Goal: Transaction & Acquisition: Purchase product/service

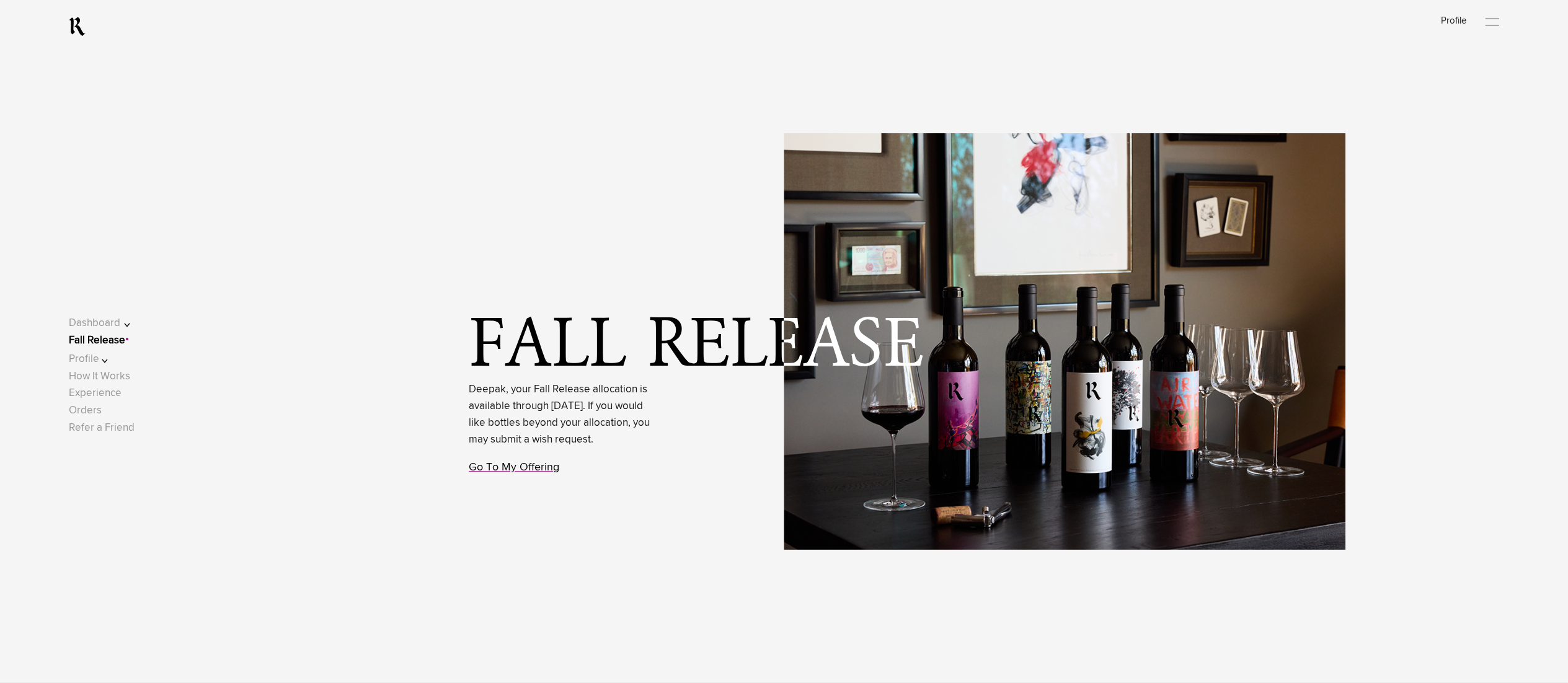
click at [515, 473] on link "Go To My Offering" at bounding box center [514, 467] width 90 height 11
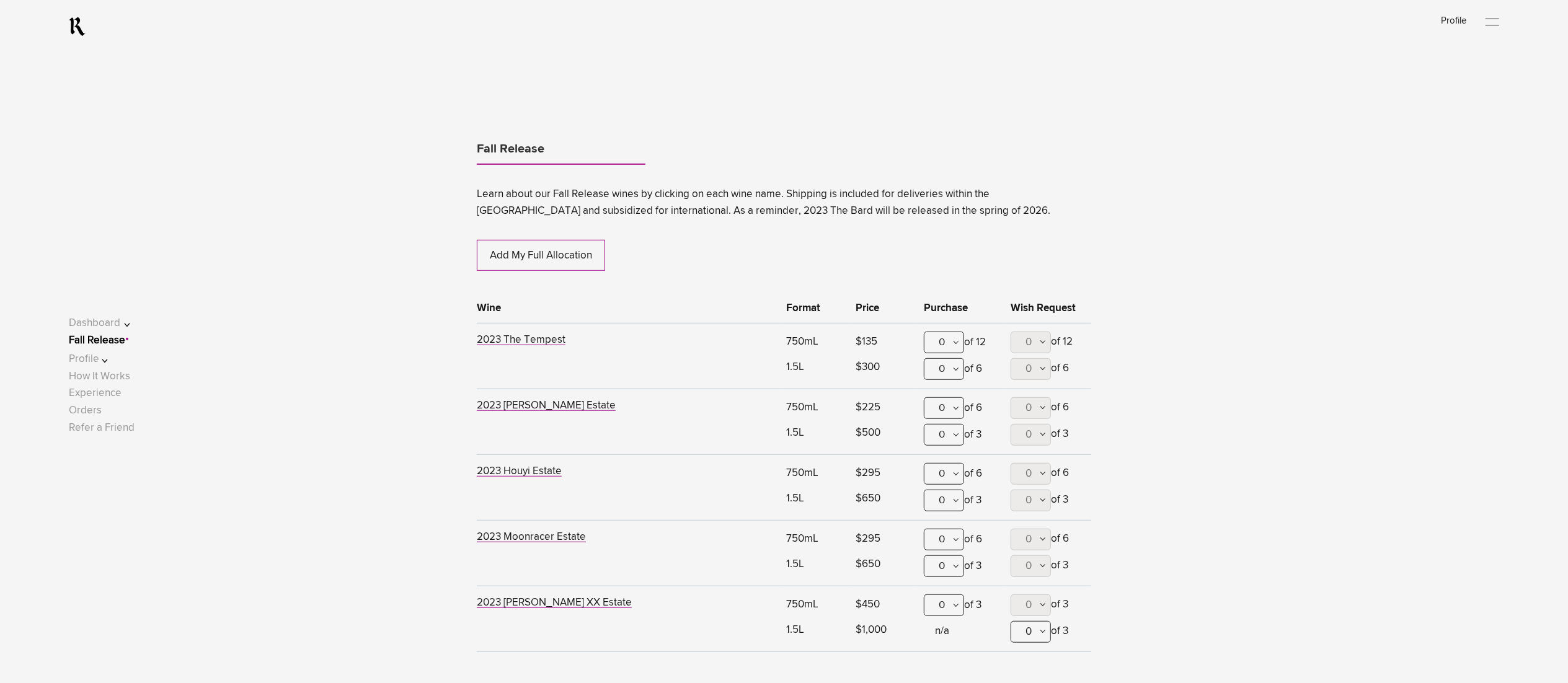
scroll to position [757, 0]
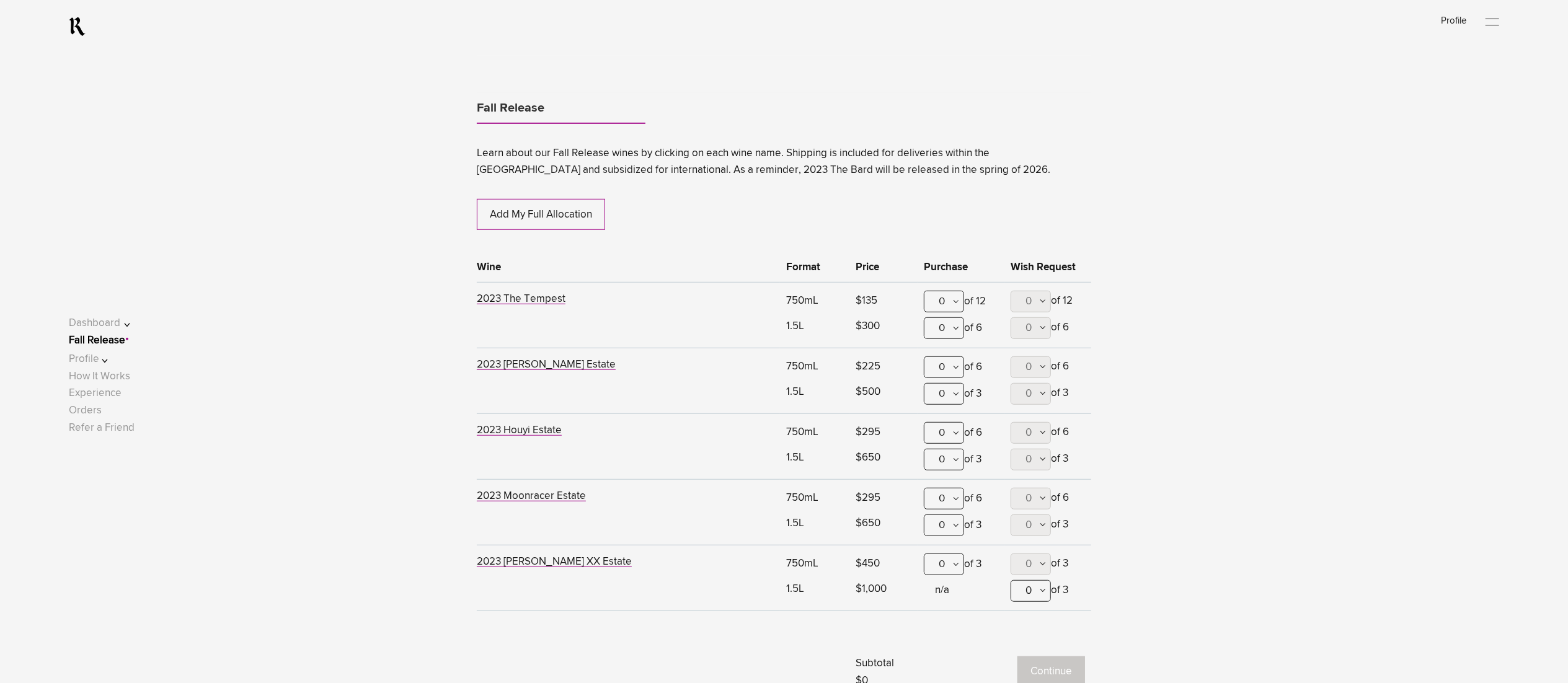
click at [122, 363] on button "Profile" at bounding box center [108, 359] width 79 height 17
click at [121, 367] on link "Shipping" at bounding box center [100, 365] width 41 height 10
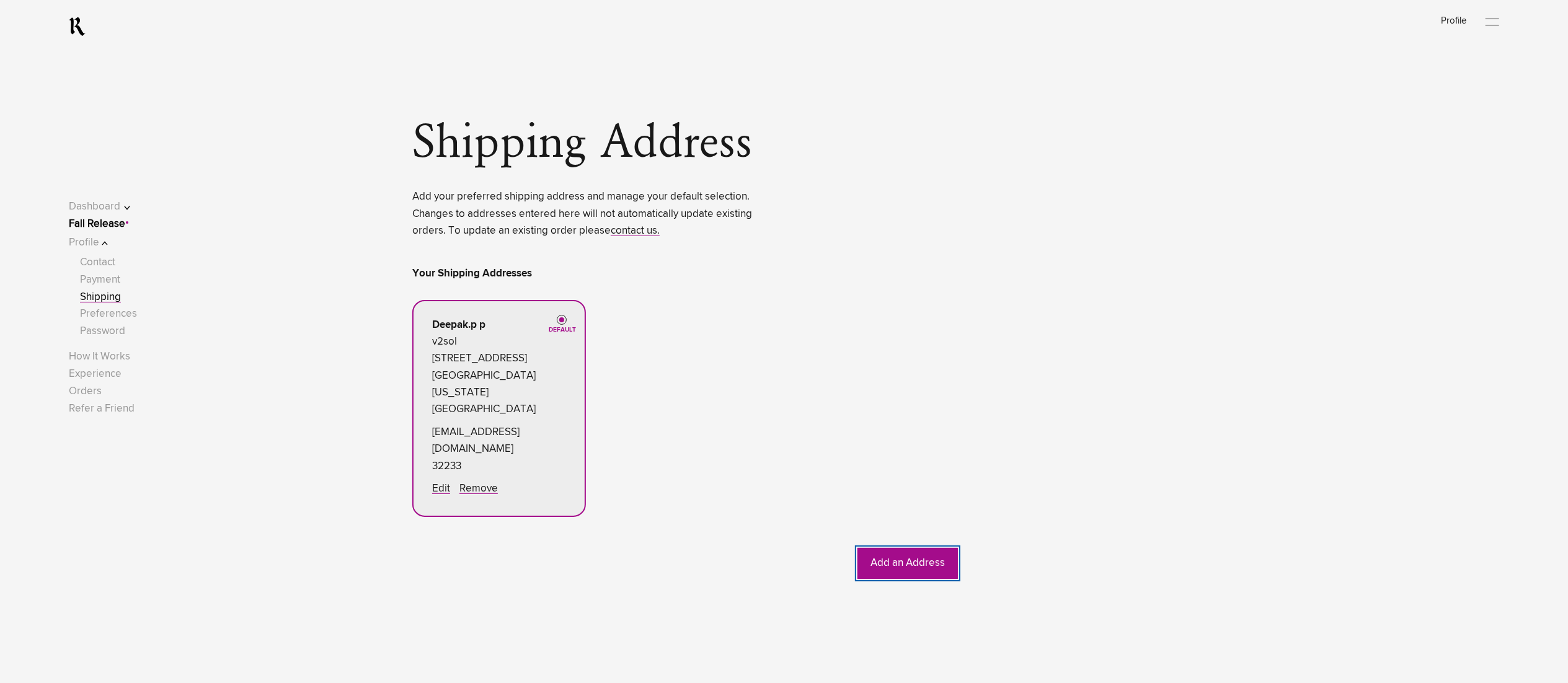
click at [909, 557] on button "Add an Address" at bounding box center [907, 563] width 100 height 31
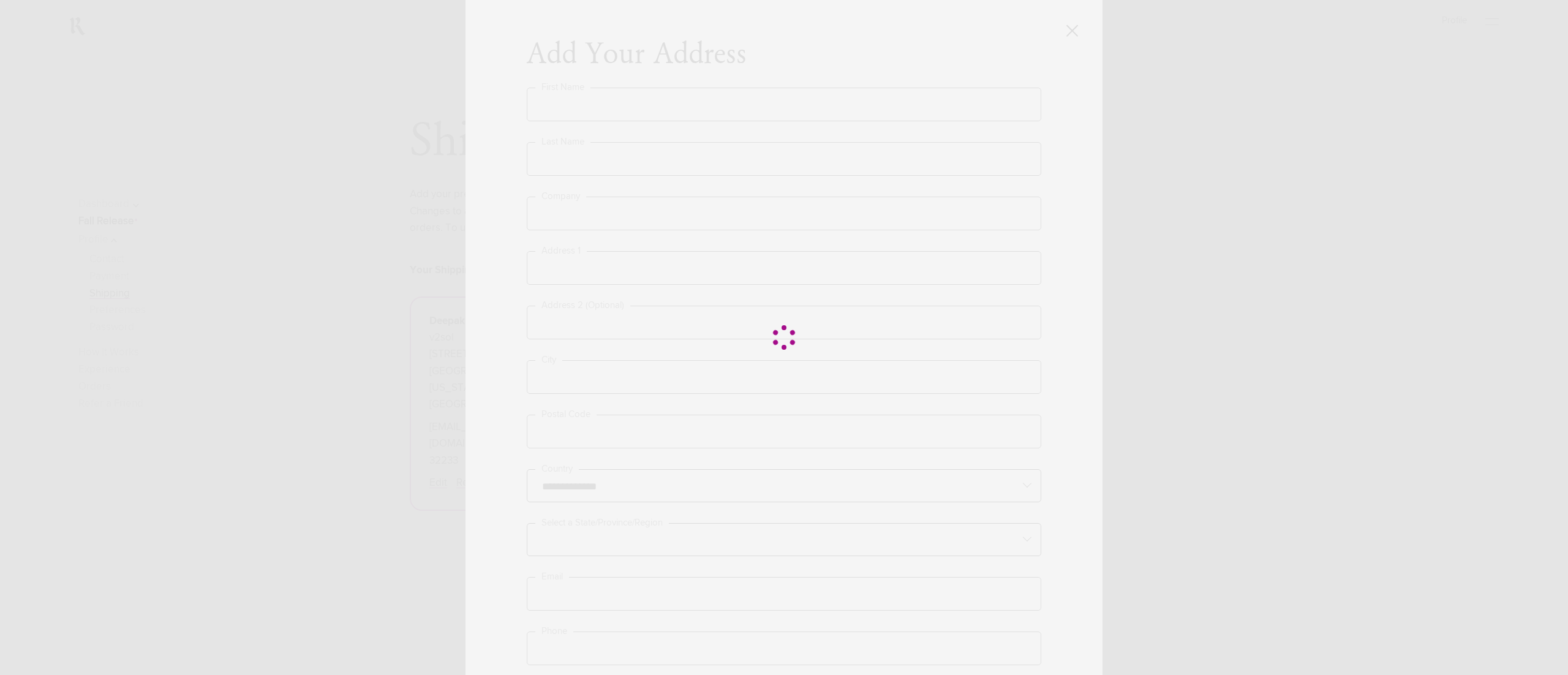
type input "**********"
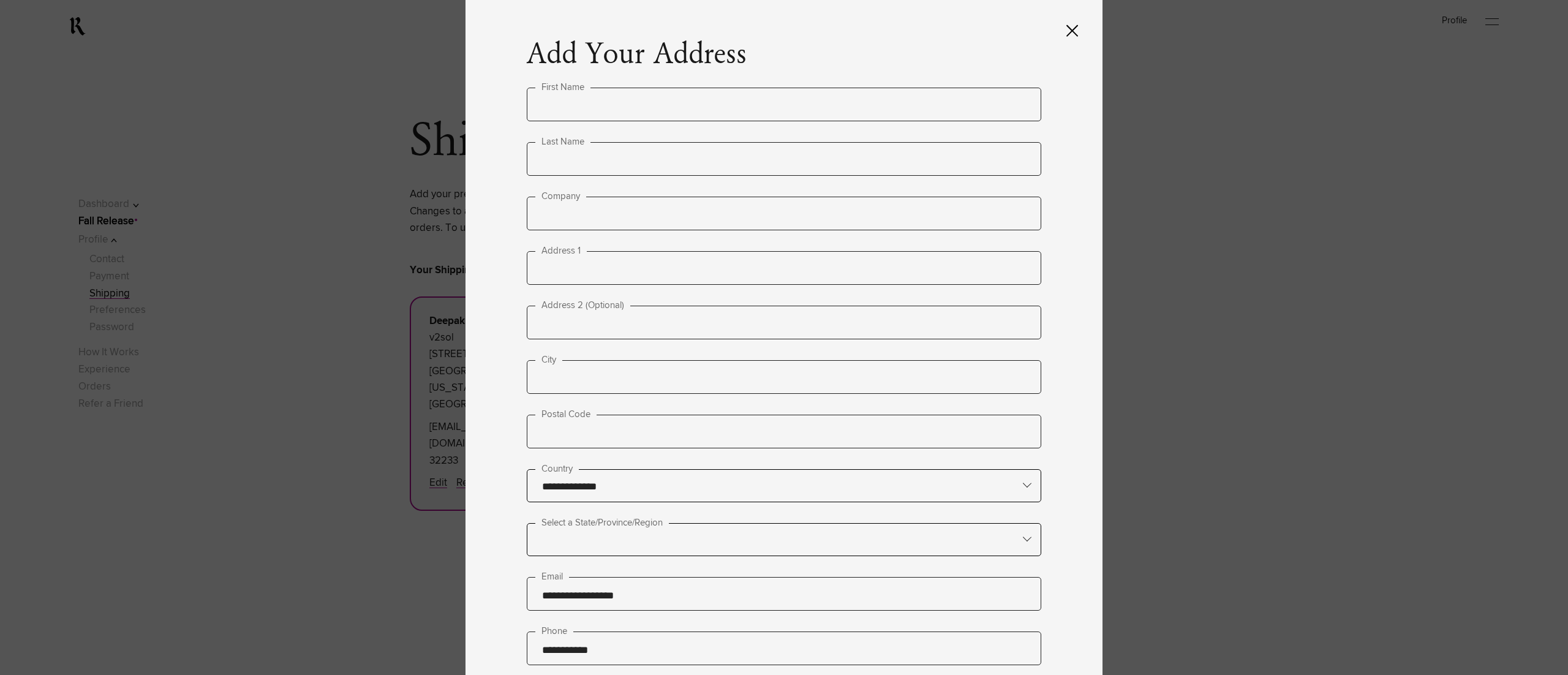
click at [661, 115] on input "text" at bounding box center [784, 104] width 515 height 33
type input "****"
click at [606, 156] on input "text" at bounding box center [784, 159] width 515 height 33
type input "*"
click at [604, 215] on input "text" at bounding box center [784, 213] width 515 height 33
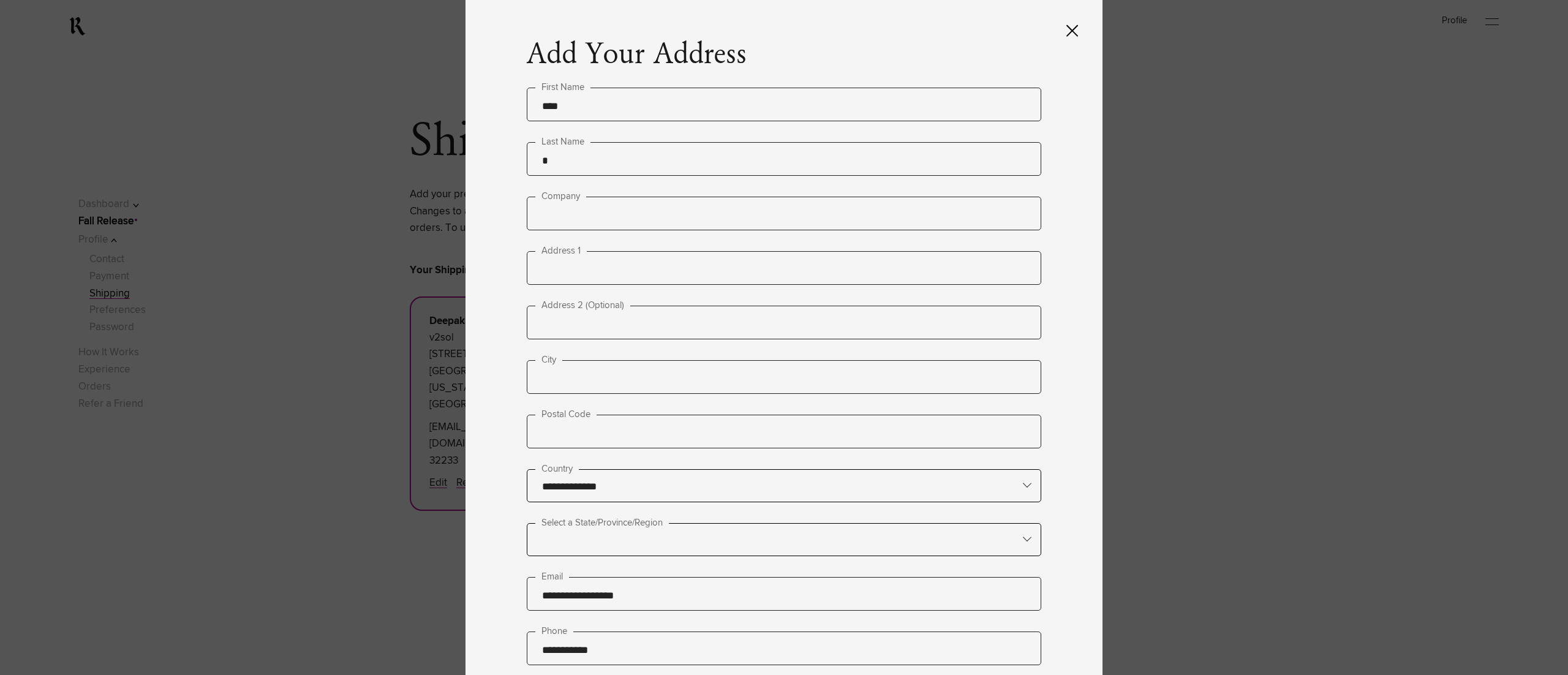
type input "**"
type input "**********"
type input "******"
type input "*****"
type input "**********"
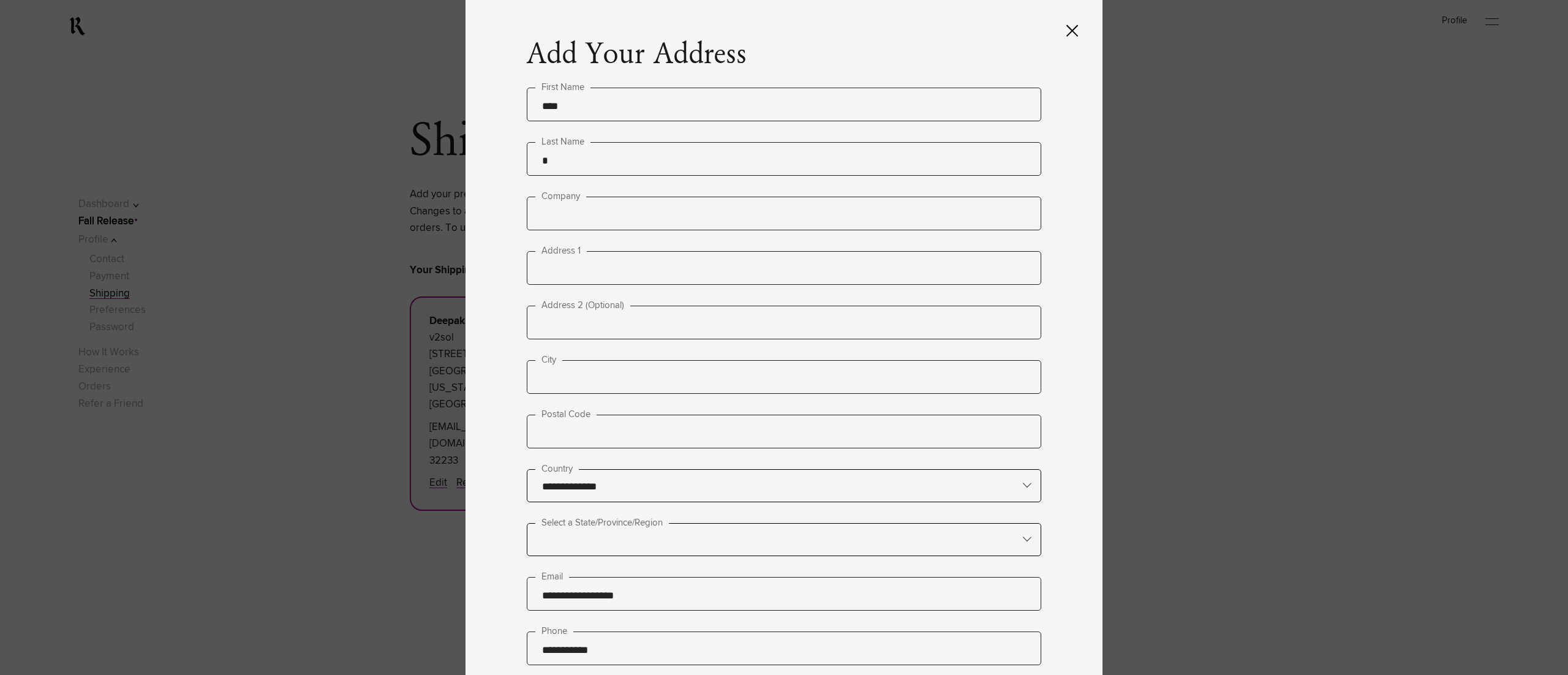
type input "**********"
drag, startPoint x: 659, startPoint y: 267, endPoint x: 480, endPoint y: 278, distance: 179.3
click at [480, 278] on div "**********" at bounding box center [784, 338] width 637 height 675
paste input "text"
type input "**********"
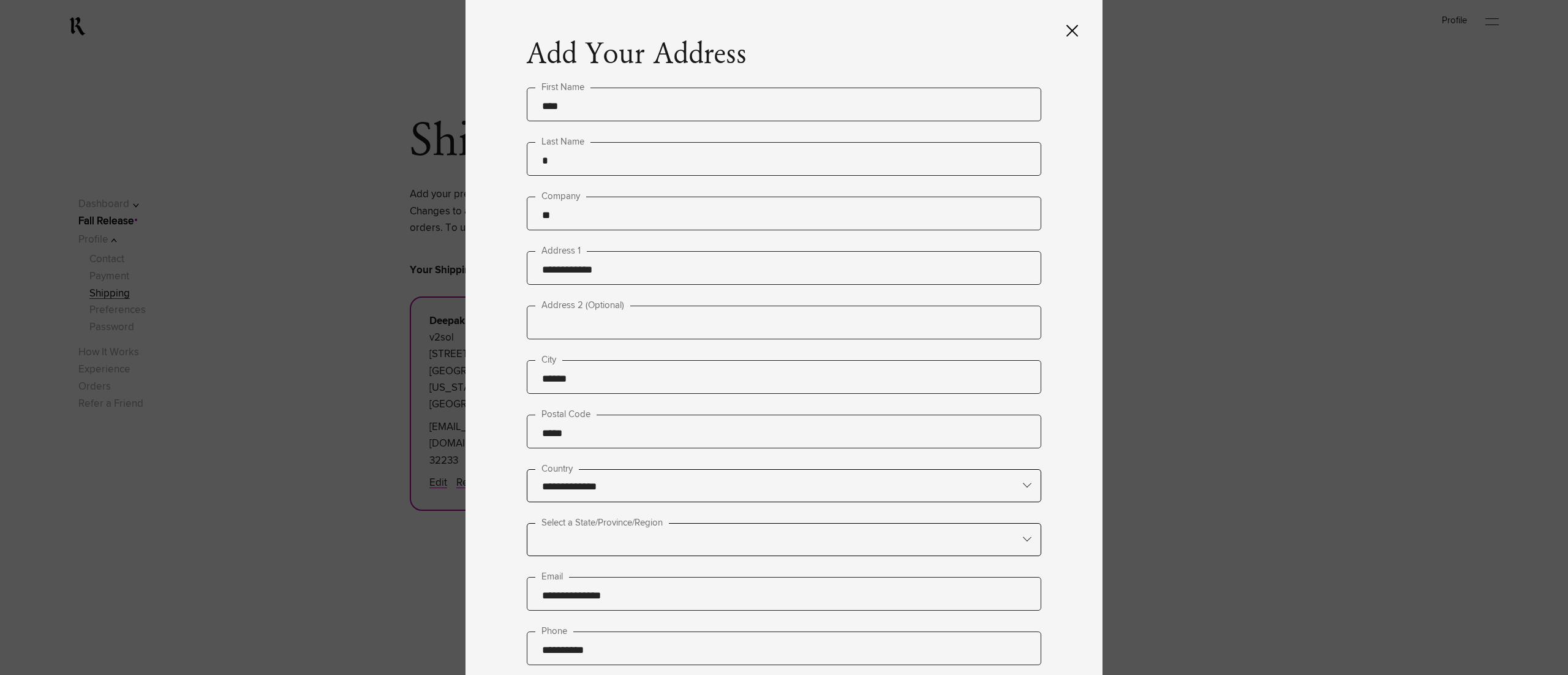
drag, startPoint x: 599, startPoint y: 374, endPoint x: 476, endPoint y: 393, distance: 124.5
click at [476, 393] on div "**********" at bounding box center [784, 338] width 637 height 675
paste input "********"
type input "**********"
click at [653, 523] on input "text" at bounding box center [784, 539] width 513 height 31
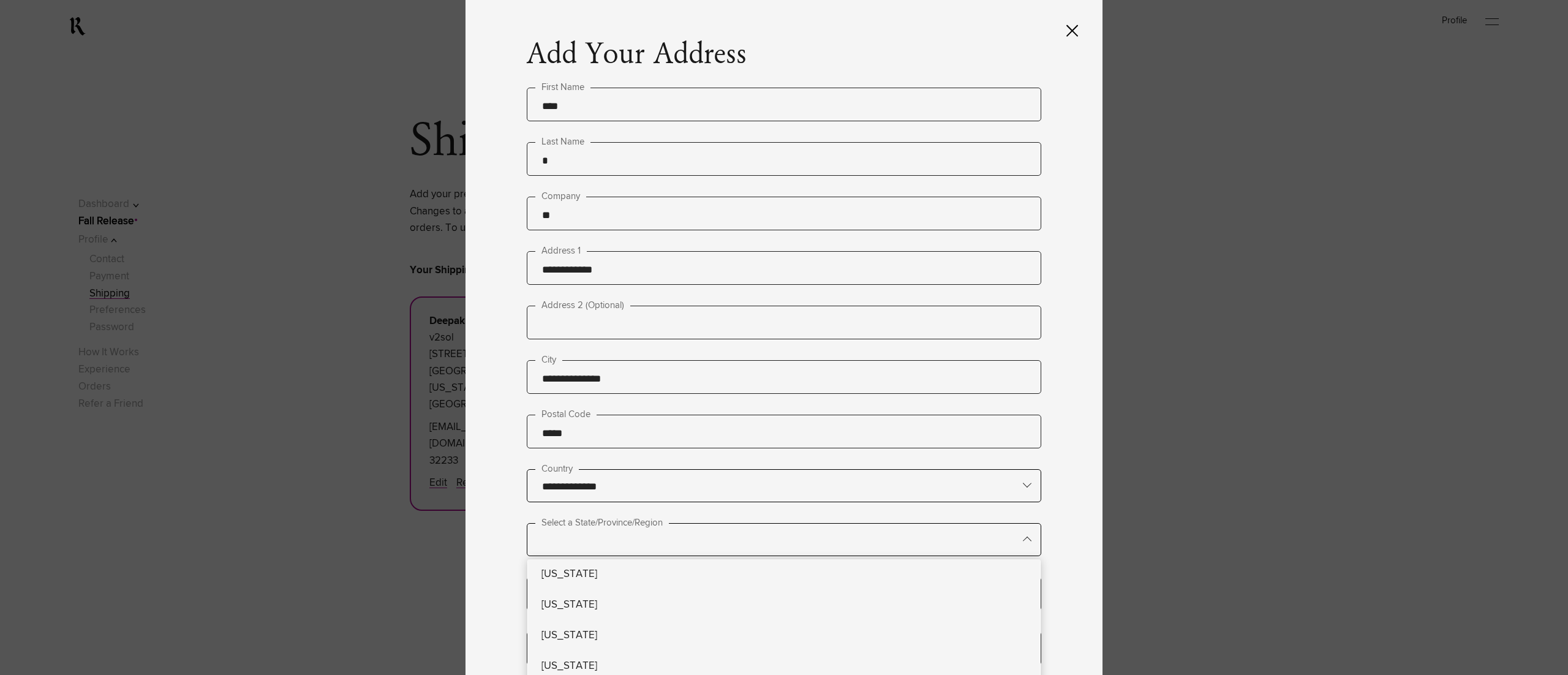
type lightning-primitive-input-simple "t"
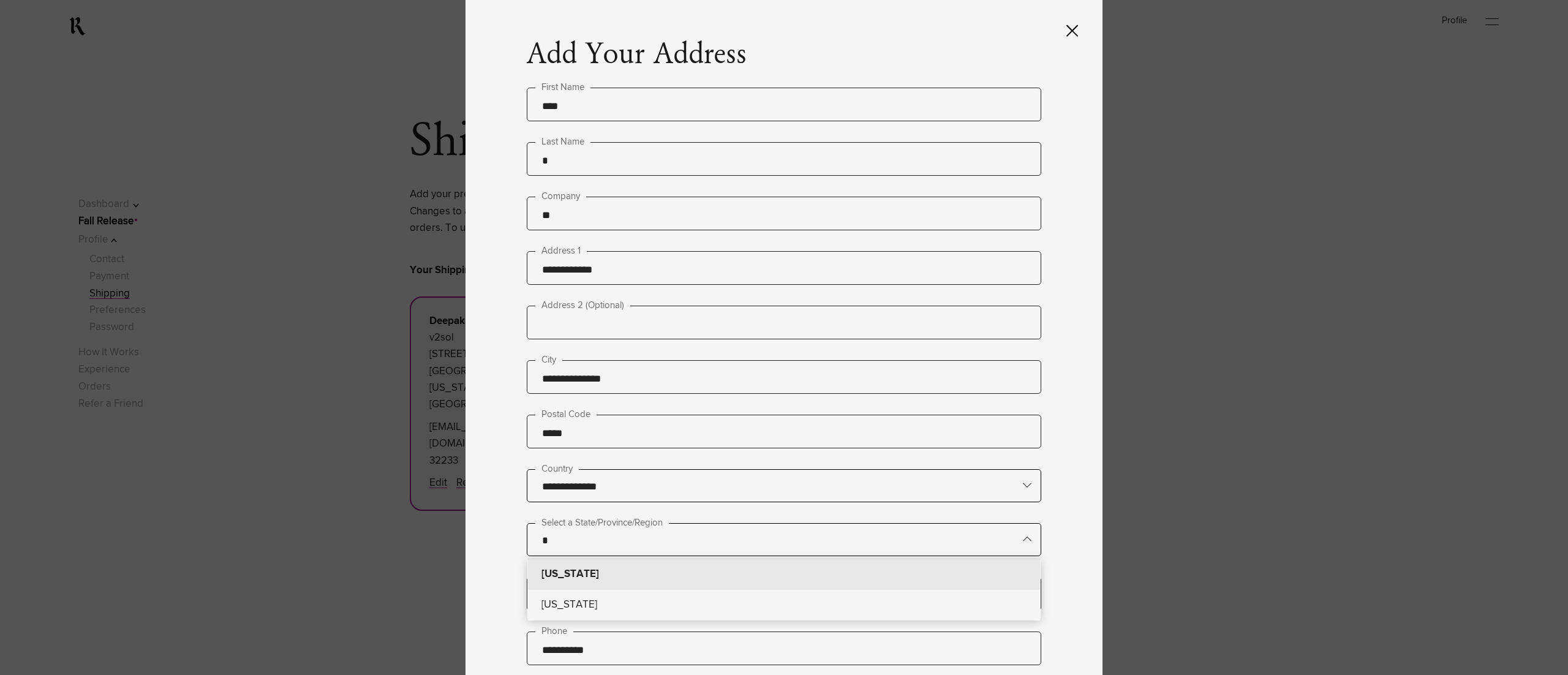
type input "*********"
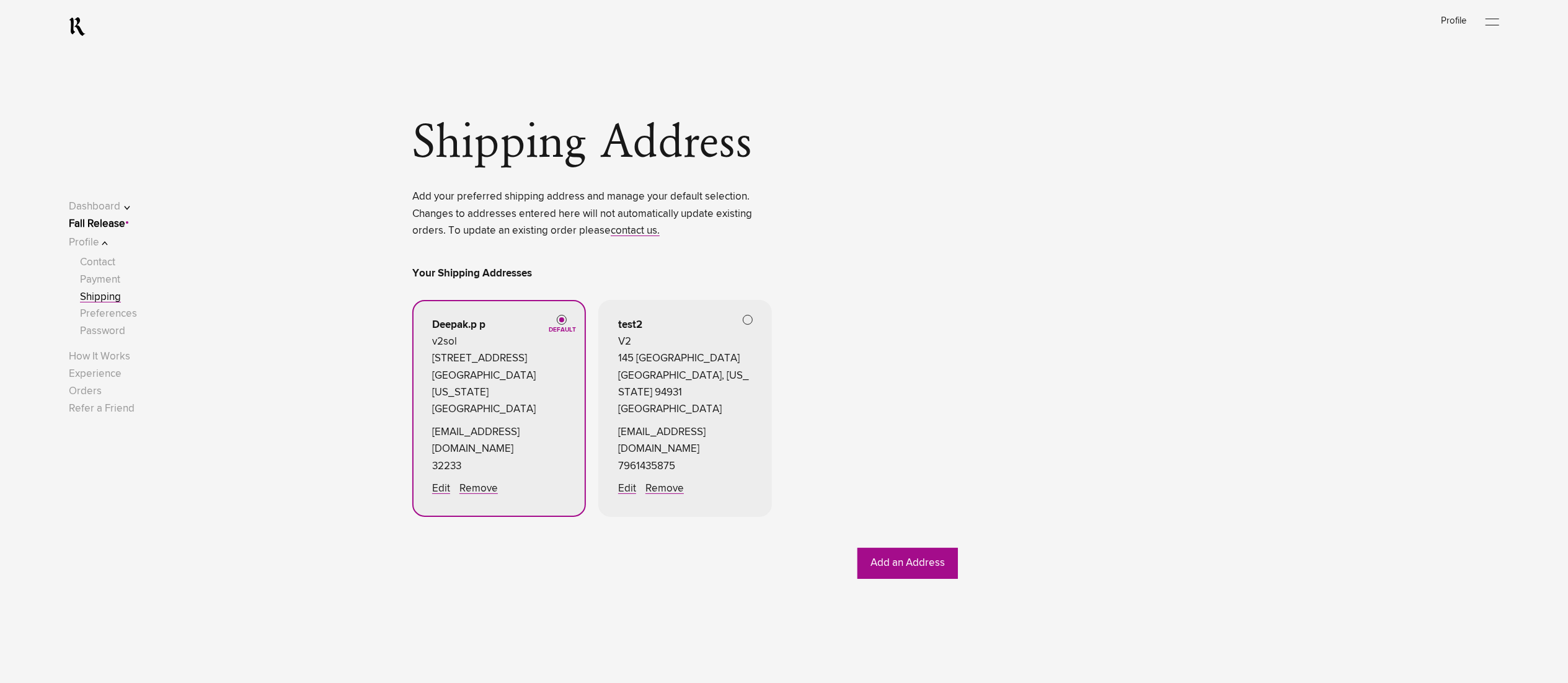
click at [750, 322] on span at bounding box center [747, 319] width 10 height 10
click at [124, 222] on link "Fall Release" at bounding box center [97, 224] width 57 height 10
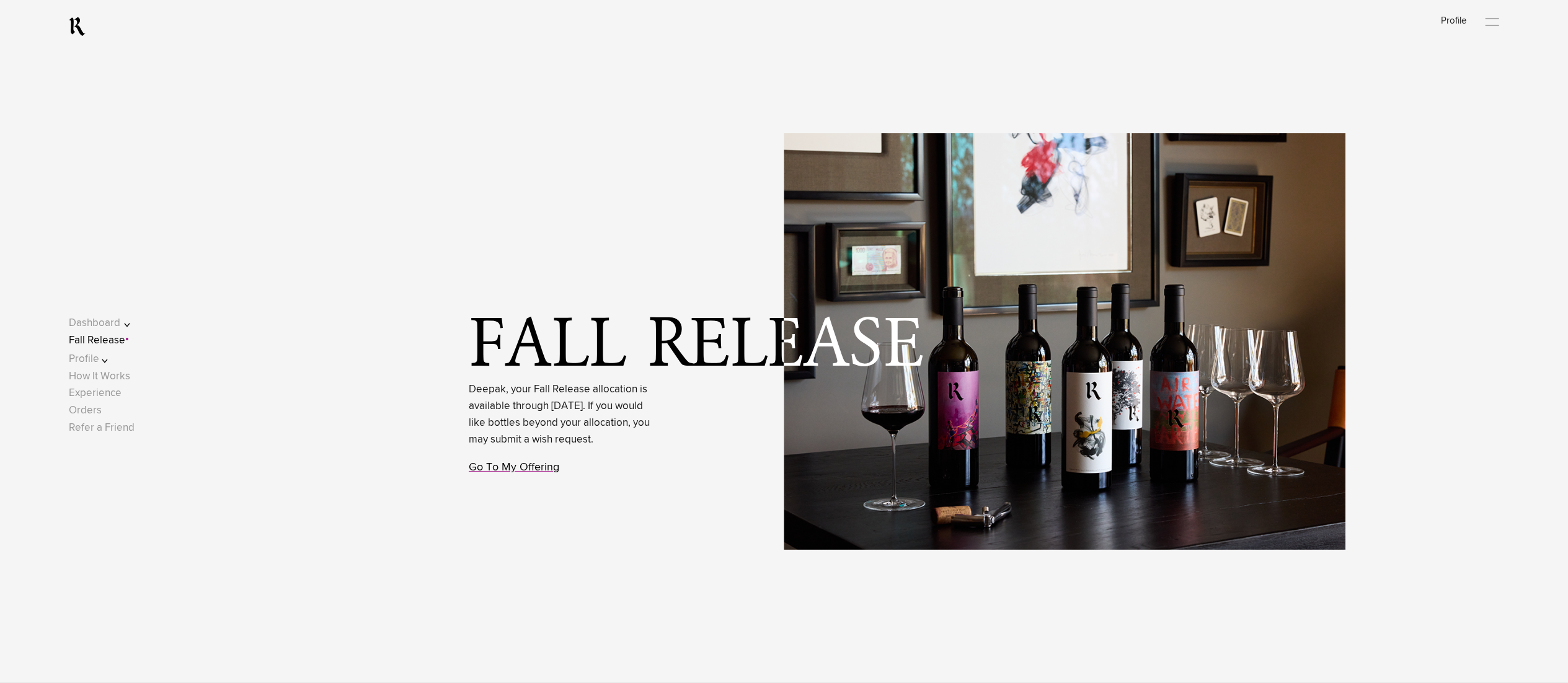
click at [469, 473] on link "Go To My Offering" at bounding box center [514, 467] width 90 height 11
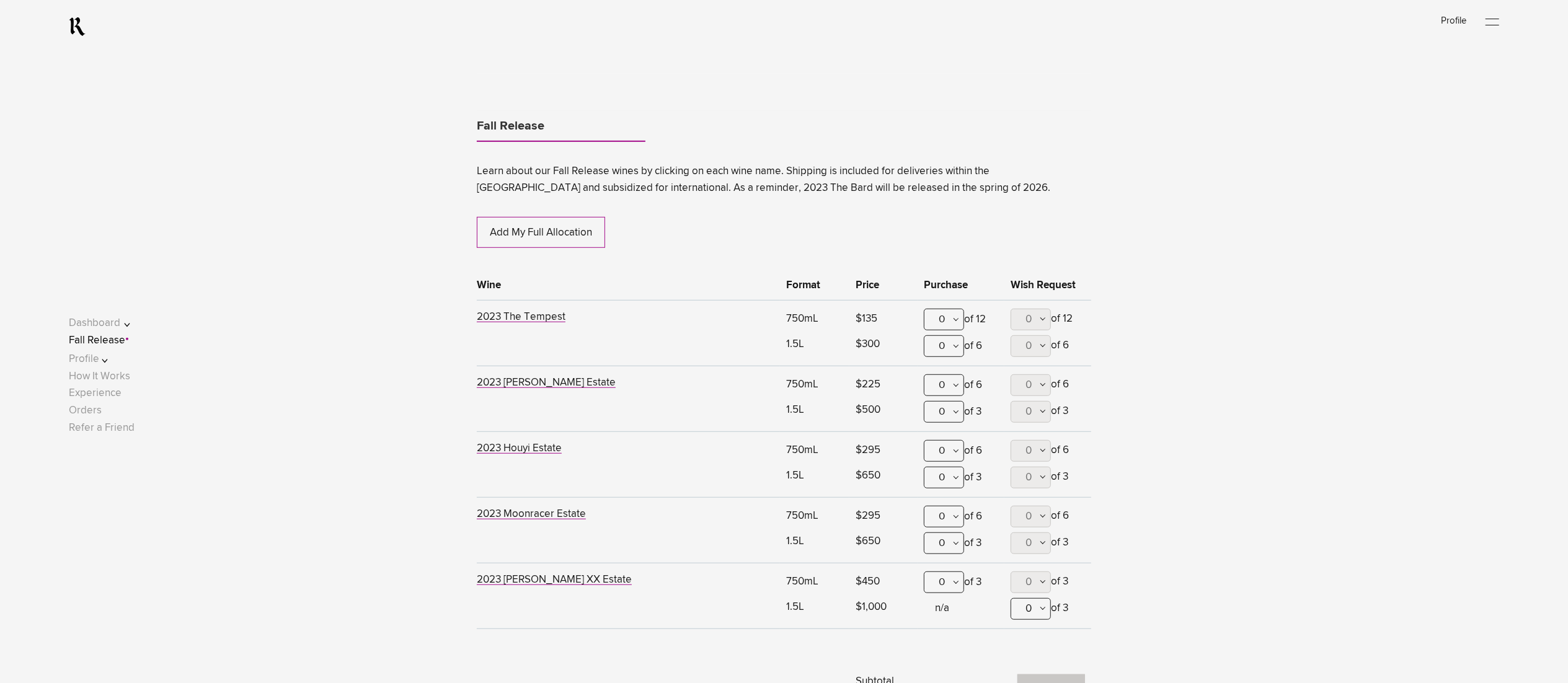
scroll to position [757, 0]
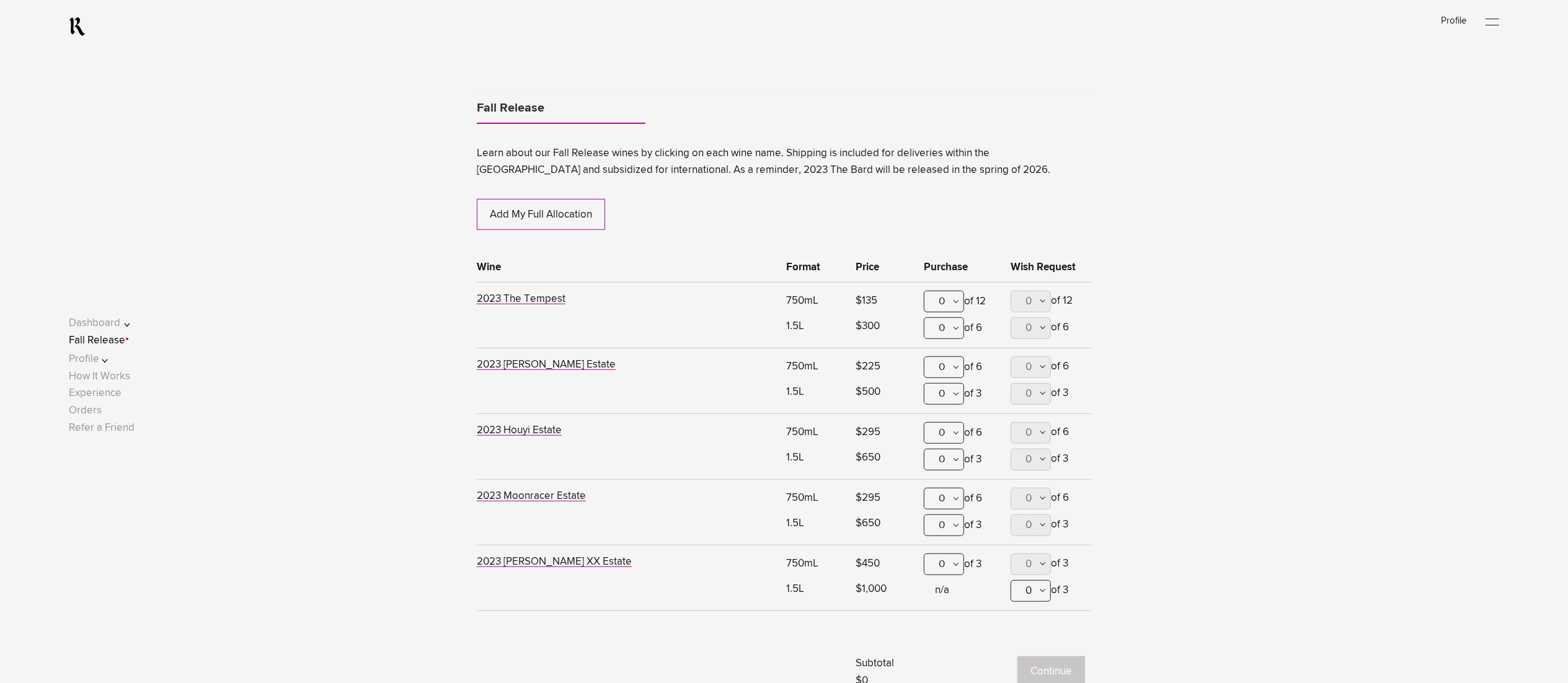
click at [941, 367] on div "0" at bounding box center [944, 367] width 40 height 21
click at [946, 430] on div "1" at bounding box center [944, 428] width 39 height 31
click at [950, 435] on div "0" at bounding box center [944, 433] width 40 height 21
click at [956, 493] on div "1" at bounding box center [944, 494] width 39 height 31
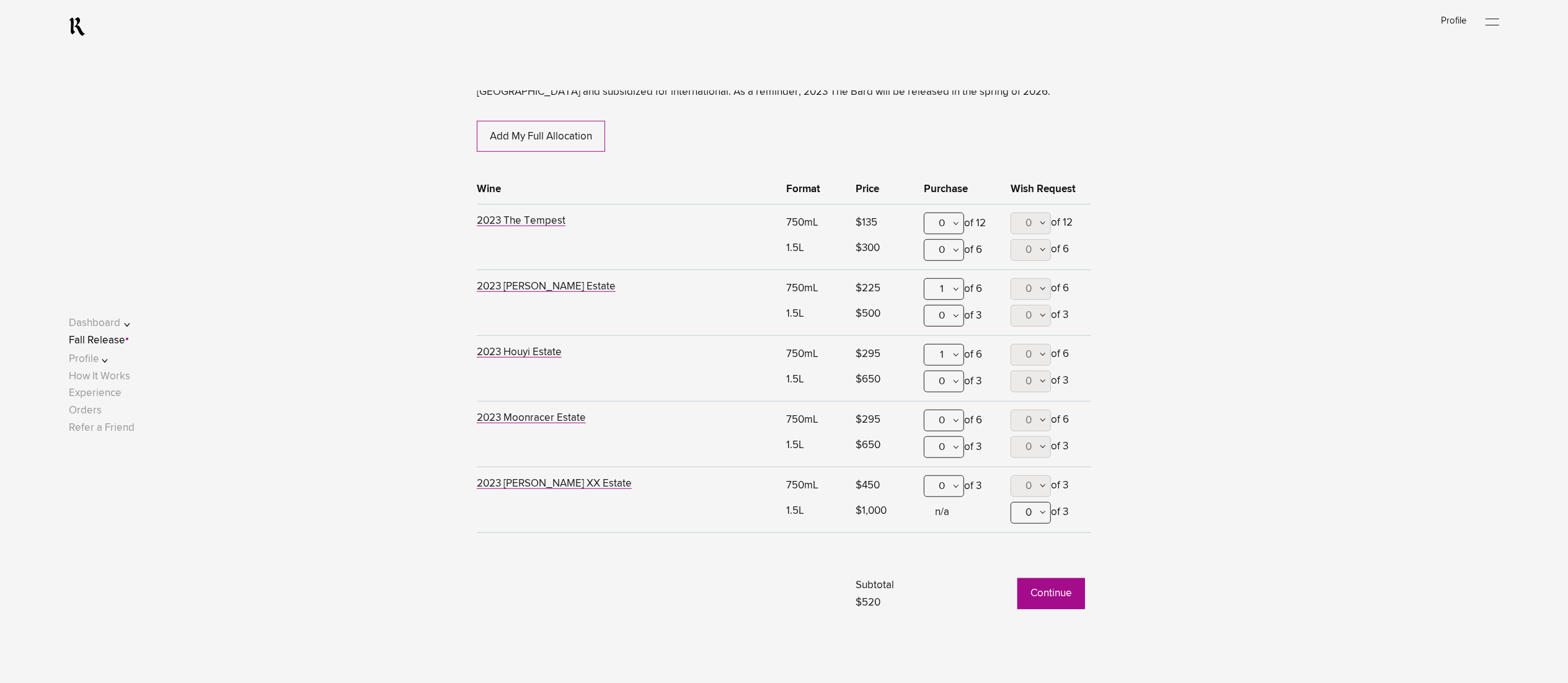
scroll to position [881, 0]
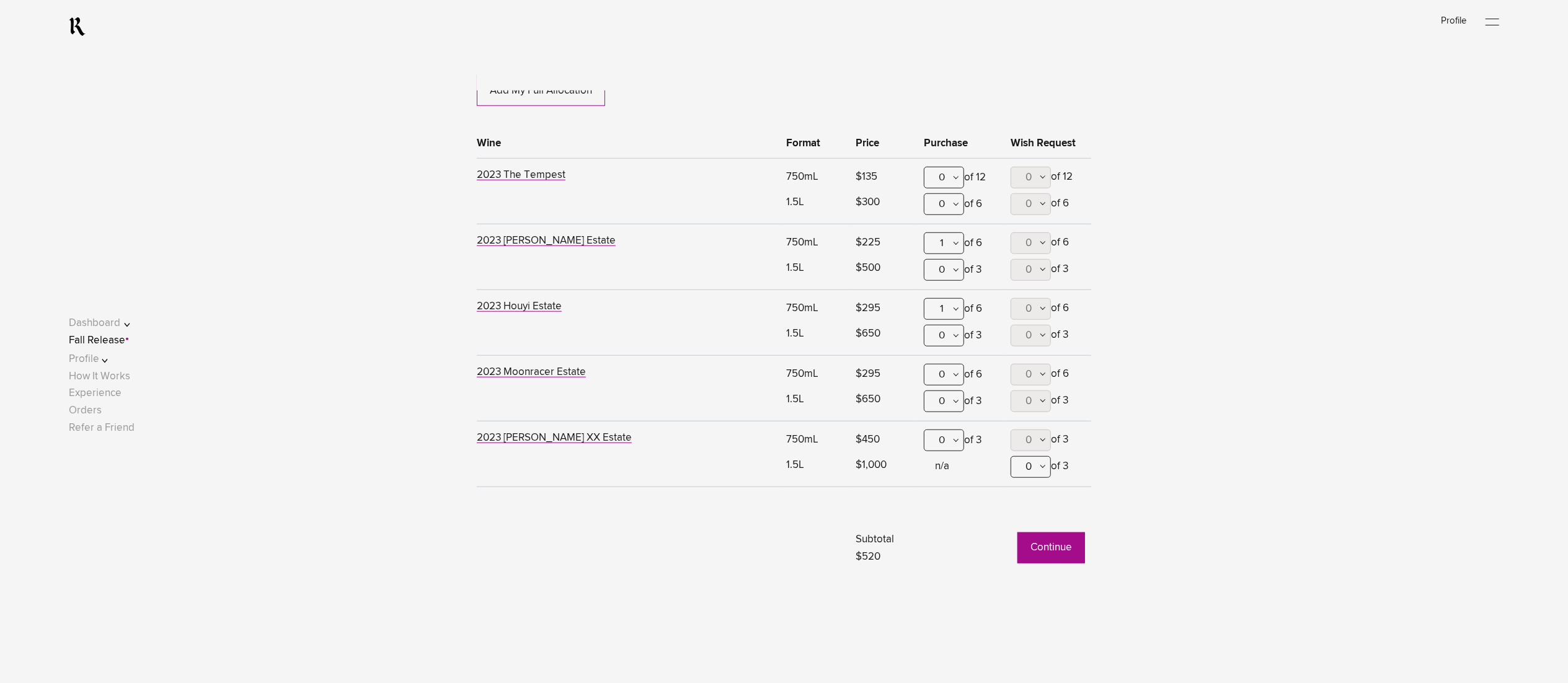
click at [1054, 550] on button "Continue" at bounding box center [1051, 548] width 68 height 31
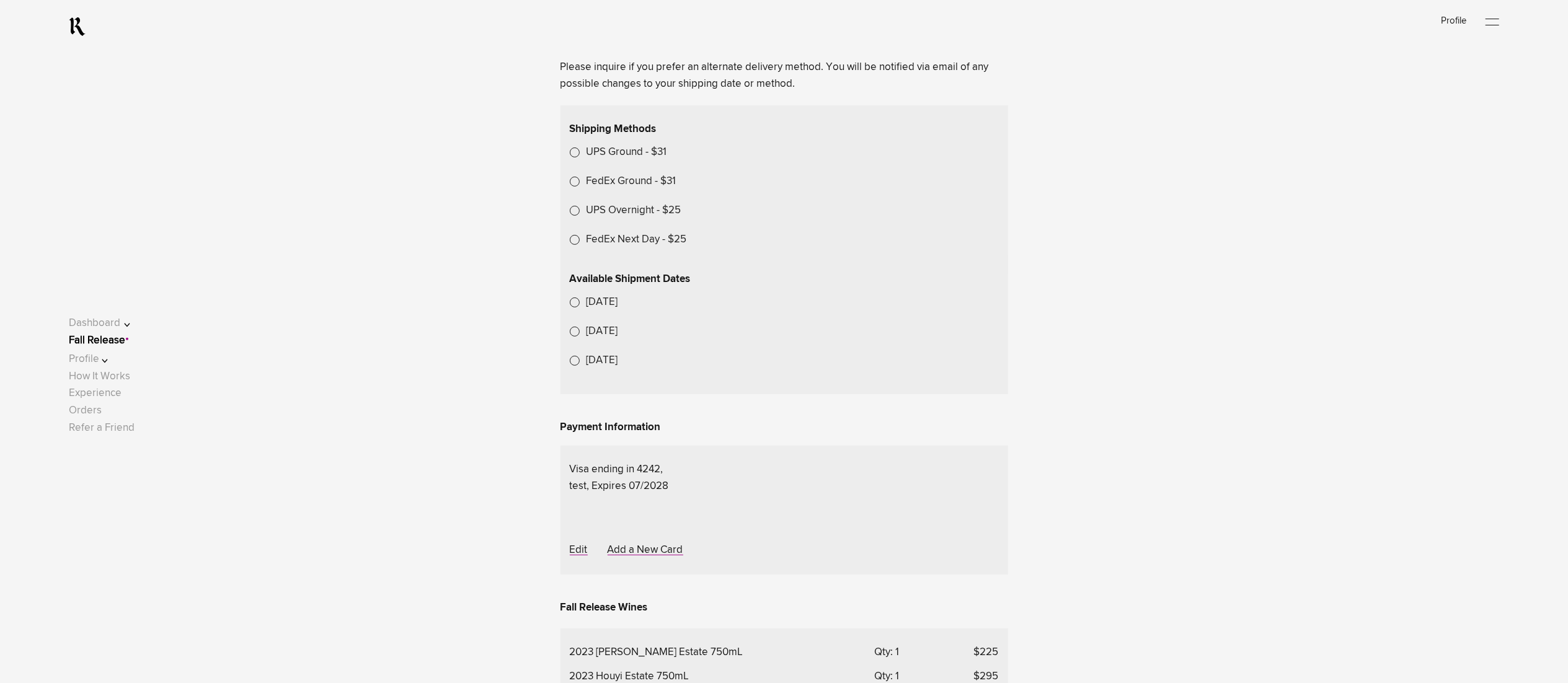
scroll to position [372, 0]
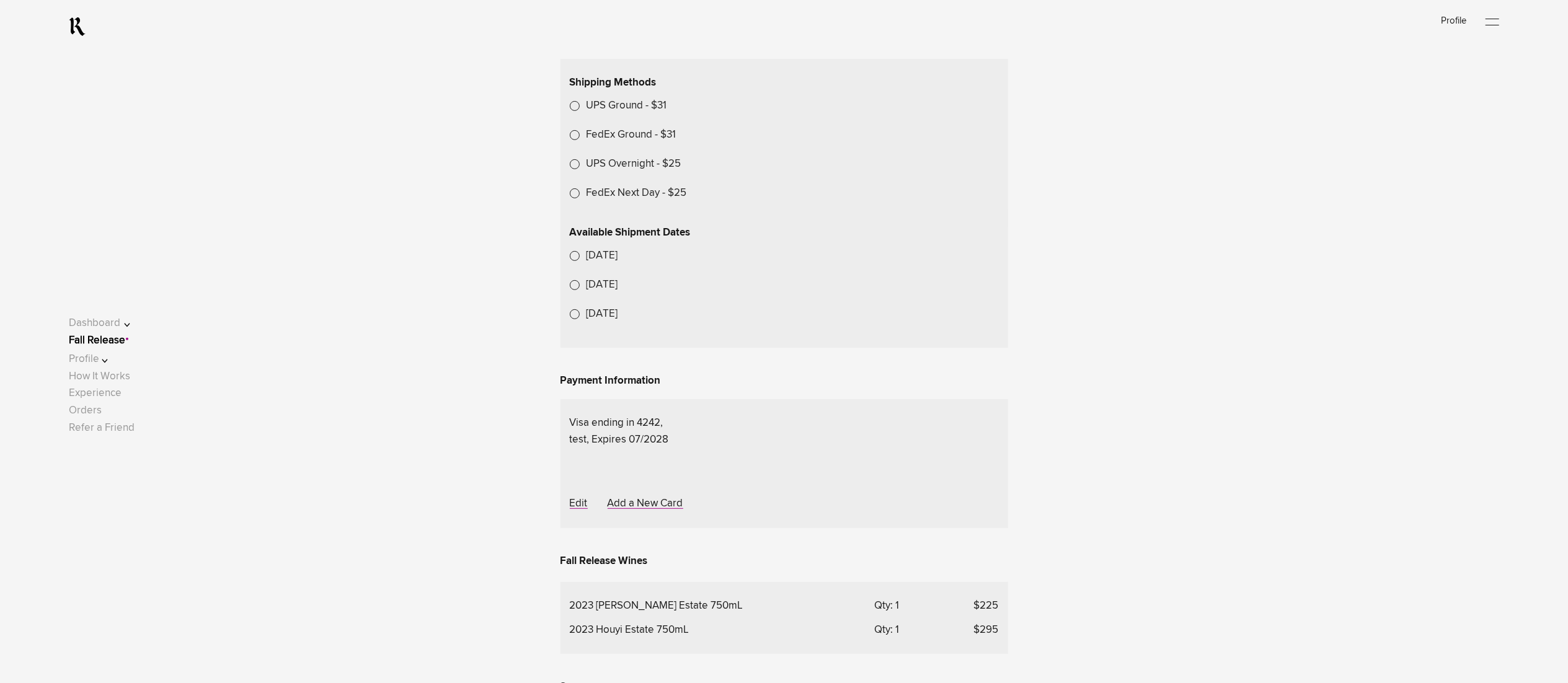
click at [125, 341] on link "Fall Release" at bounding box center [97, 340] width 57 height 10
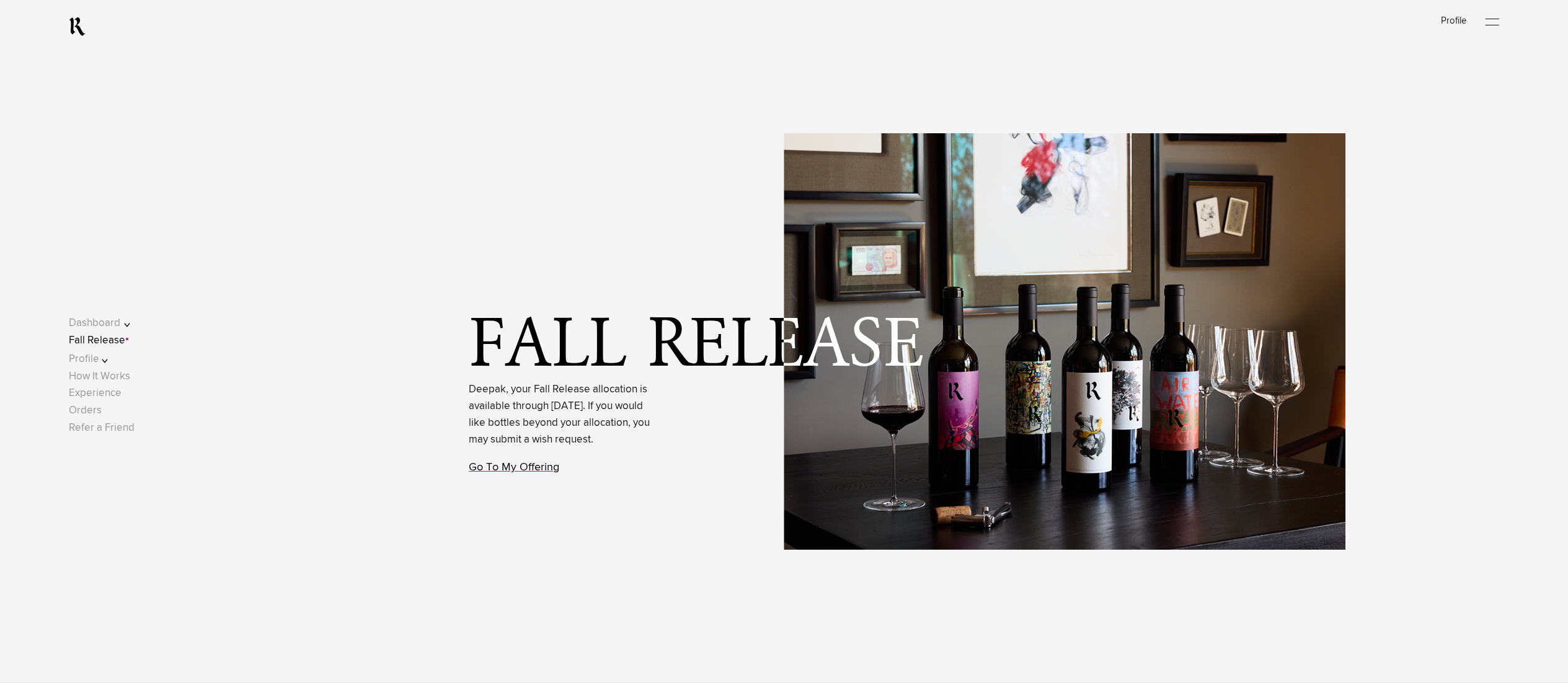
click at [480, 473] on link "Go To My Offering" at bounding box center [514, 467] width 90 height 11
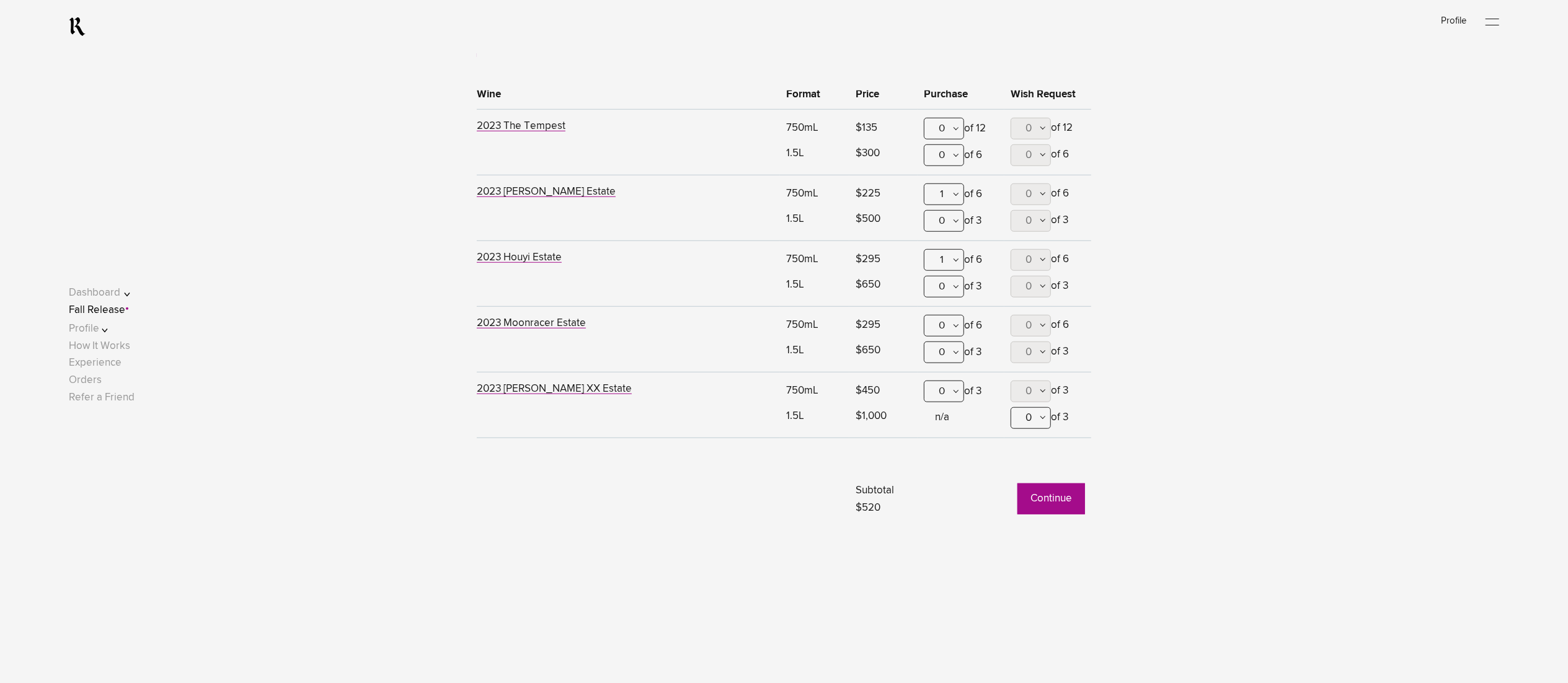
scroll to position [1005, 0]
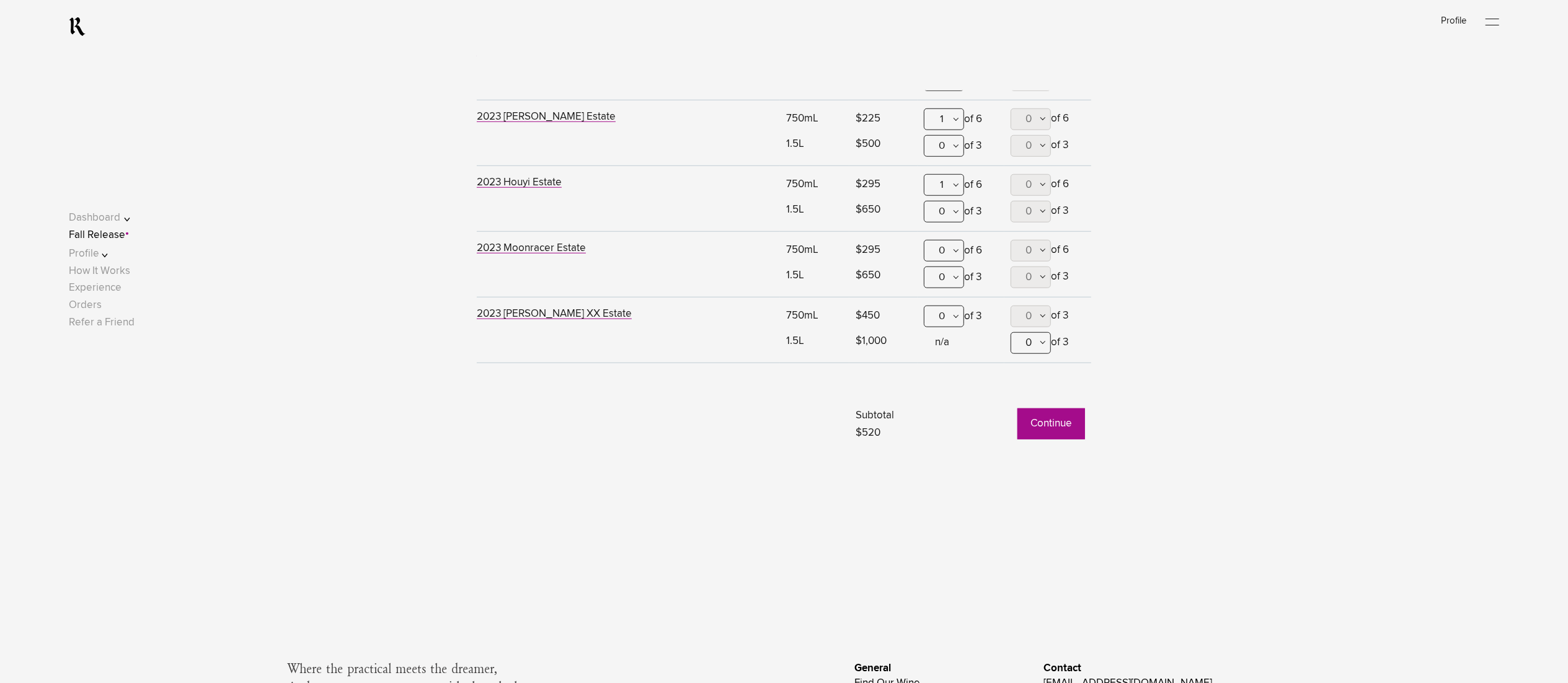
click at [1044, 425] on button "Continue" at bounding box center [1051, 424] width 68 height 31
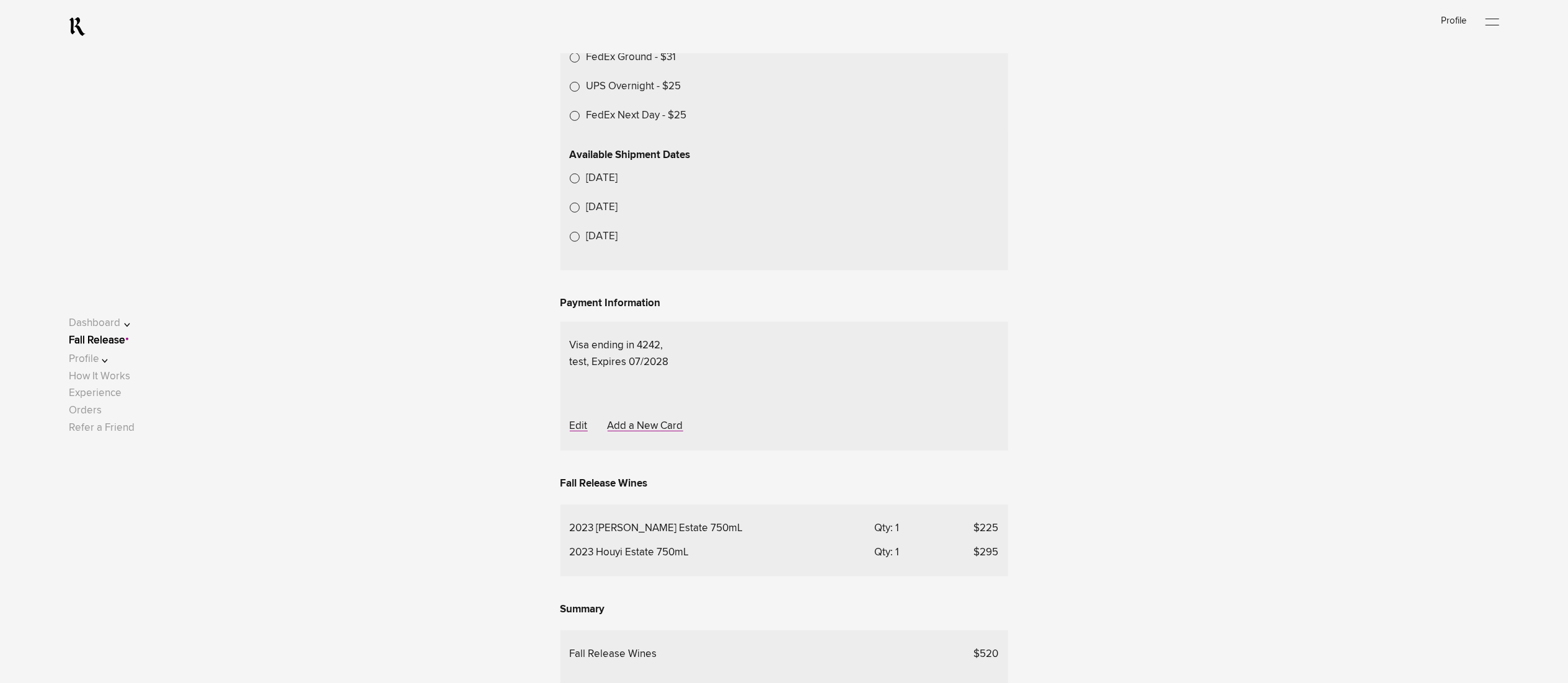
scroll to position [496, 0]
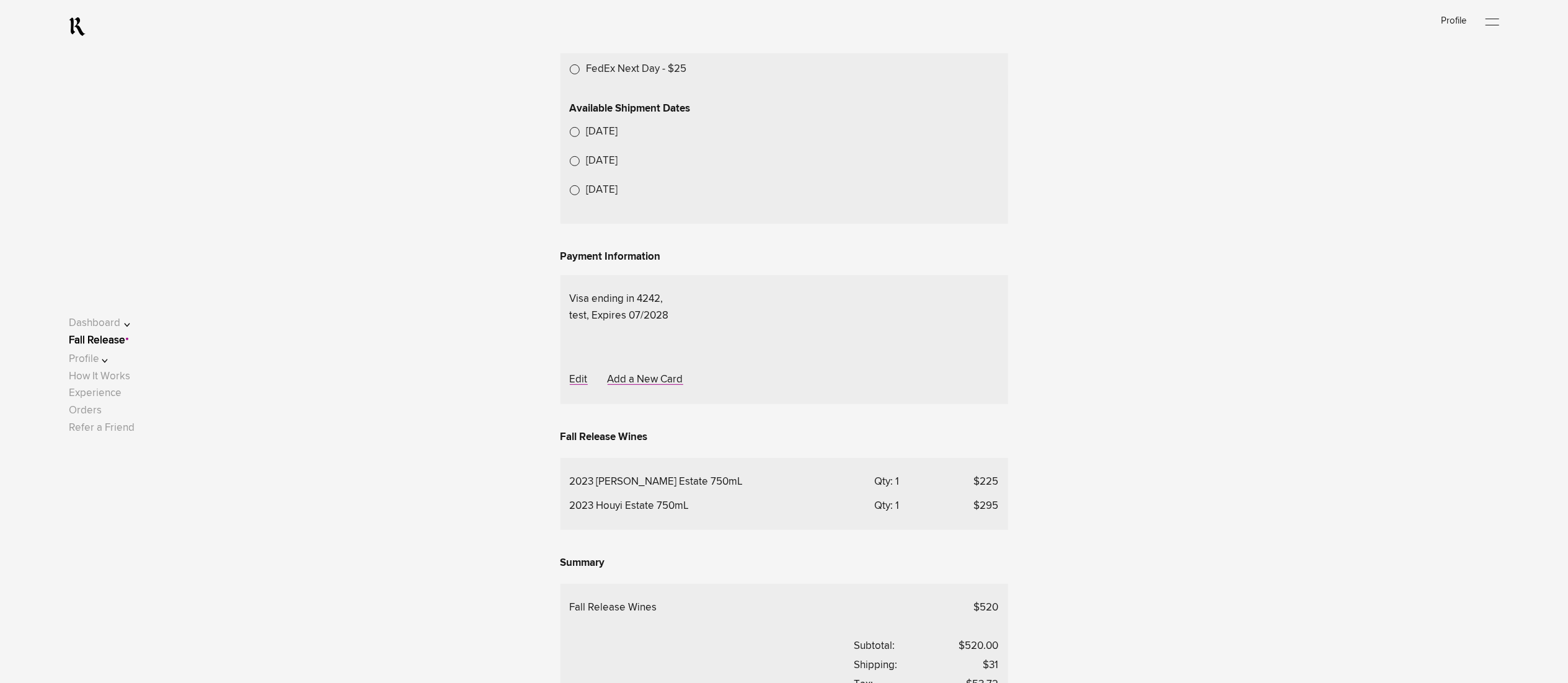
click at [124, 341] on link "Fall Release" at bounding box center [97, 340] width 57 height 10
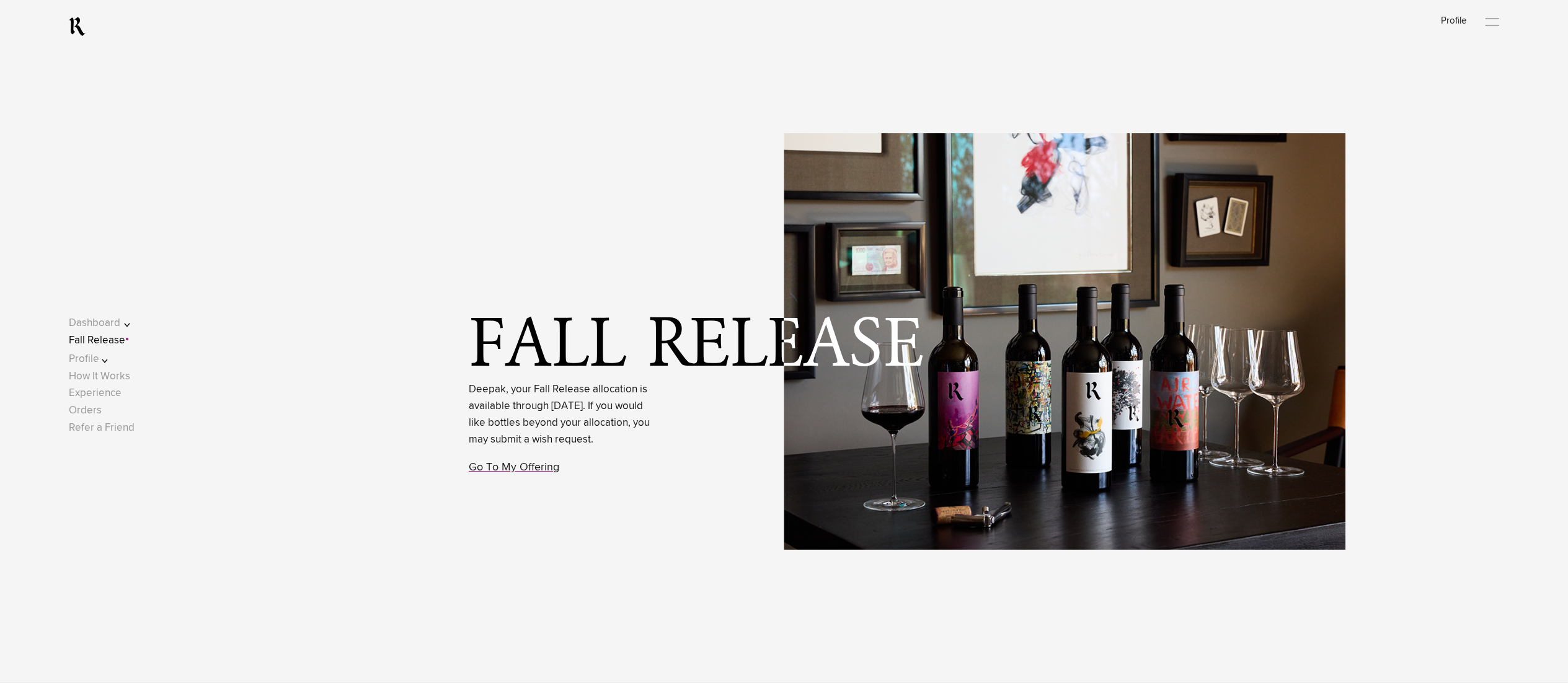
click at [125, 335] on link "Fall Release" at bounding box center [97, 340] width 57 height 10
click at [508, 473] on link "Go To My Offering" at bounding box center [514, 467] width 90 height 11
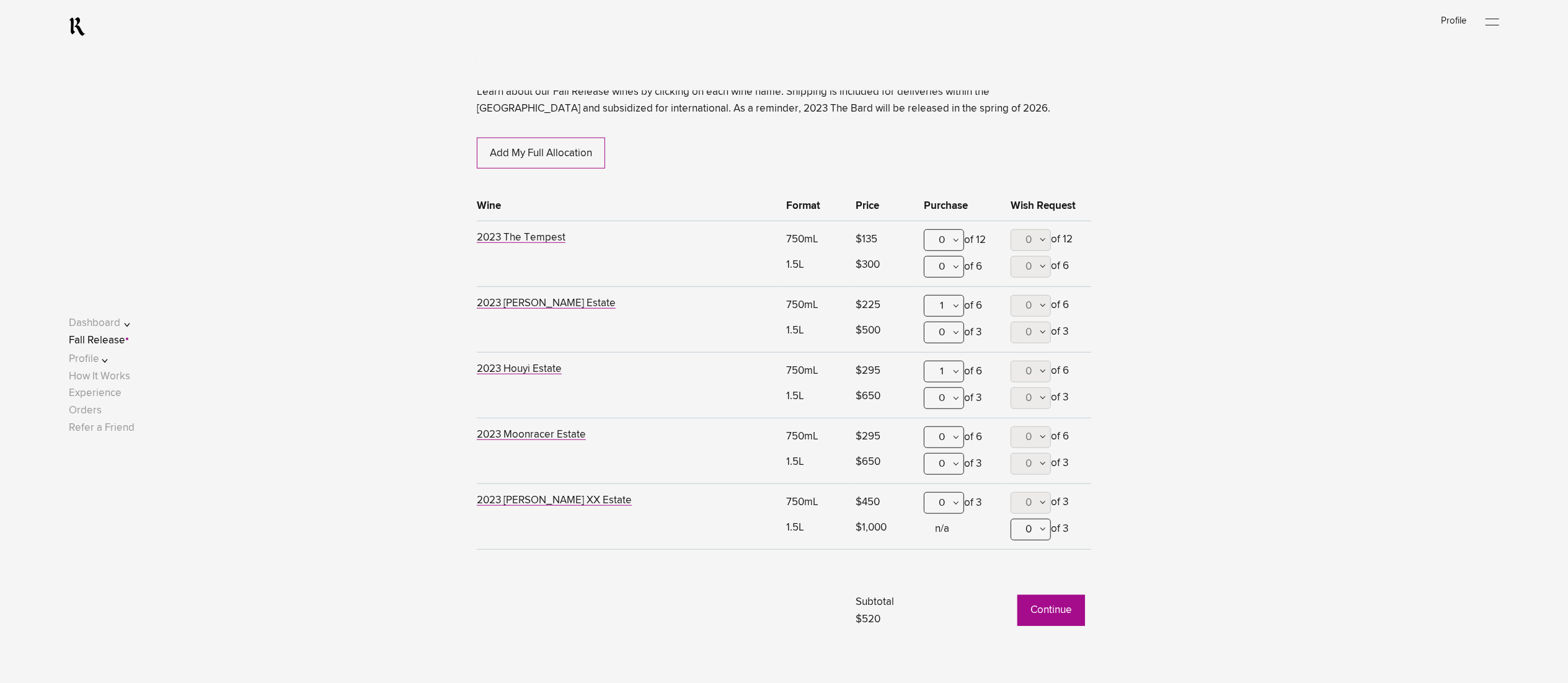
scroll to position [881, 0]
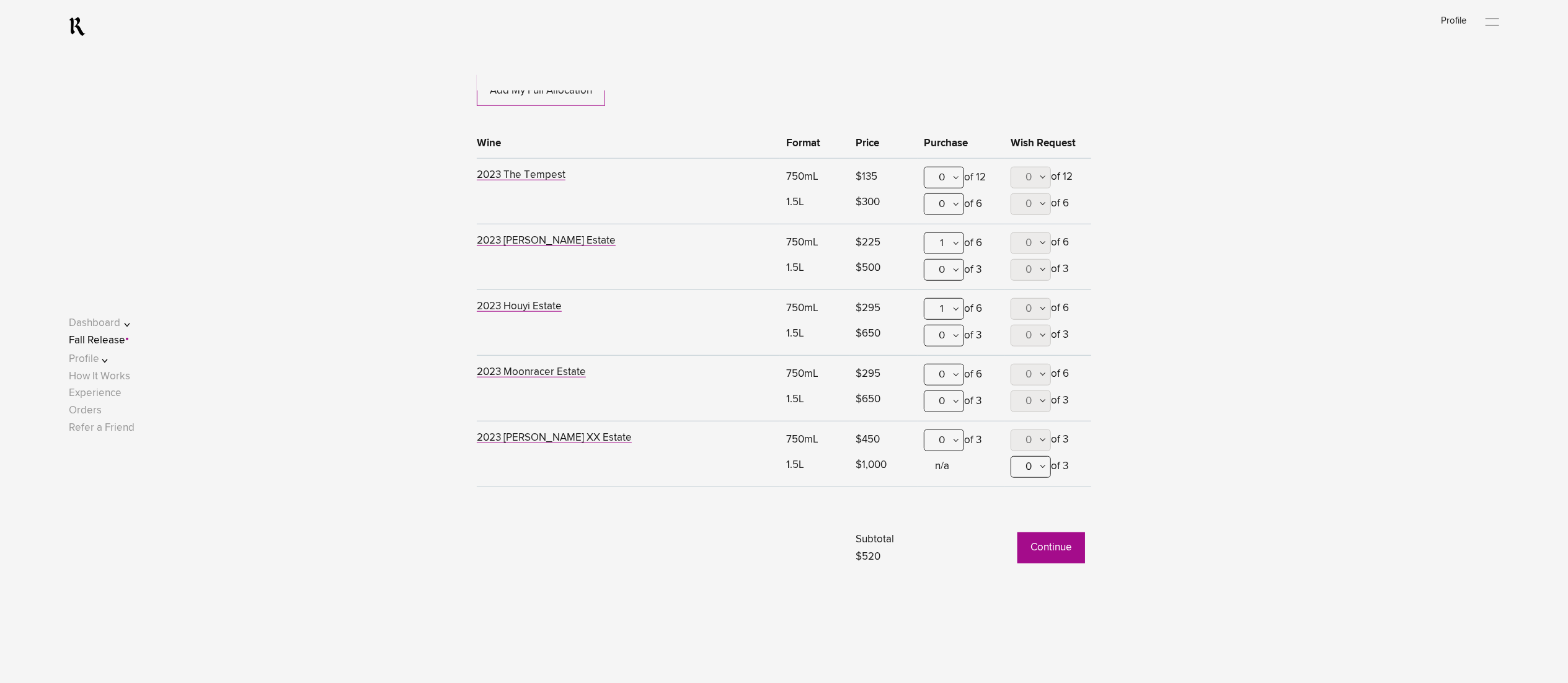
click at [1039, 542] on button "Continue" at bounding box center [1051, 548] width 68 height 31
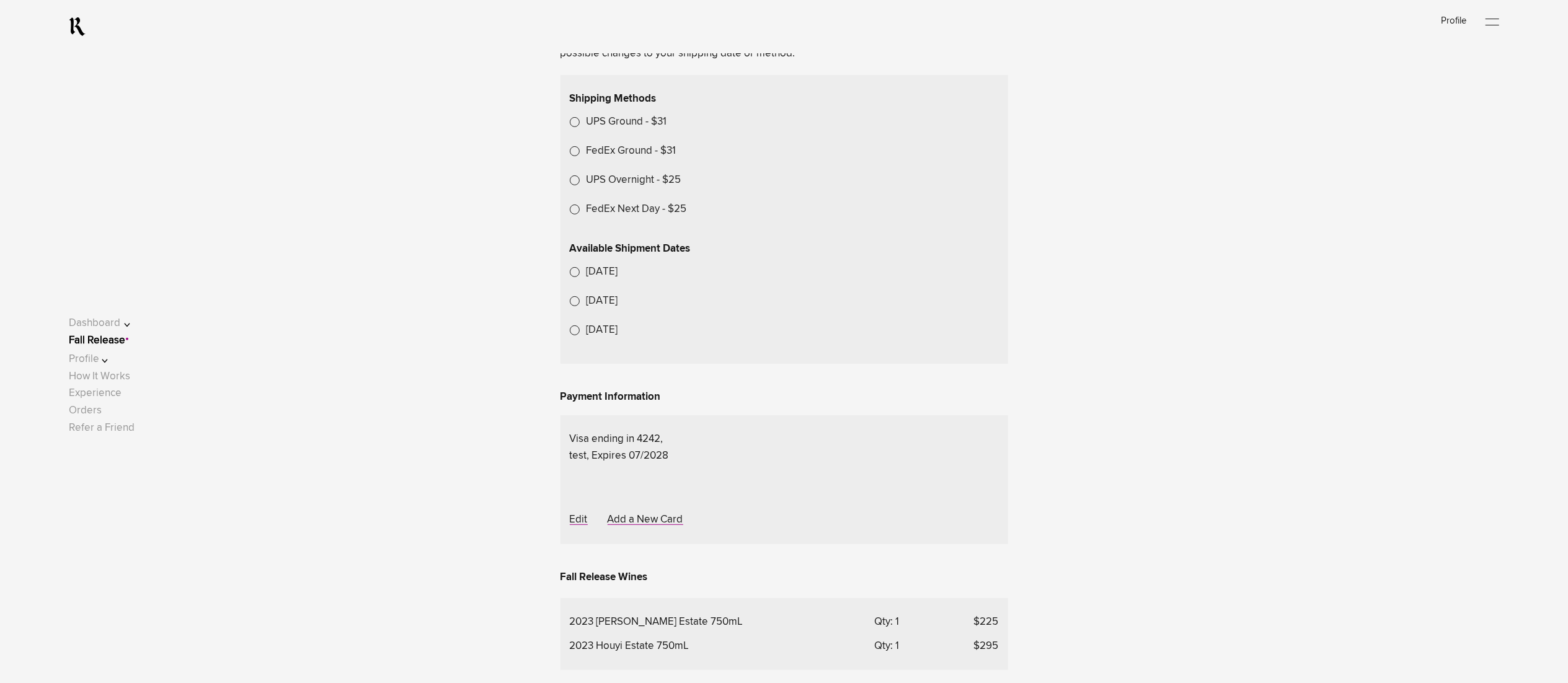
scroll to position [372, 0]
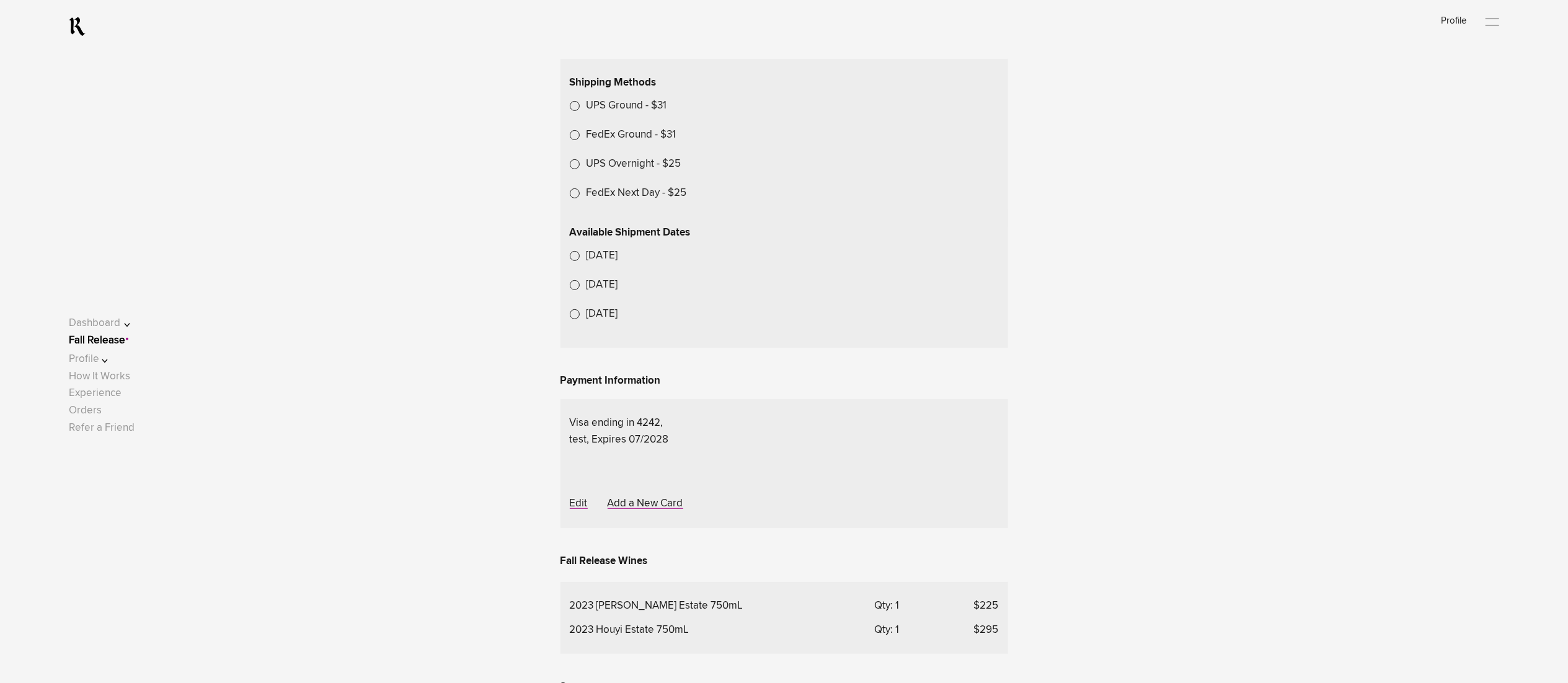
click at [125, 340] on link "Fall Release" at bounding box center [97, 340] width 57 height 10
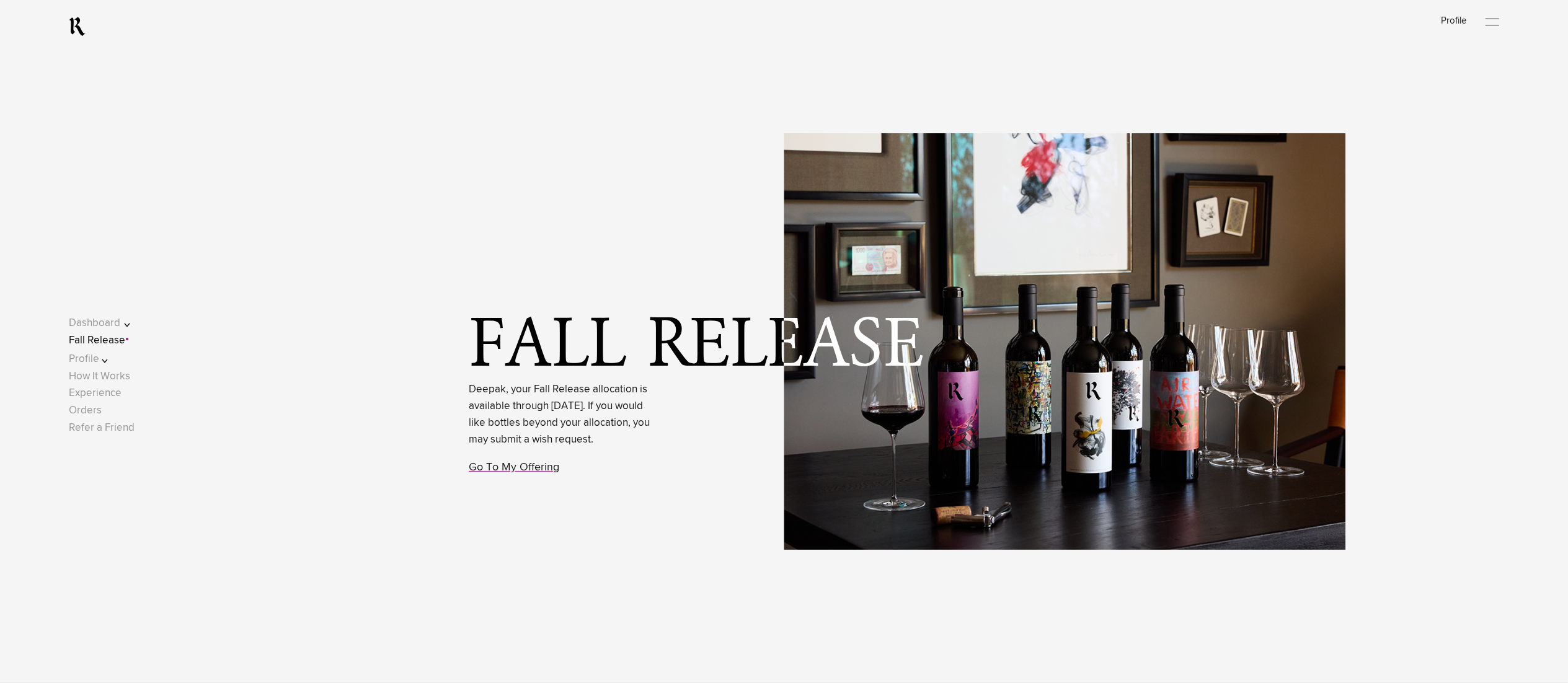
click at [125, 342] on link "Fall Release" at bounding box center [97, 340] width 57 height 10
click at [539, 473] on link "Go To My Offering" at bounding box center [514, 467] width 90 height 11
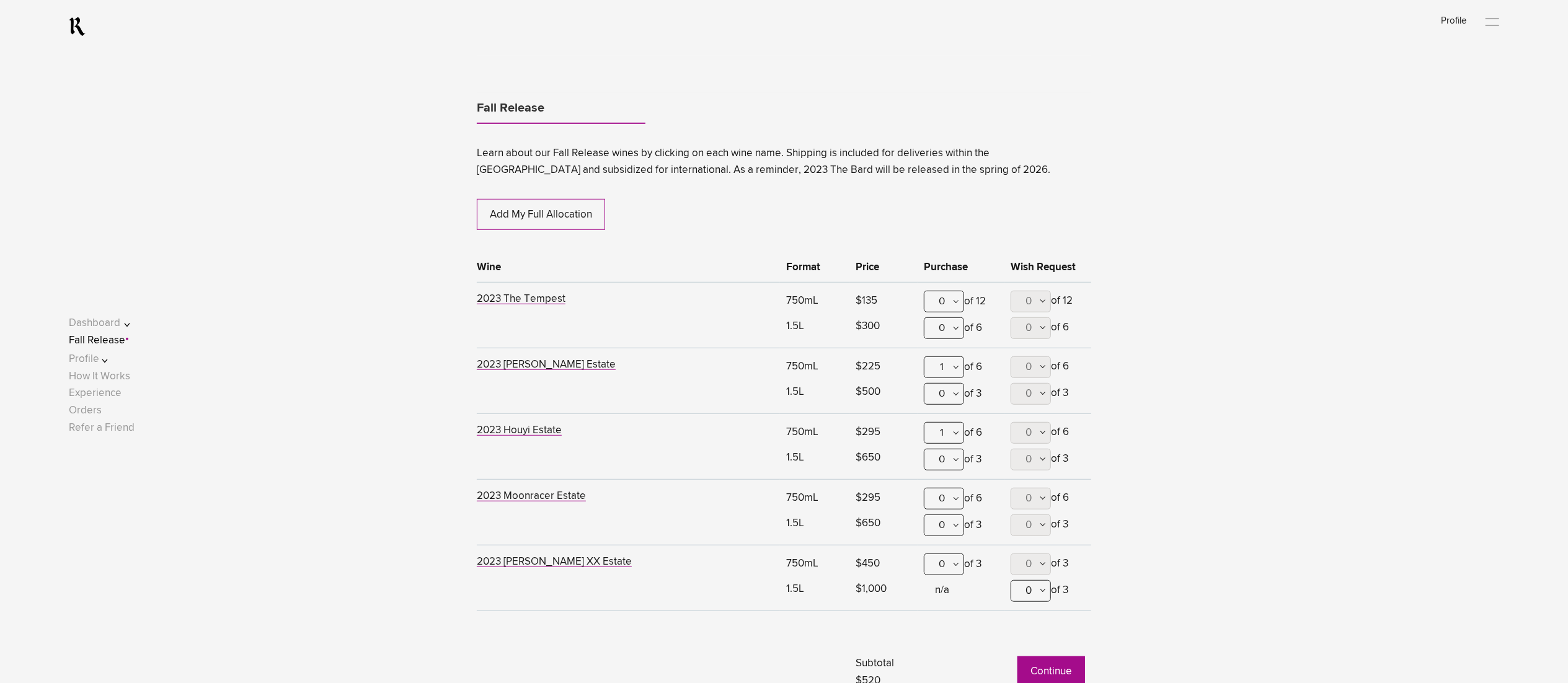
scroll to position [881, 0]
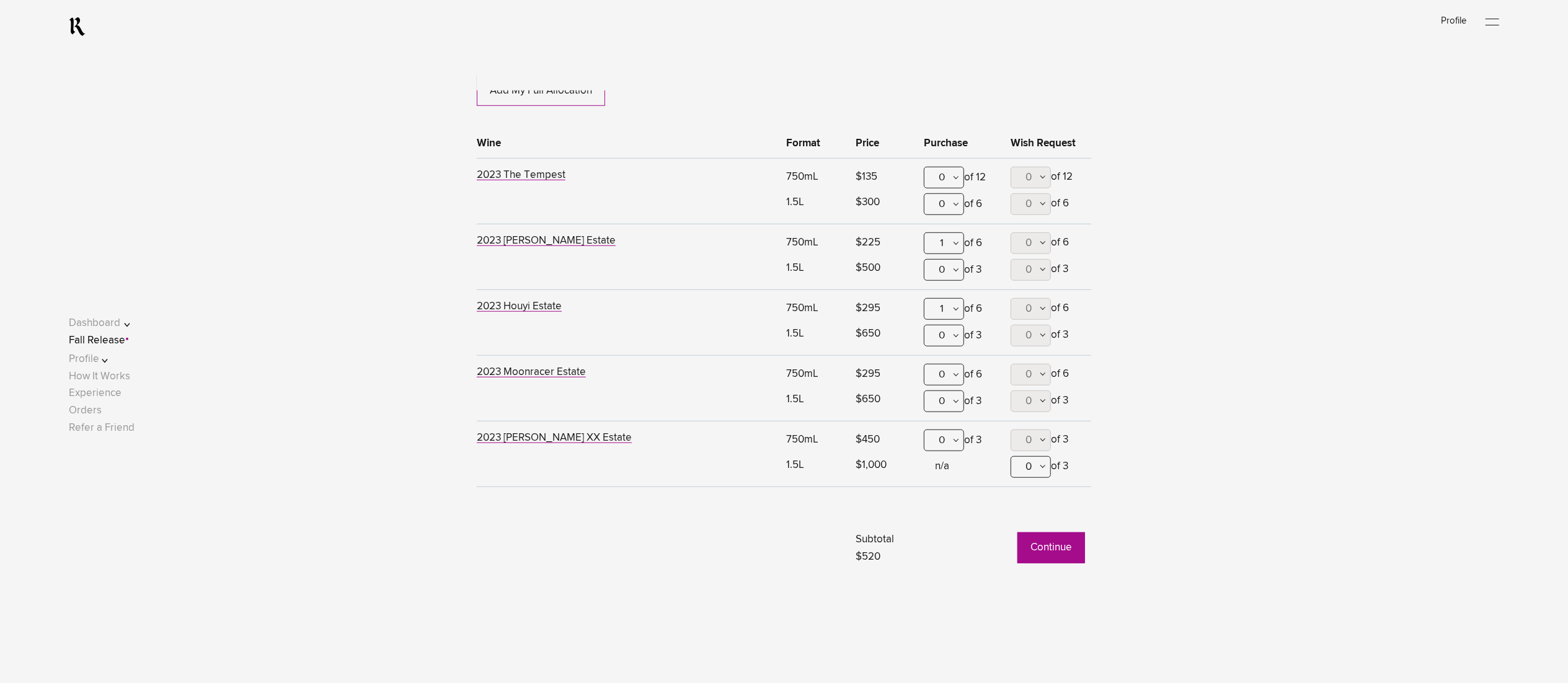
click at [1043, 557] on button "Continue" at bounding box center [1051, 548] width 68 height 31
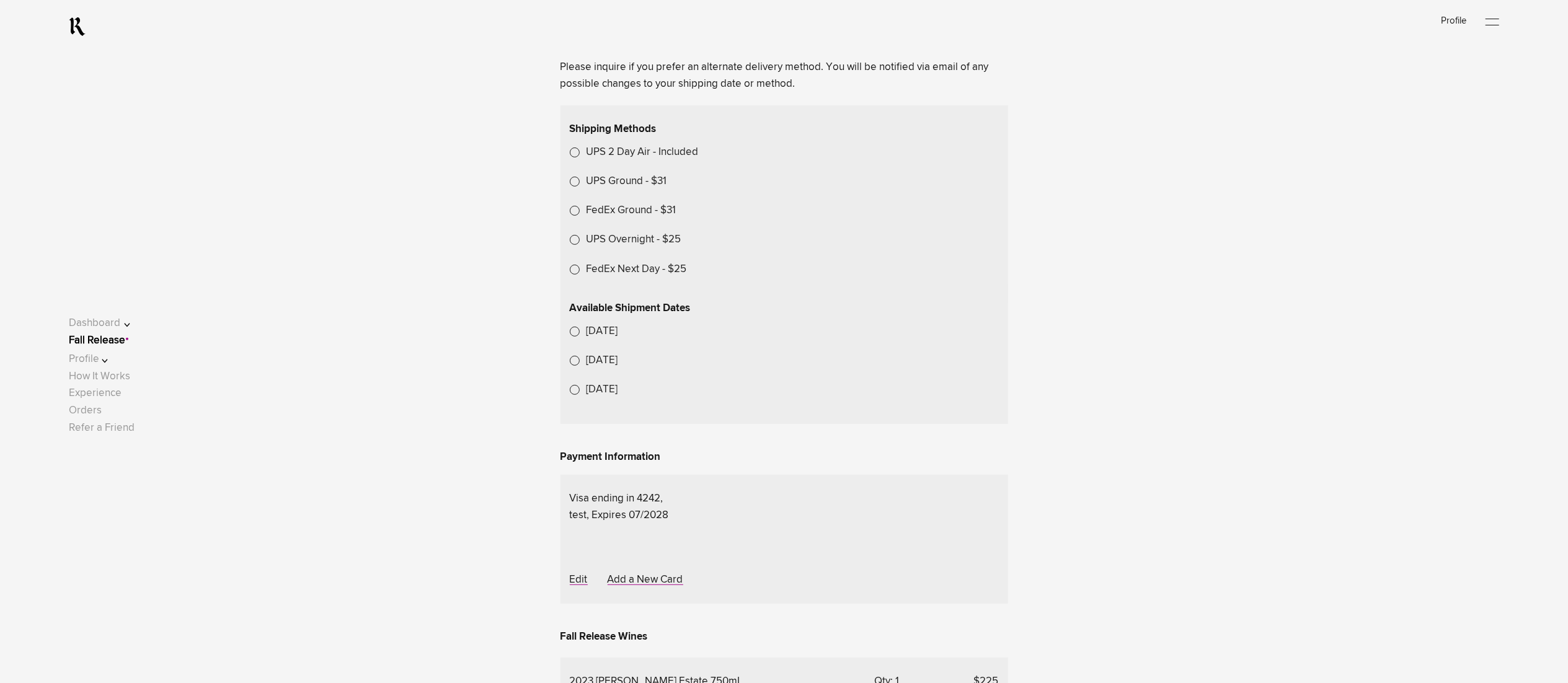
scroll to position [372, 0]
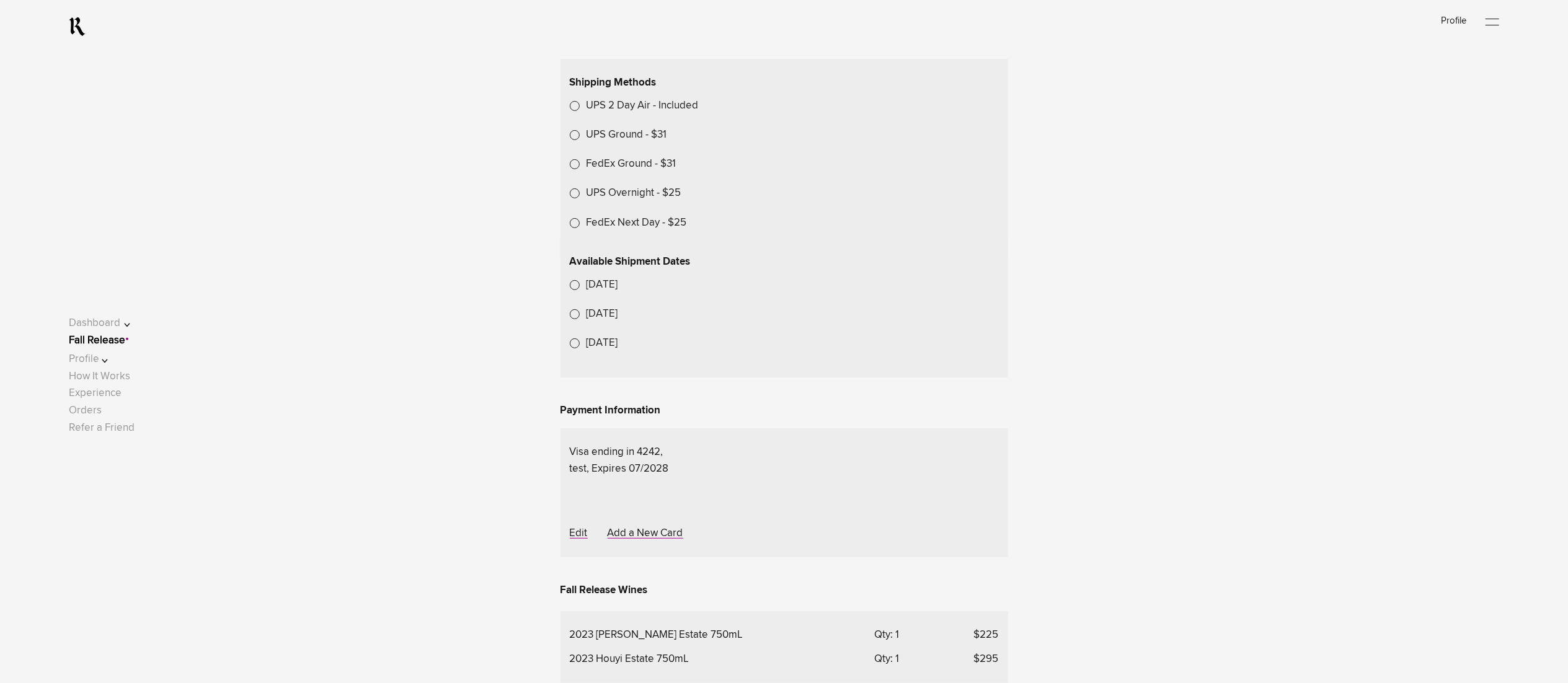
click at [656, 114] on label "UPS 2 Day Air - Included" at bounding box center [642, 106] width 112 height 17
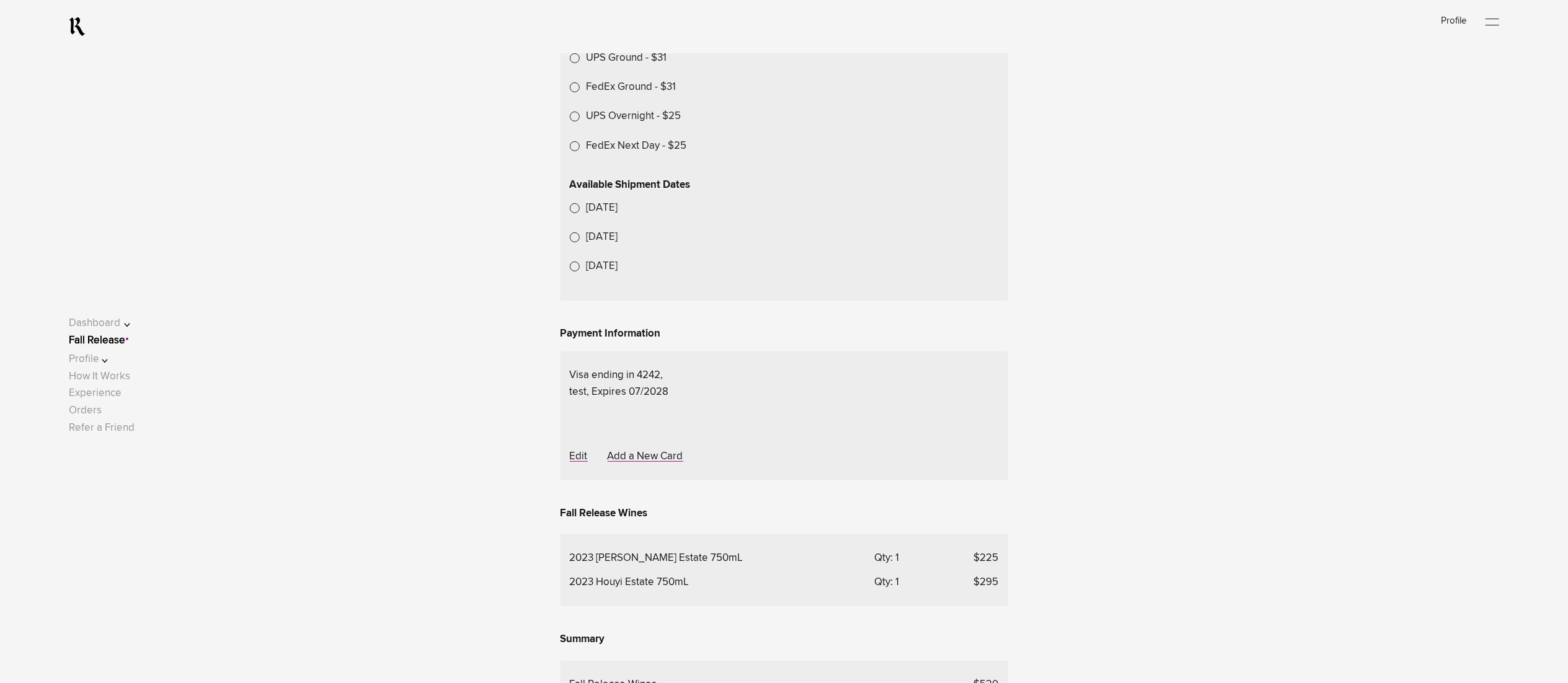
scroll to position [496, 0]
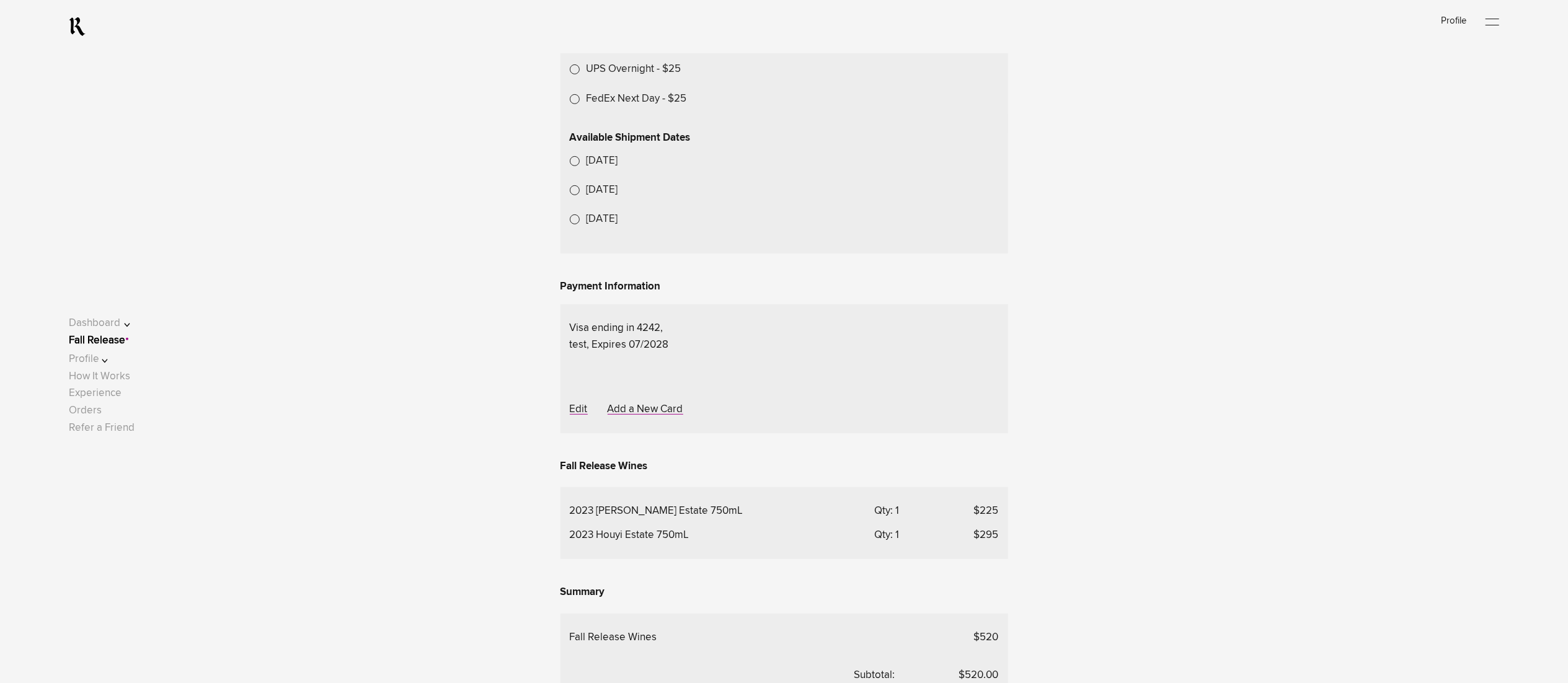
click at [618, 166] on lightning-formatted-date-time "Oct 27, 2025" at bounding box center [602, 161] width 32 height 10
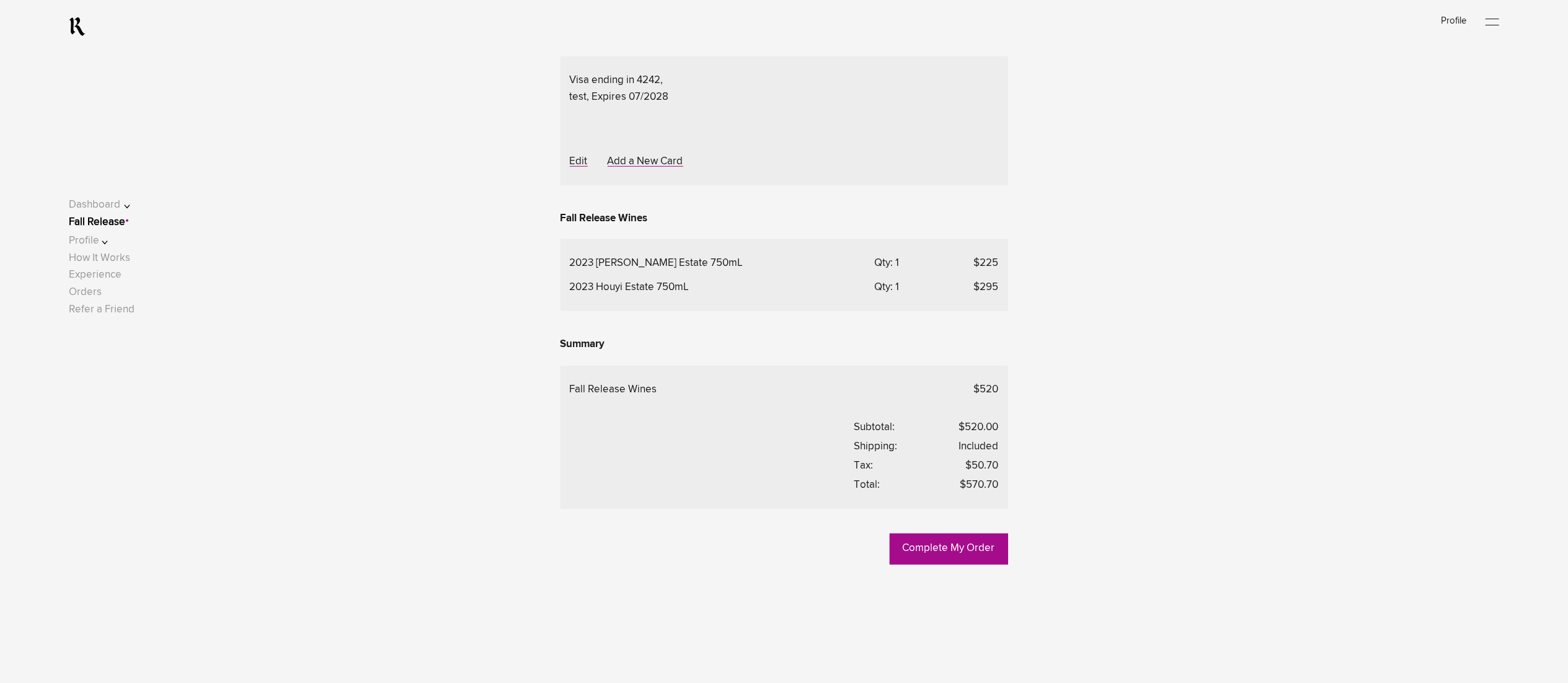
scroll to position [868, 0]
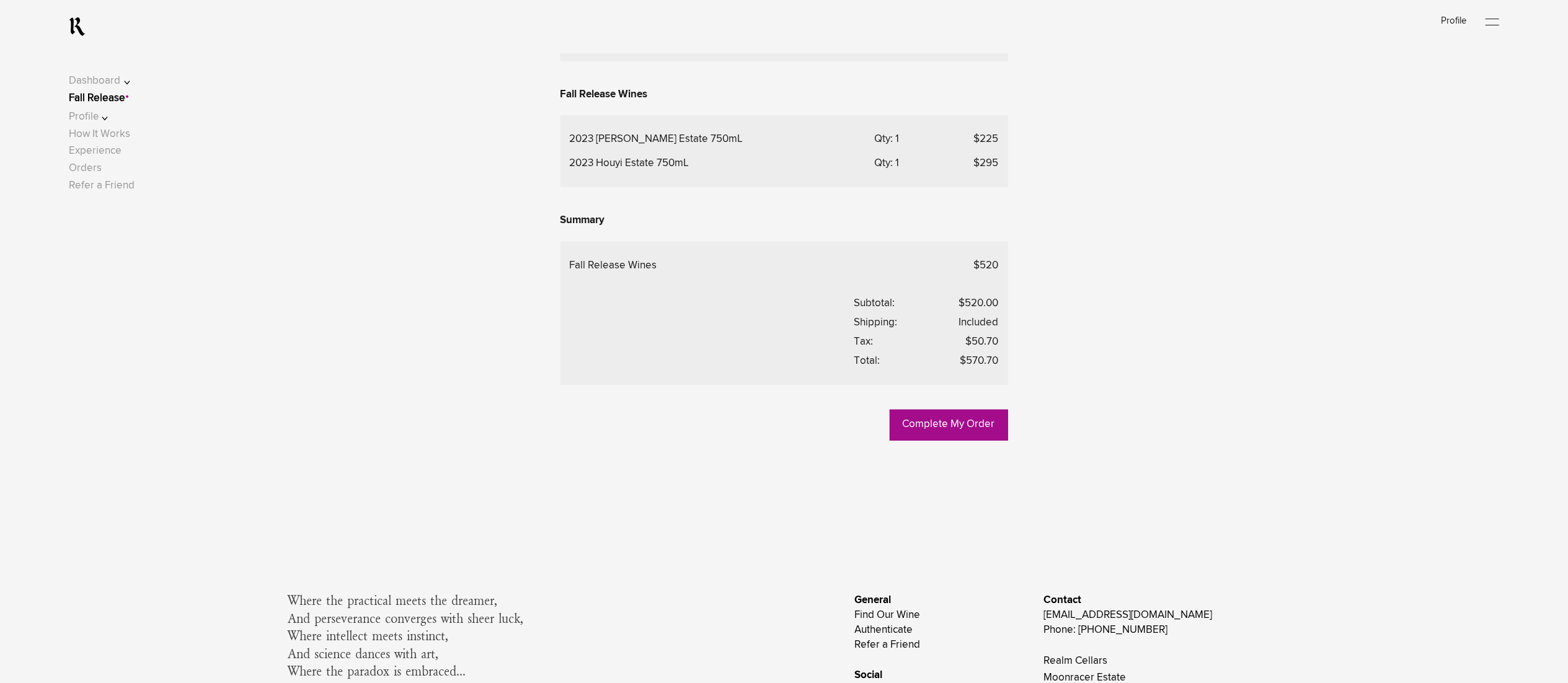
click at [124, 104] on link "Fall Release" at bounding box center [97, 99] width 57 height 10
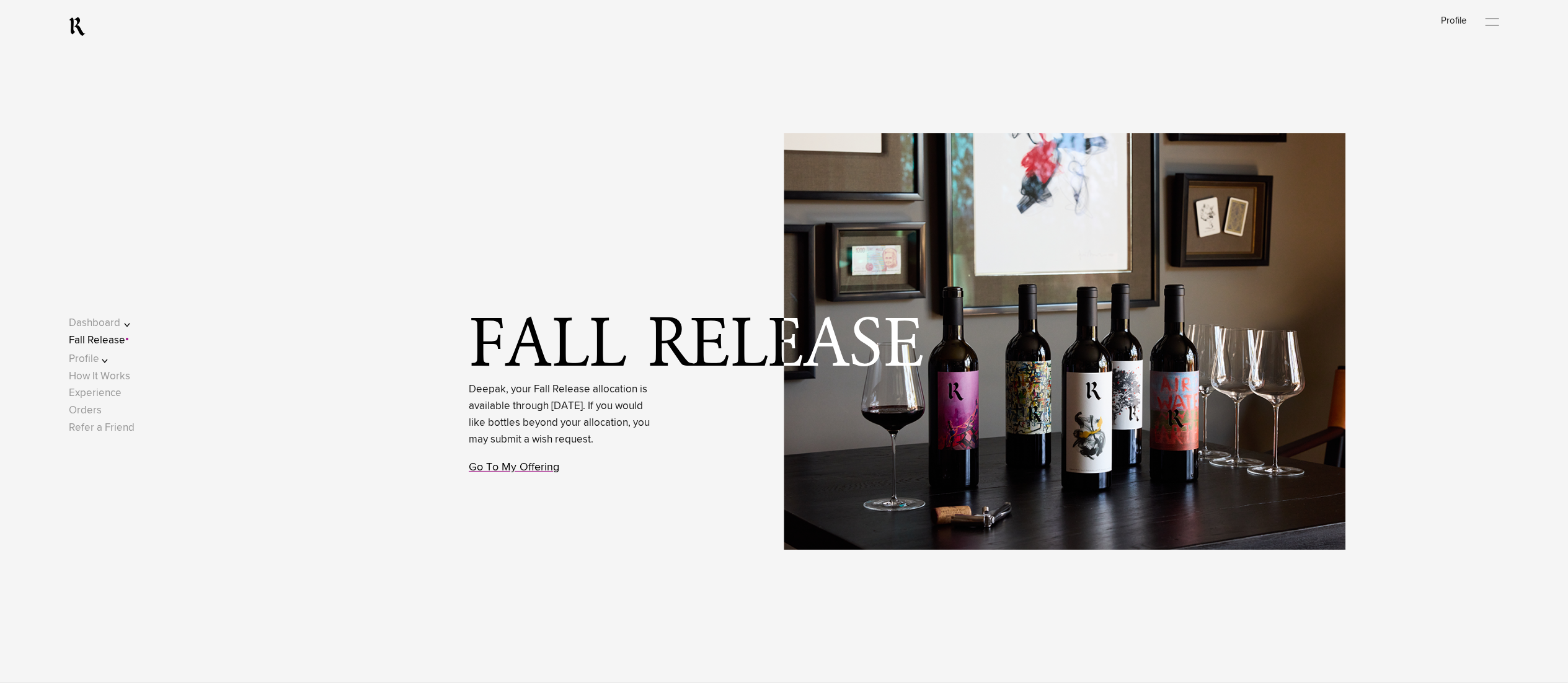
click at [546, 473] on link "Go To My Offering" at bounding box center [514, 467] width 90 height 11
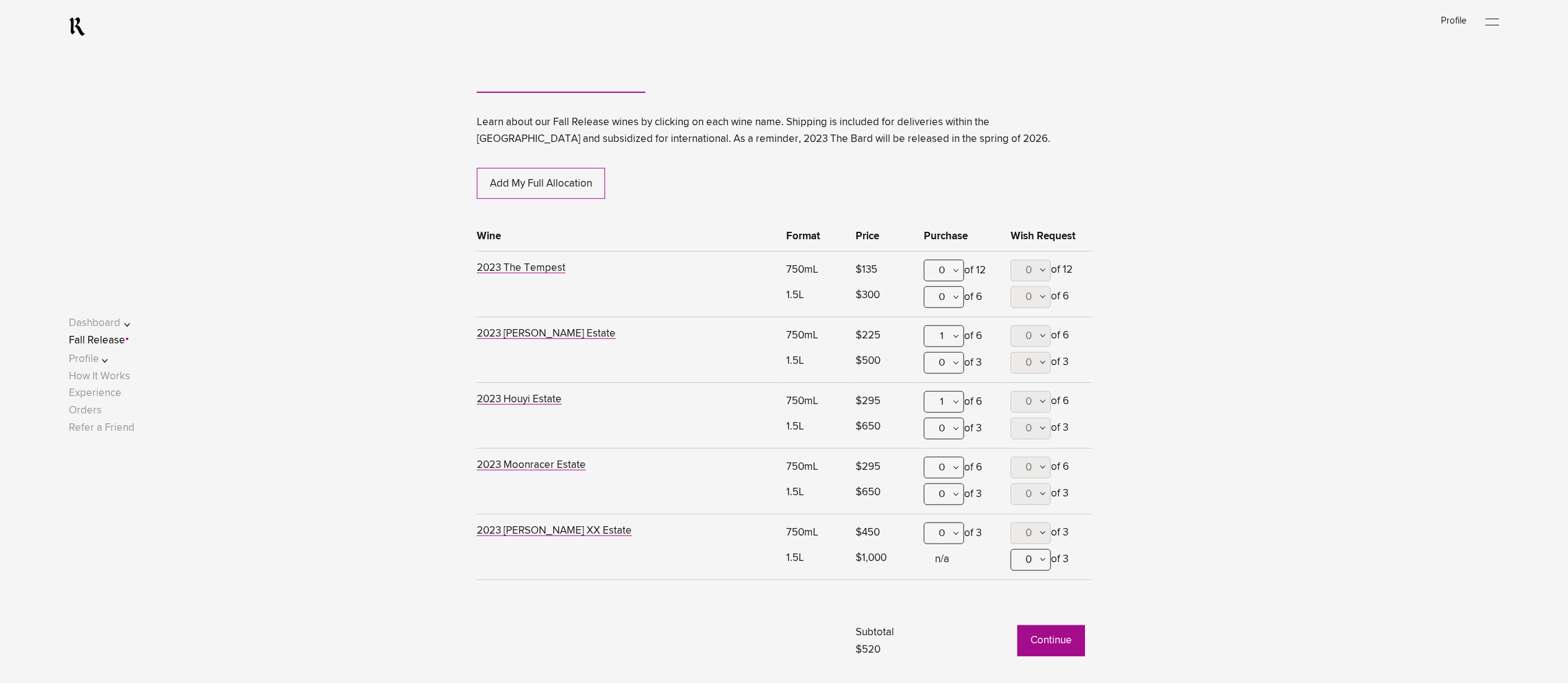
scroll to position [1005, 0]
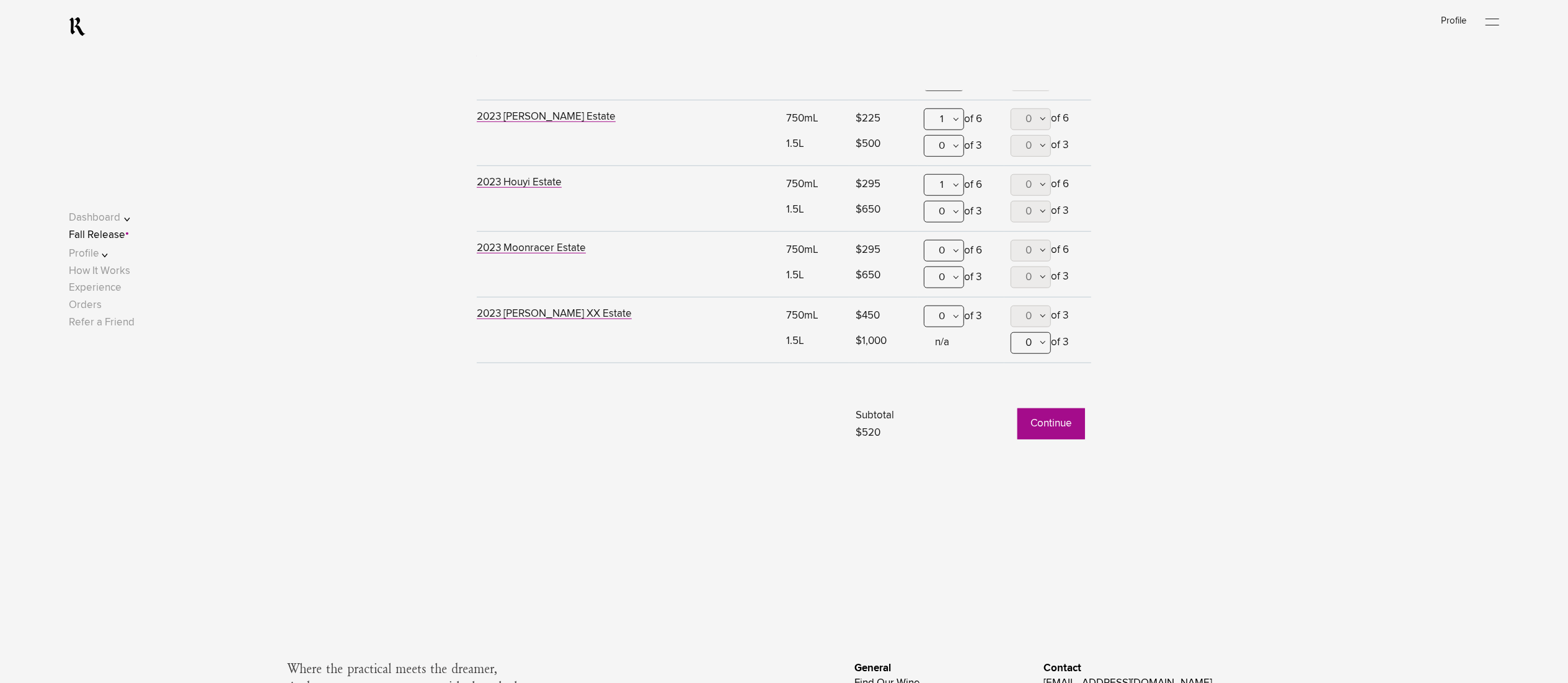
click at [1052, 421] on button "Continue" at bounding box center [1051, 424] width 68 height 31
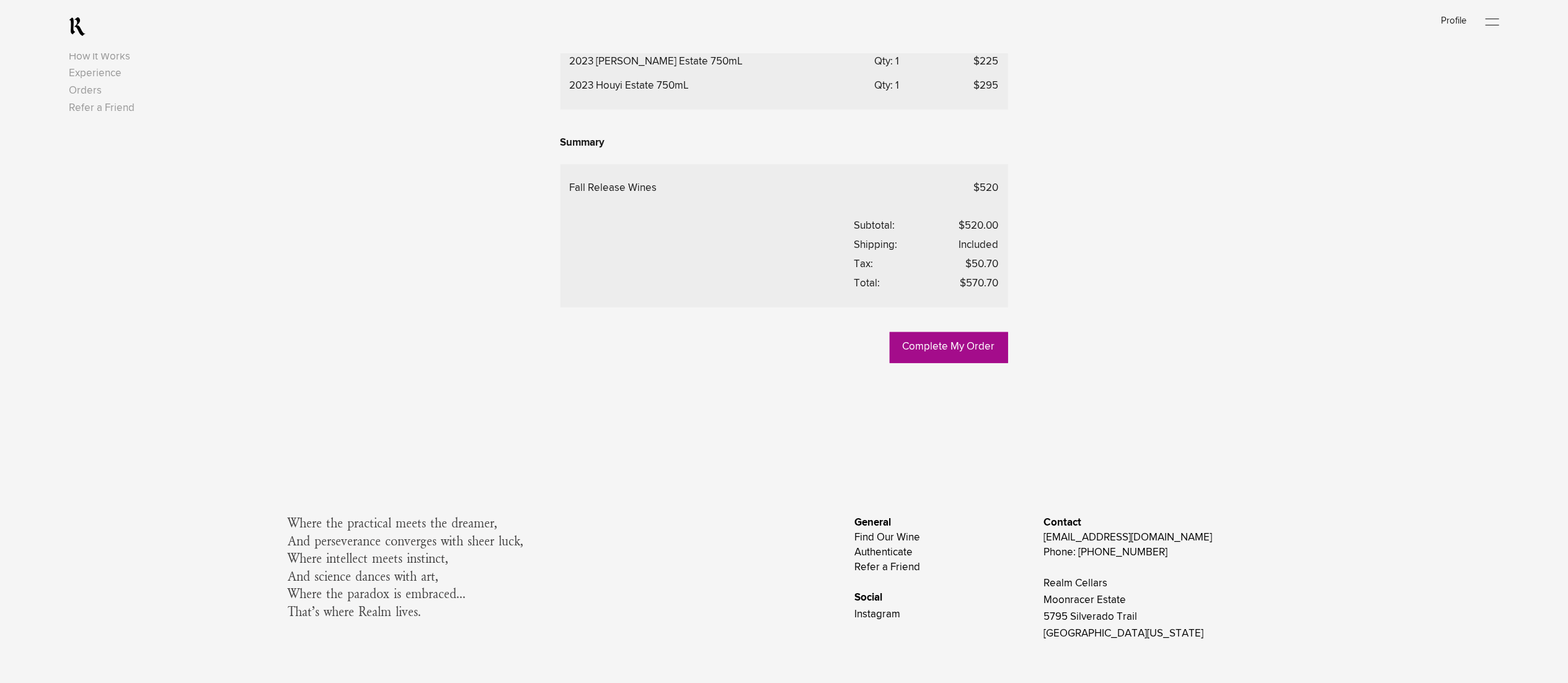
scroll to position [991, 0]
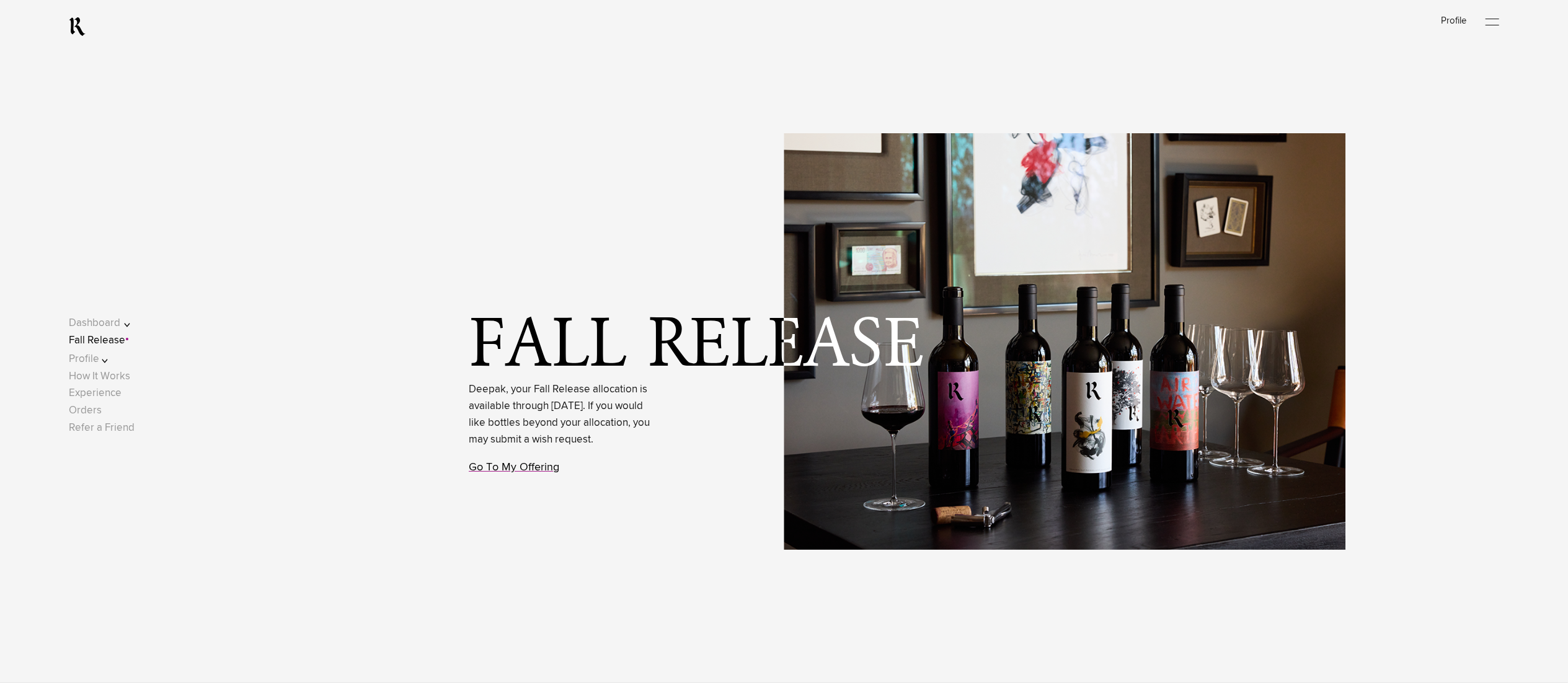
click at [495, 473] on link "Go To My Offering" at bounding box center [514, 467] width 90 height 11
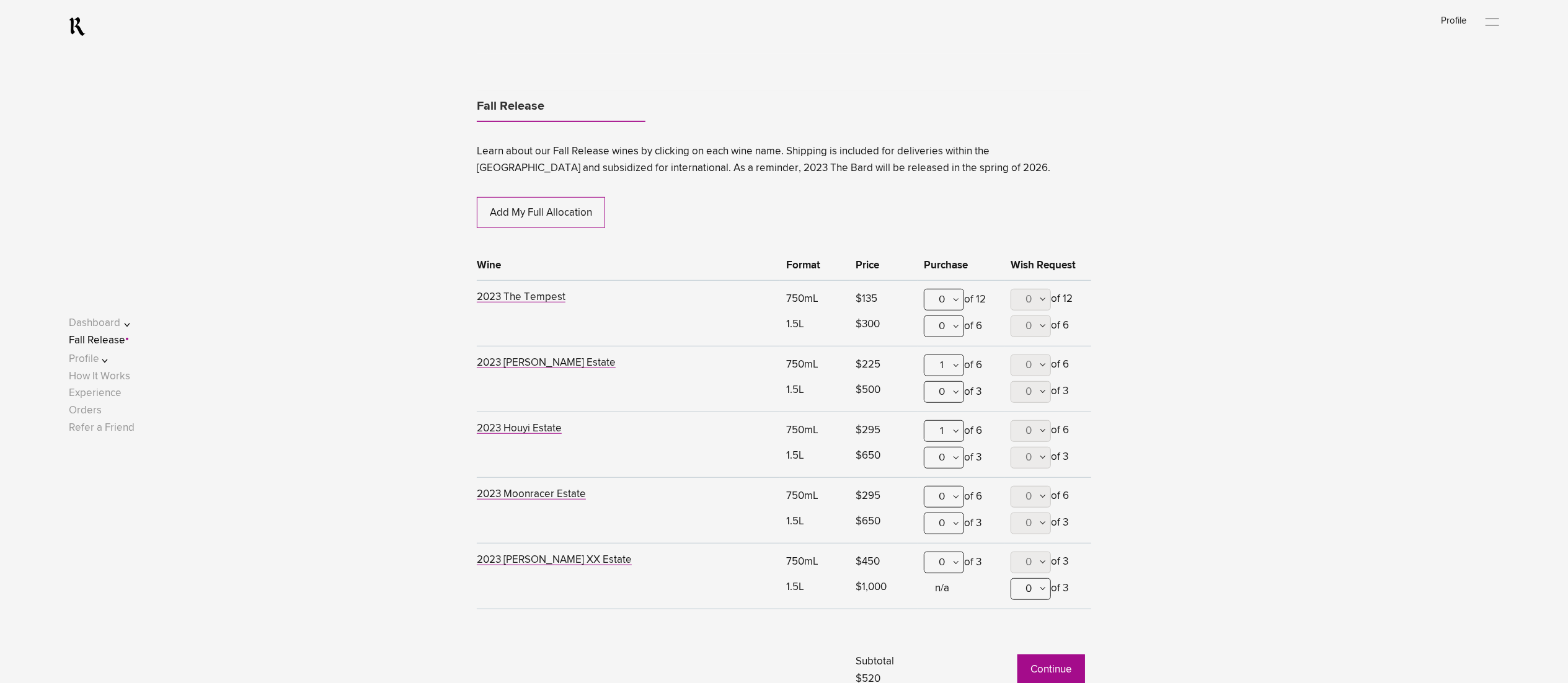
scroll to position [881, 0]
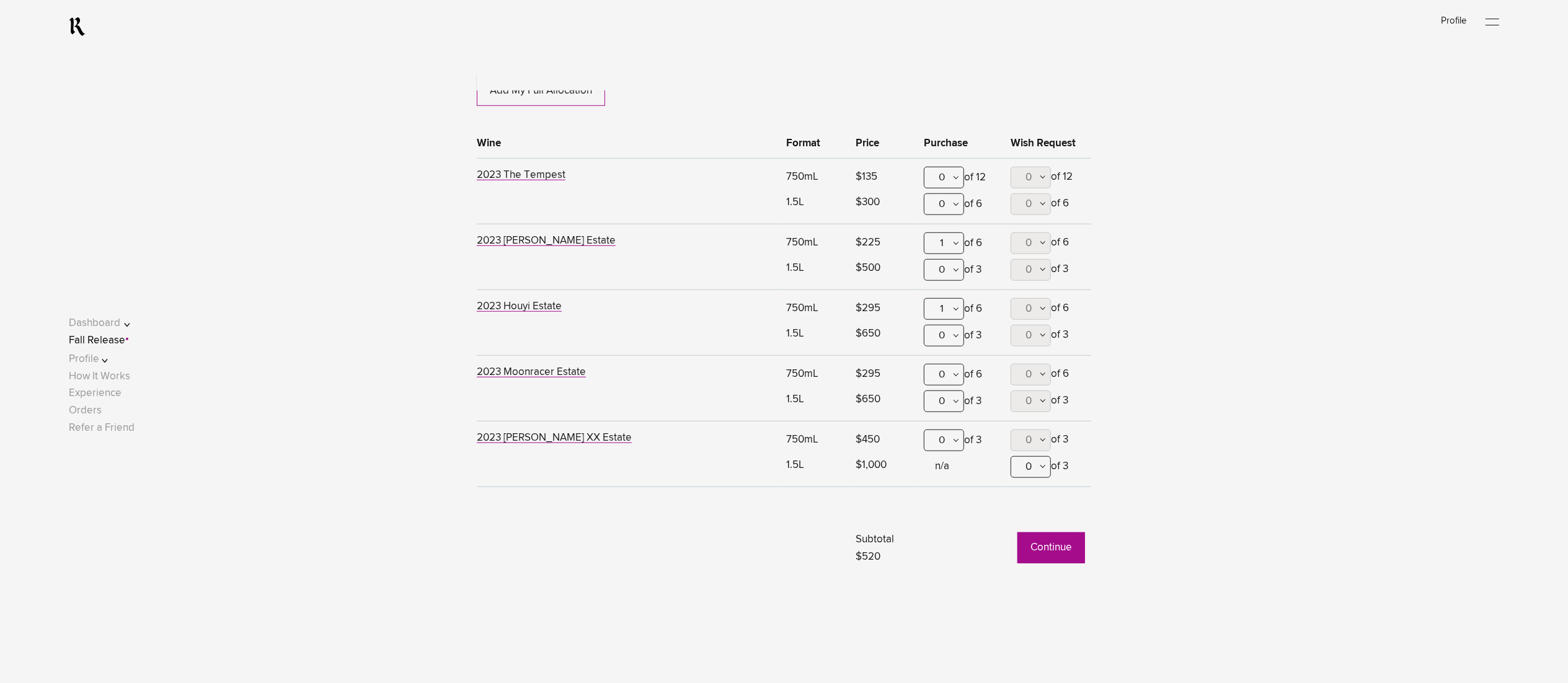
click at [125, 343] on link "Fall Release" at bounding box center [97, 340] width 57 height 10
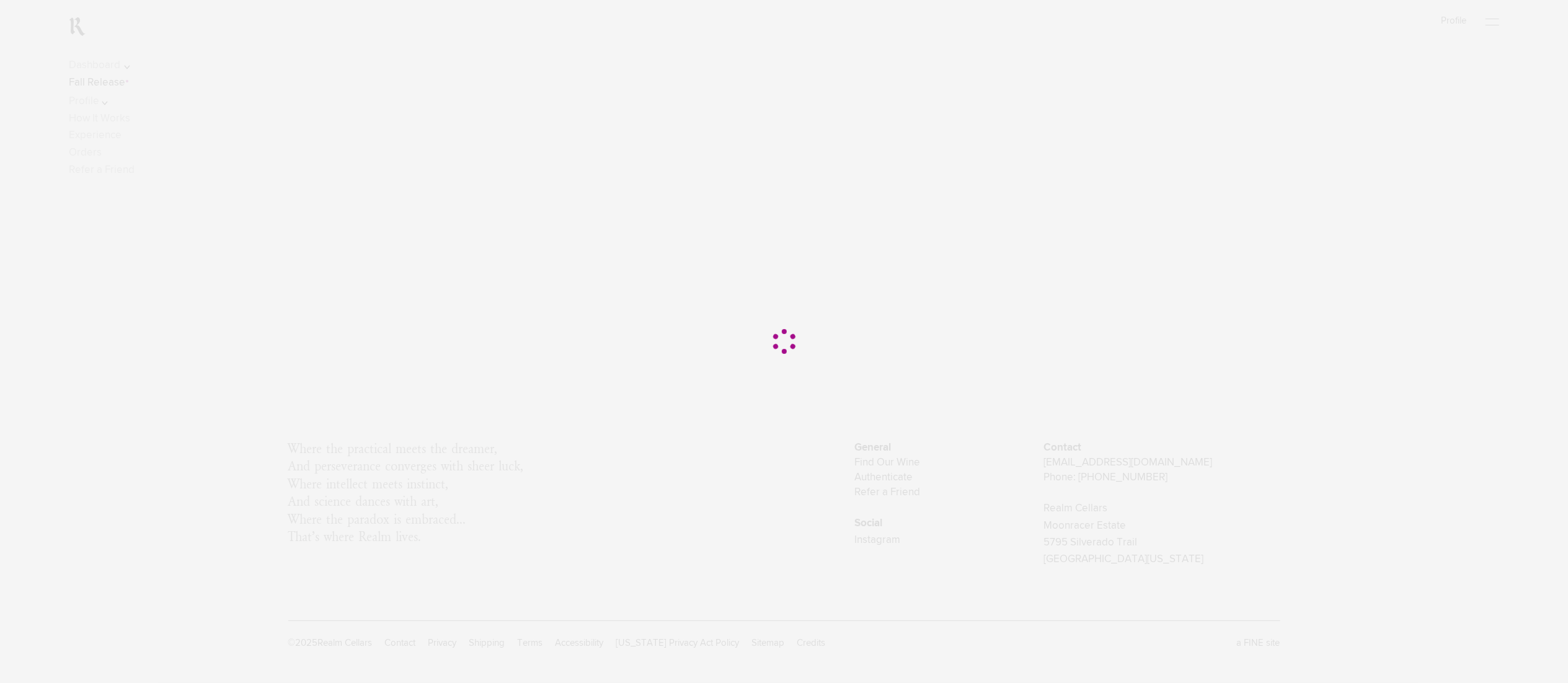
scroll to position [0, 0]
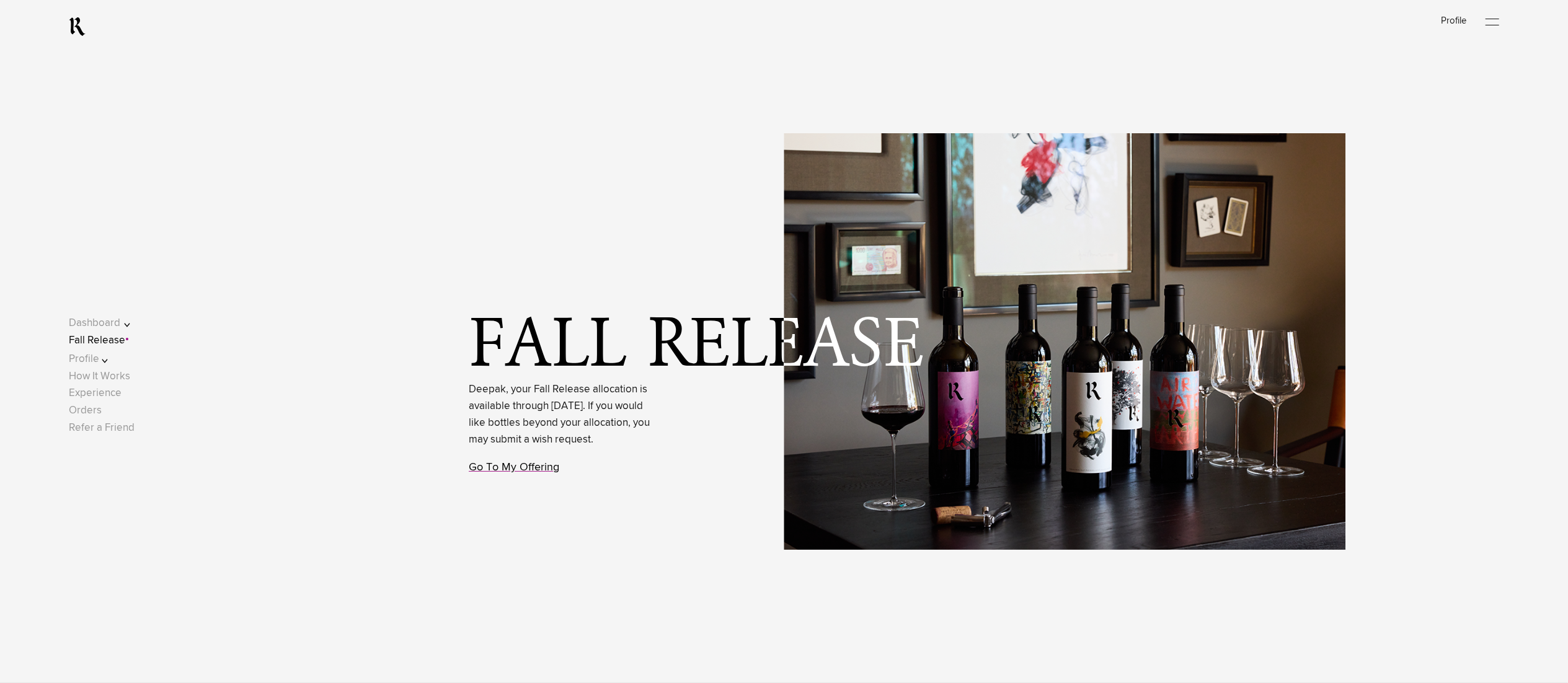
click at [544, 473] on link "Go To My Offering" at bounding box center [514, 467] width 90 height 11
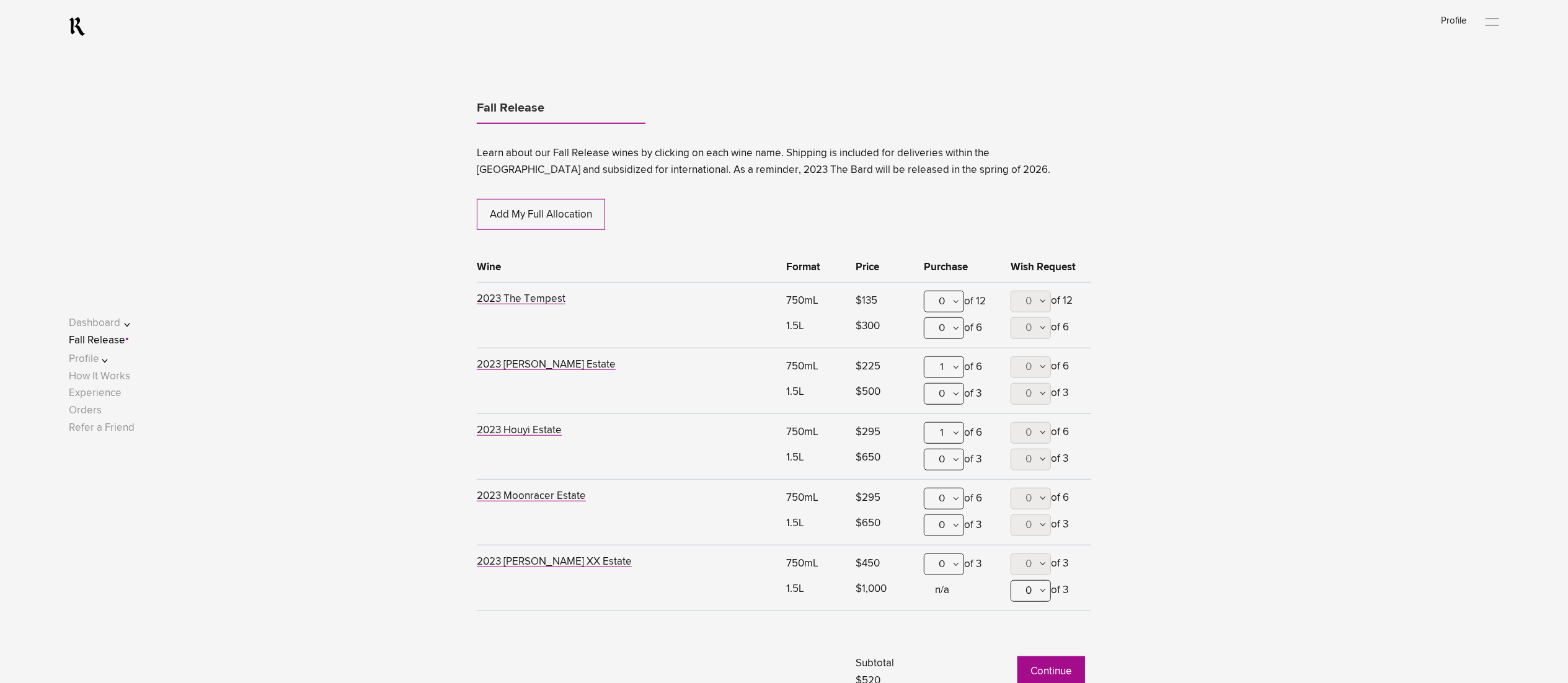
scroll to position [881, 0]
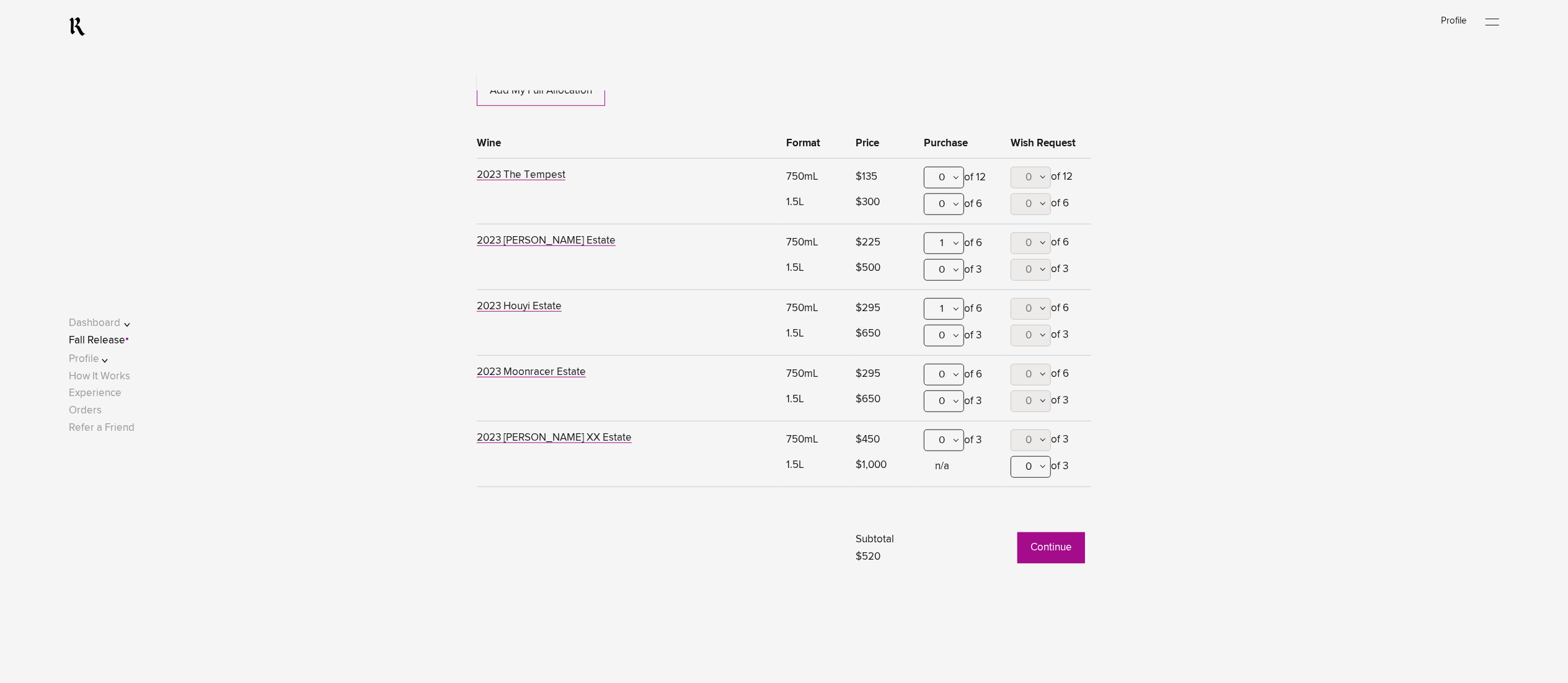
click at [1051, 542] on button "Continue" at bounding box center [1051, 548] width 68 height 31
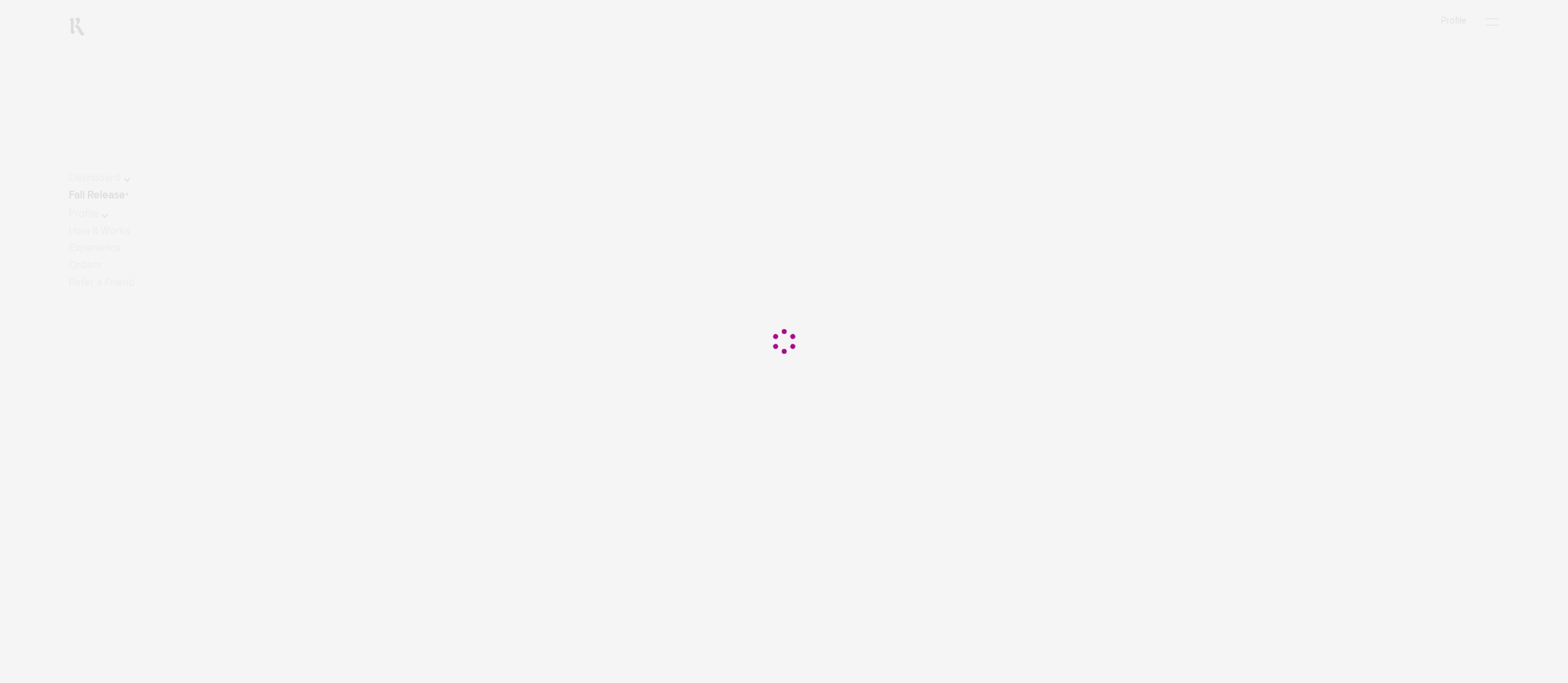
scroll to position [124, 0]
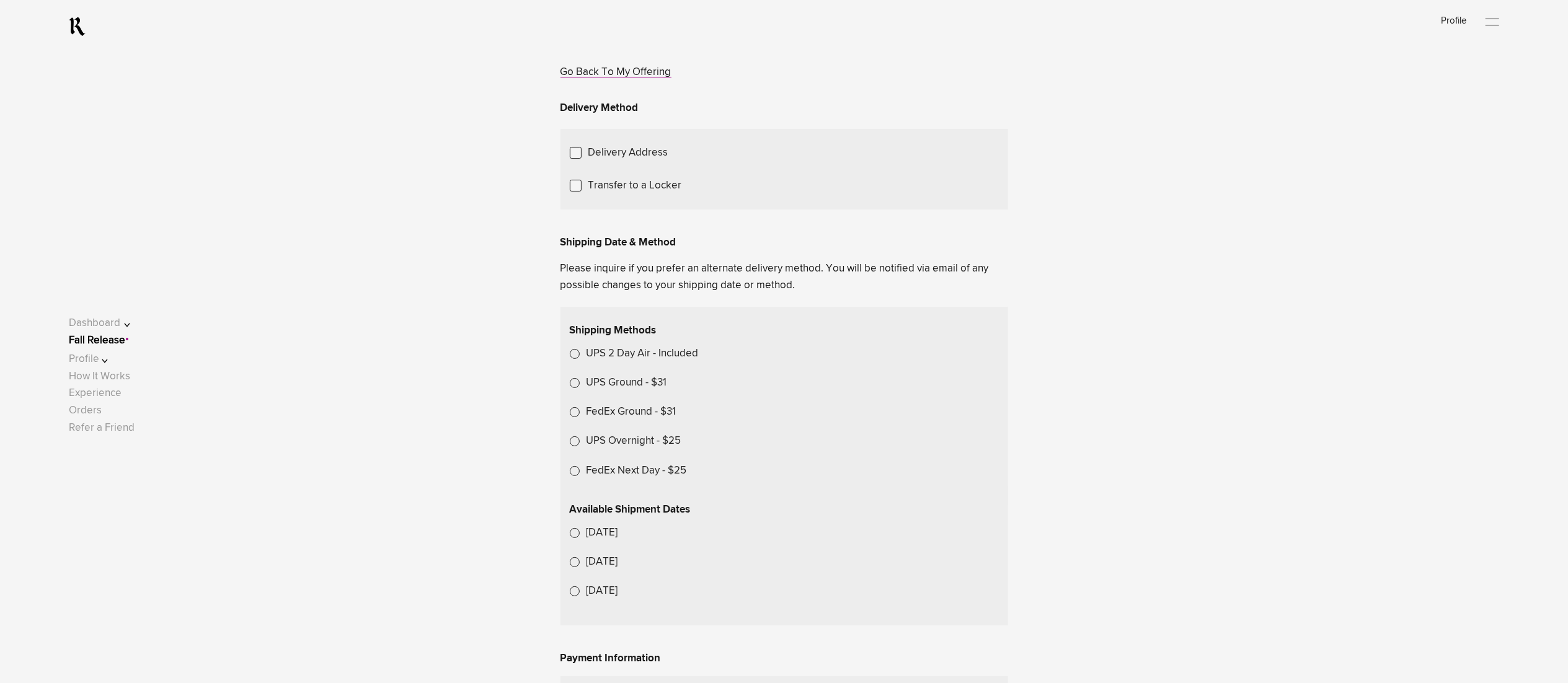
click at [0, 0] on div "Choose Another Saved Shipping Address" at bounding box center [0, 0] width 0 height 0
click at [0, 0] on div "Deepak.p p - Miami, Florida, 33131" at bounding box center [0, 0] width 0 height 0
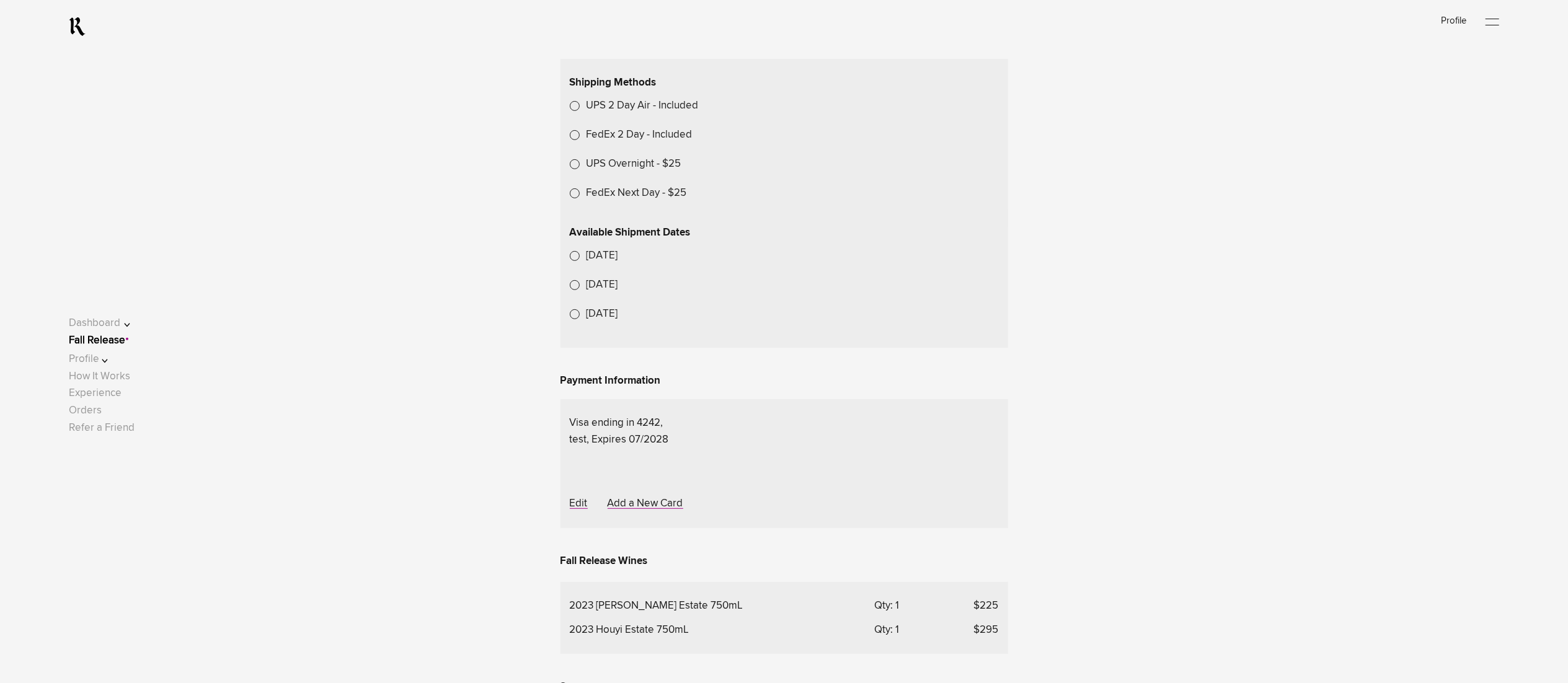
scroll to position [496, 0]
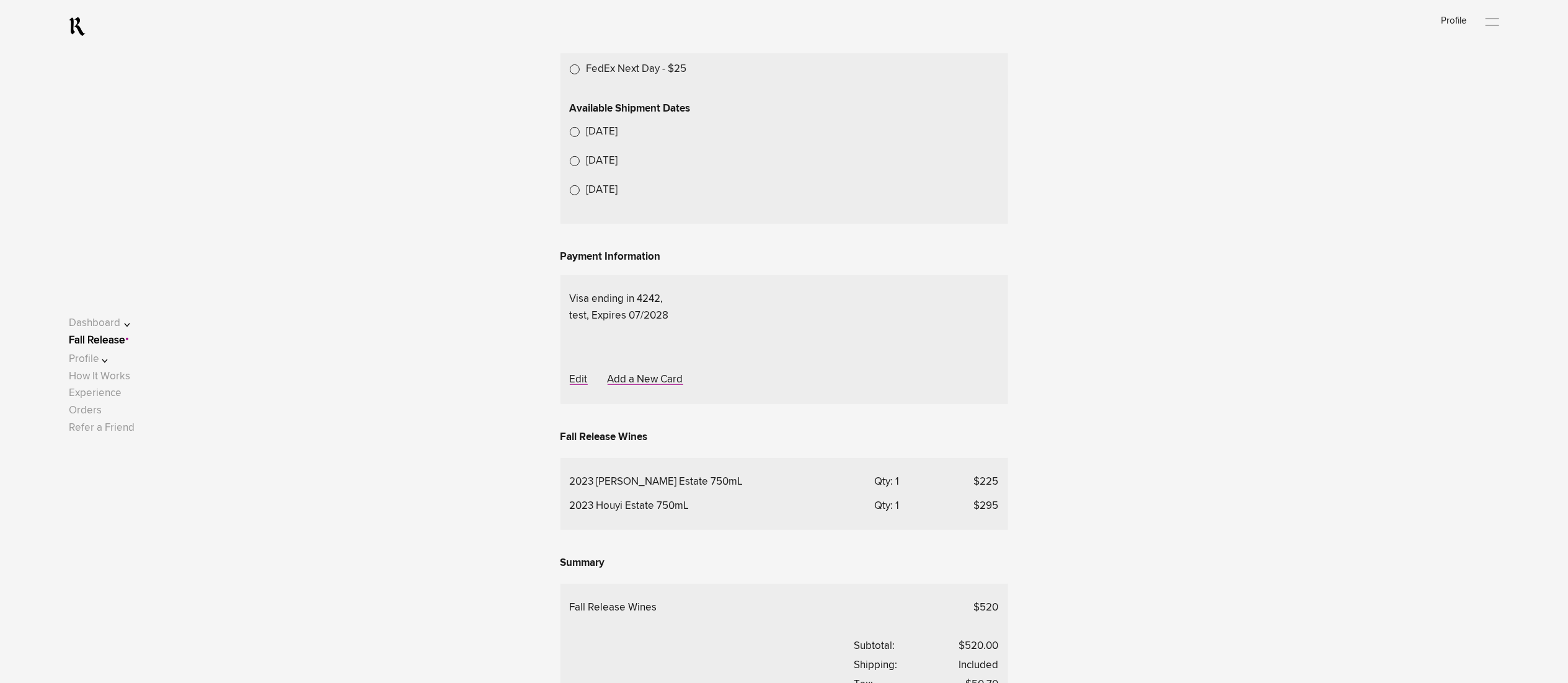
click at [618, 137] on lightning-formatted-date-time "Oct 27, 2025" at bounding box center [602, 131] width 32 height 10
click at [125, 341] on link "Fall Release" at bounding box center [97, 340] width 57 height 10
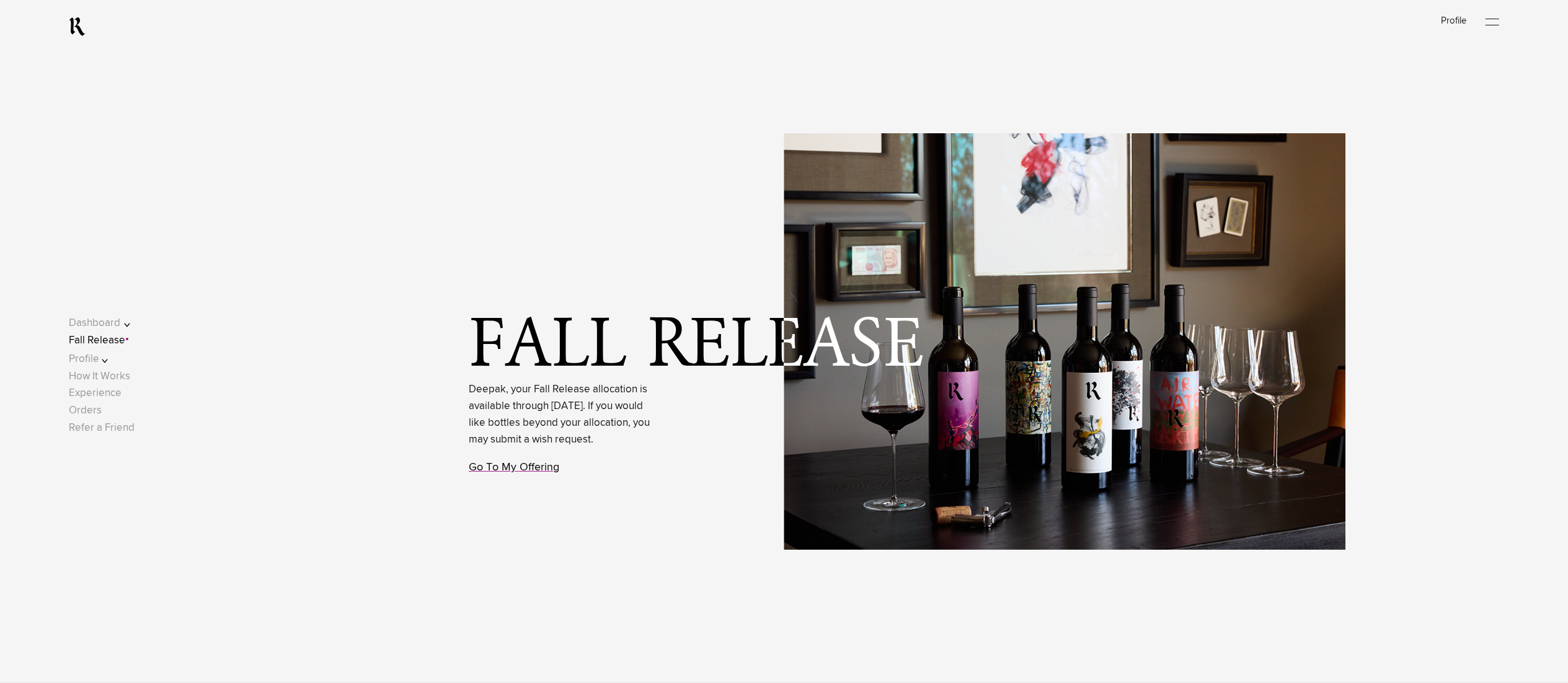
click at [478, 473] on link "Go To My Offering" at bounding box center [514, 467] width 90 height 11
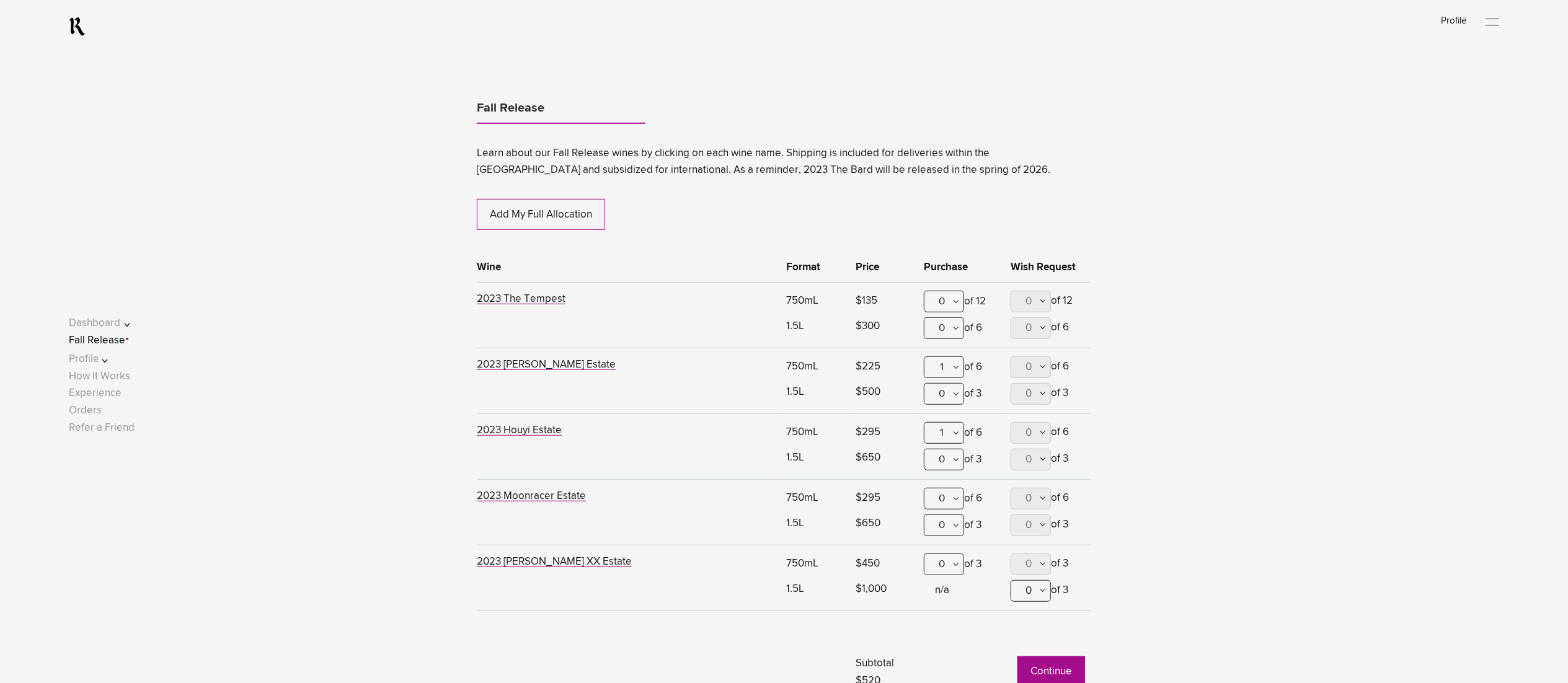
scroll to position [881, 0]
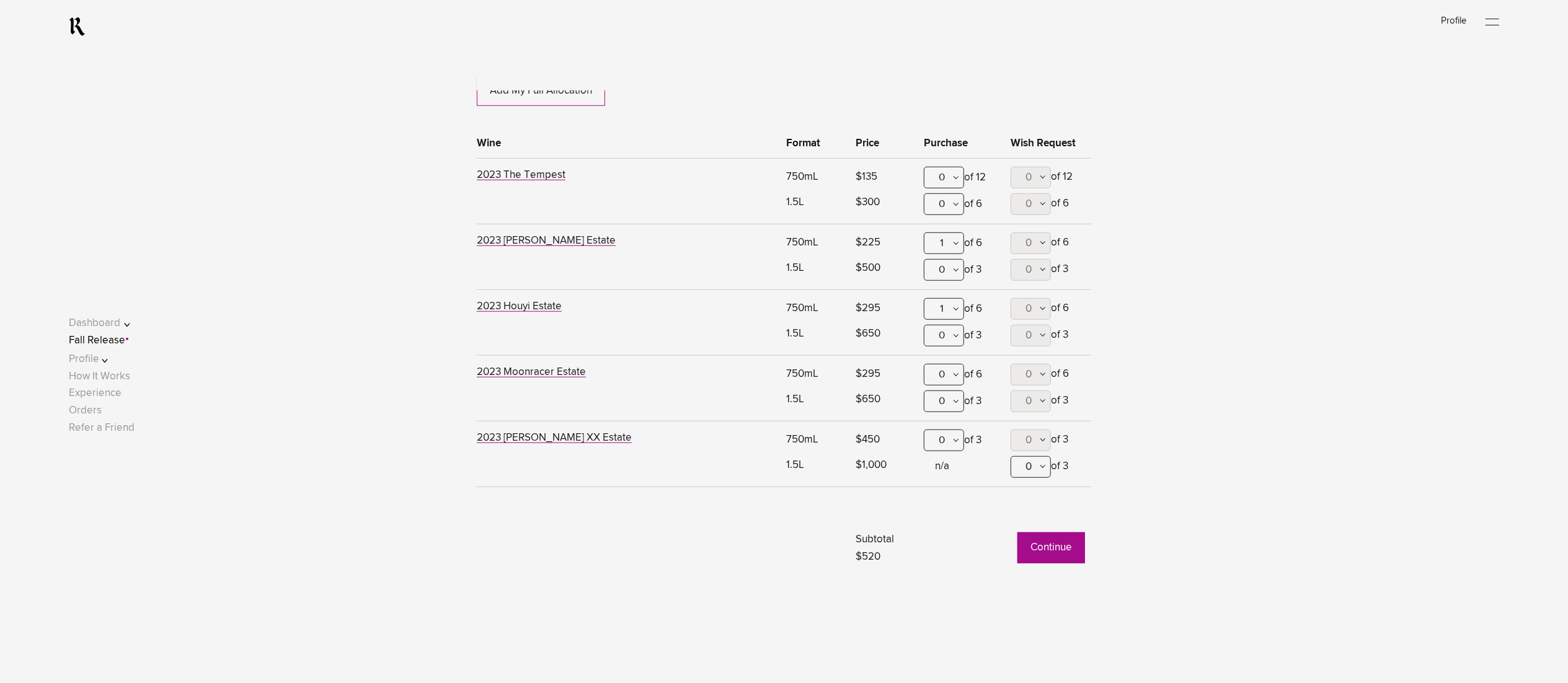
click at [1054, 553] on button "Continue" at bounding box center [1051, 548] width 68 height 31
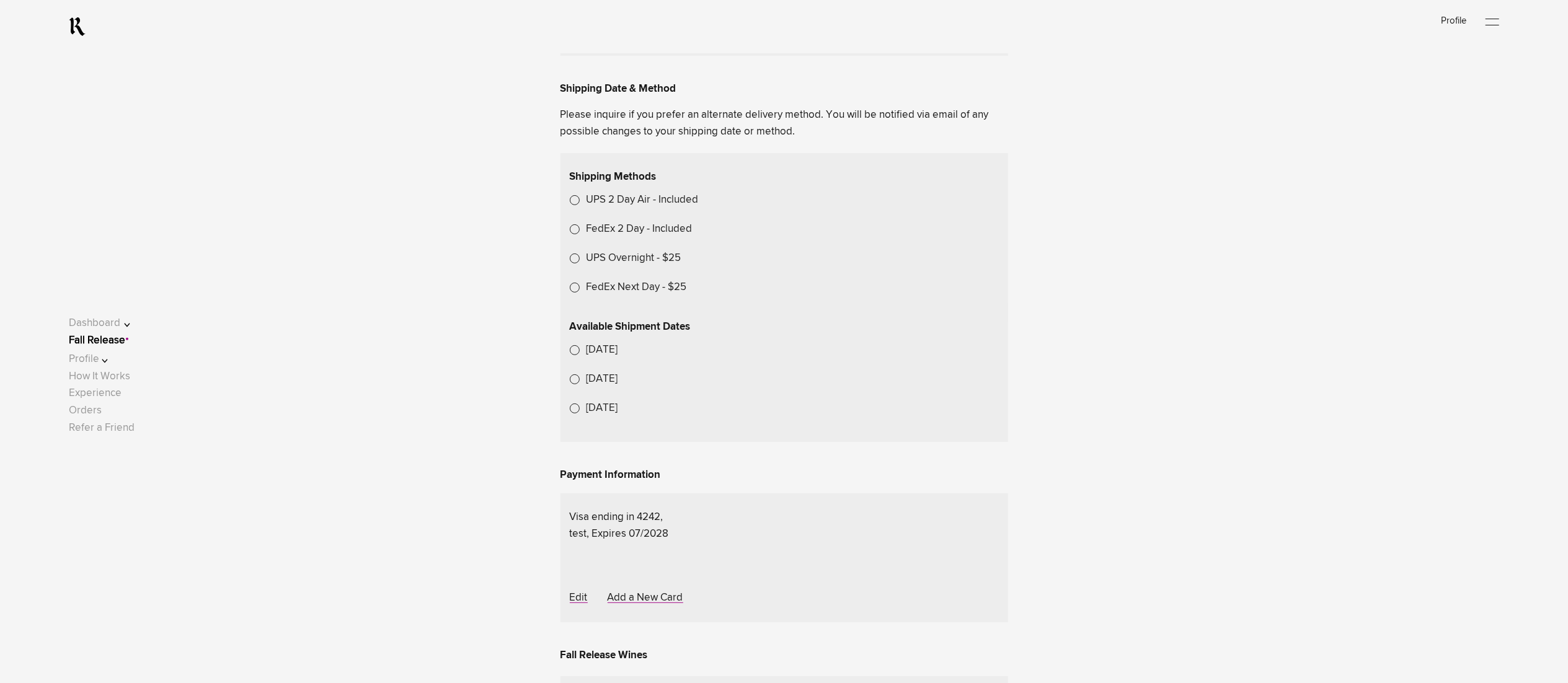
scroll to position [124, 0]
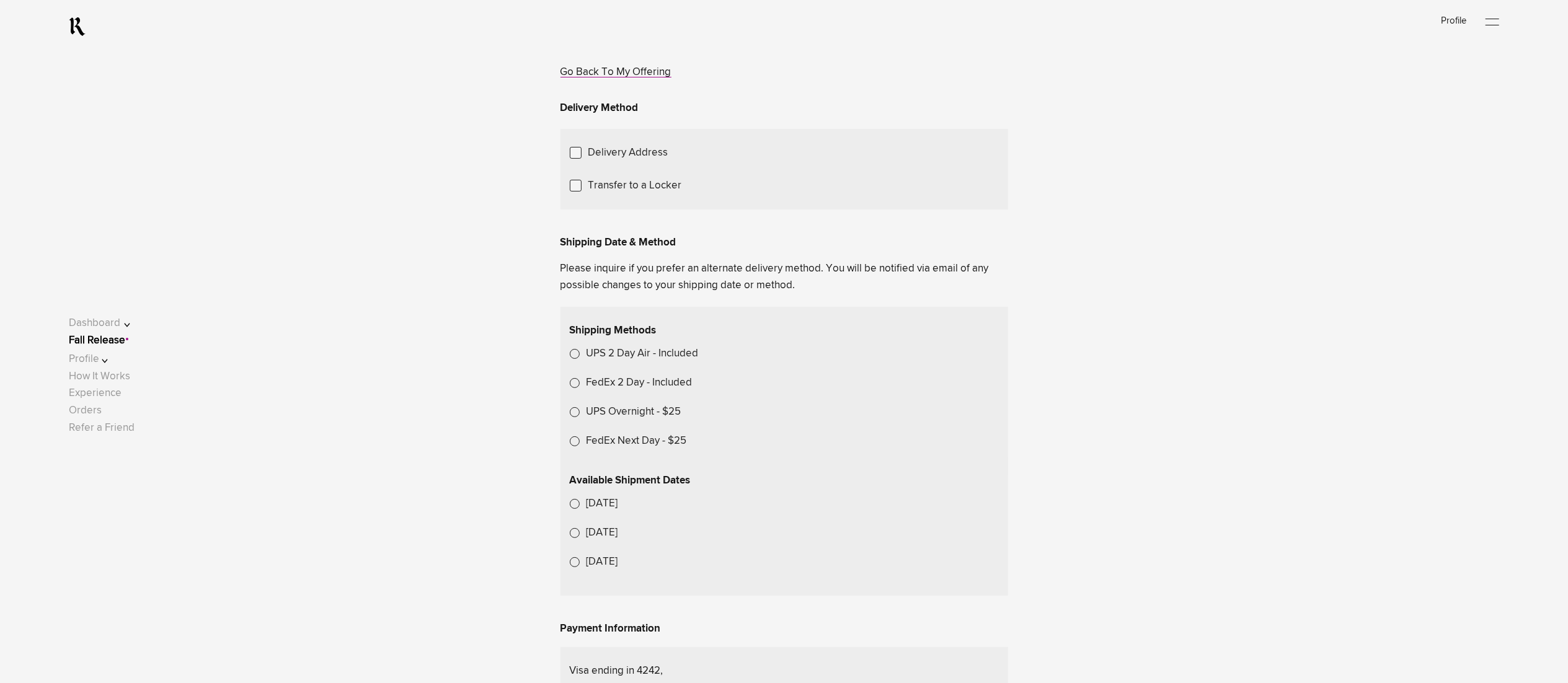
click at [111, 342] on link "Fall Release" at bounding box center [97, 340] width 57 height 10
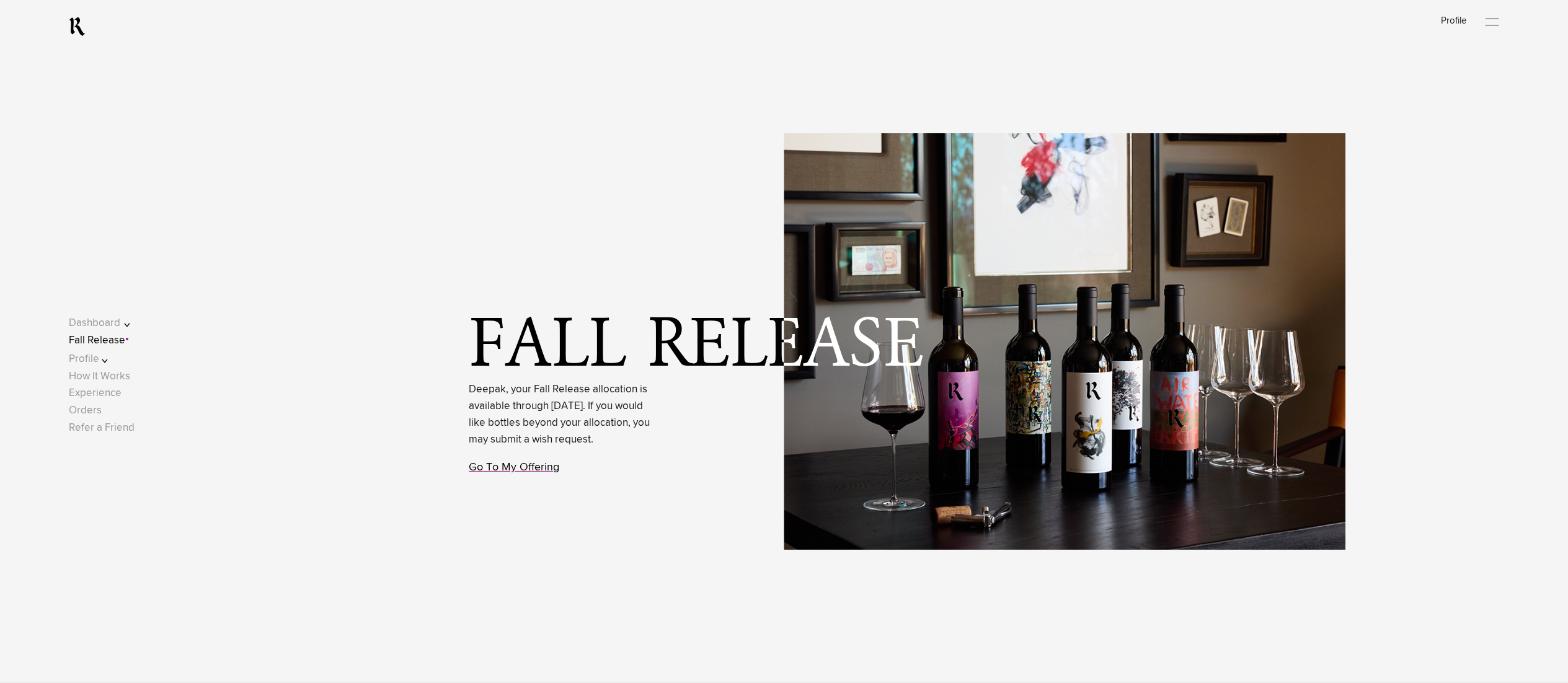
click at [504, 473] on link "Go To My Offering" at bounding box center [514, 467] width 90 height 11
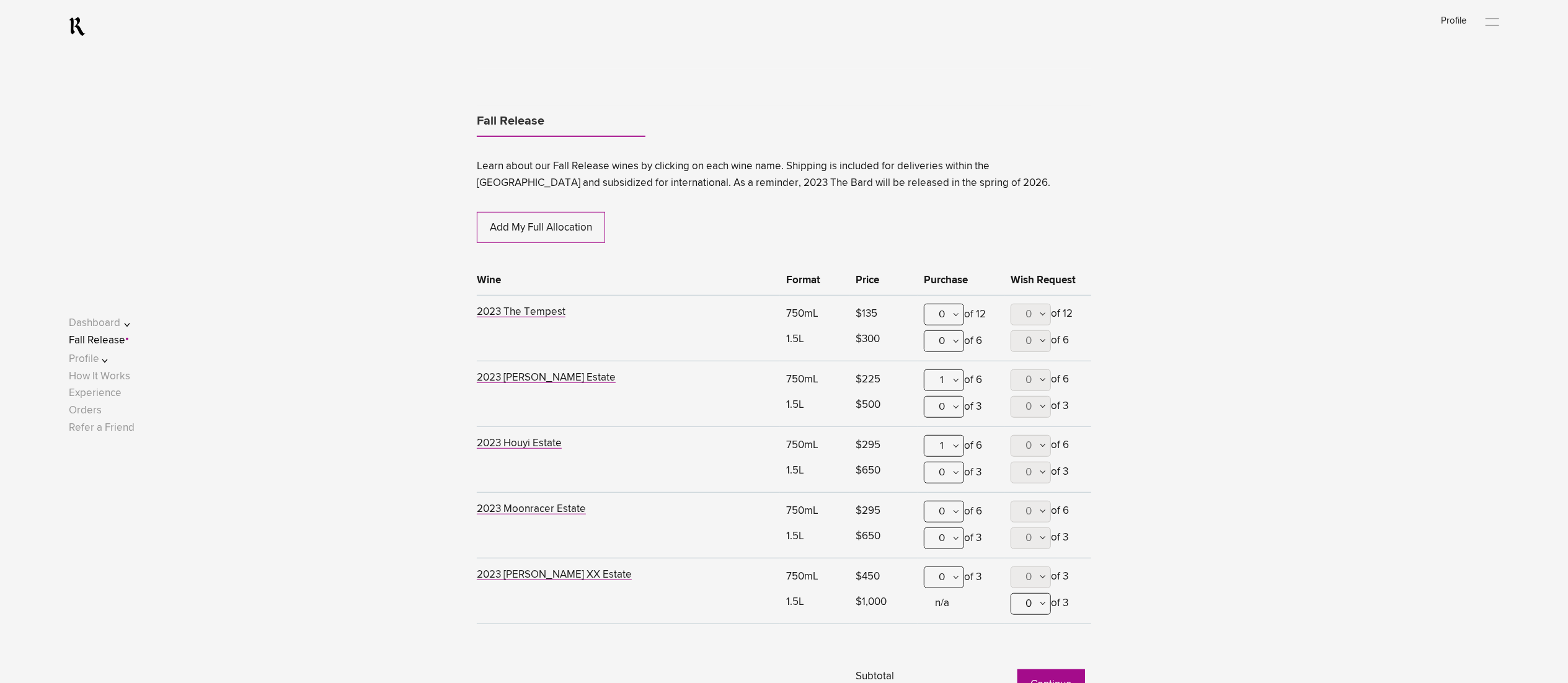
scroll to position [757, 0]
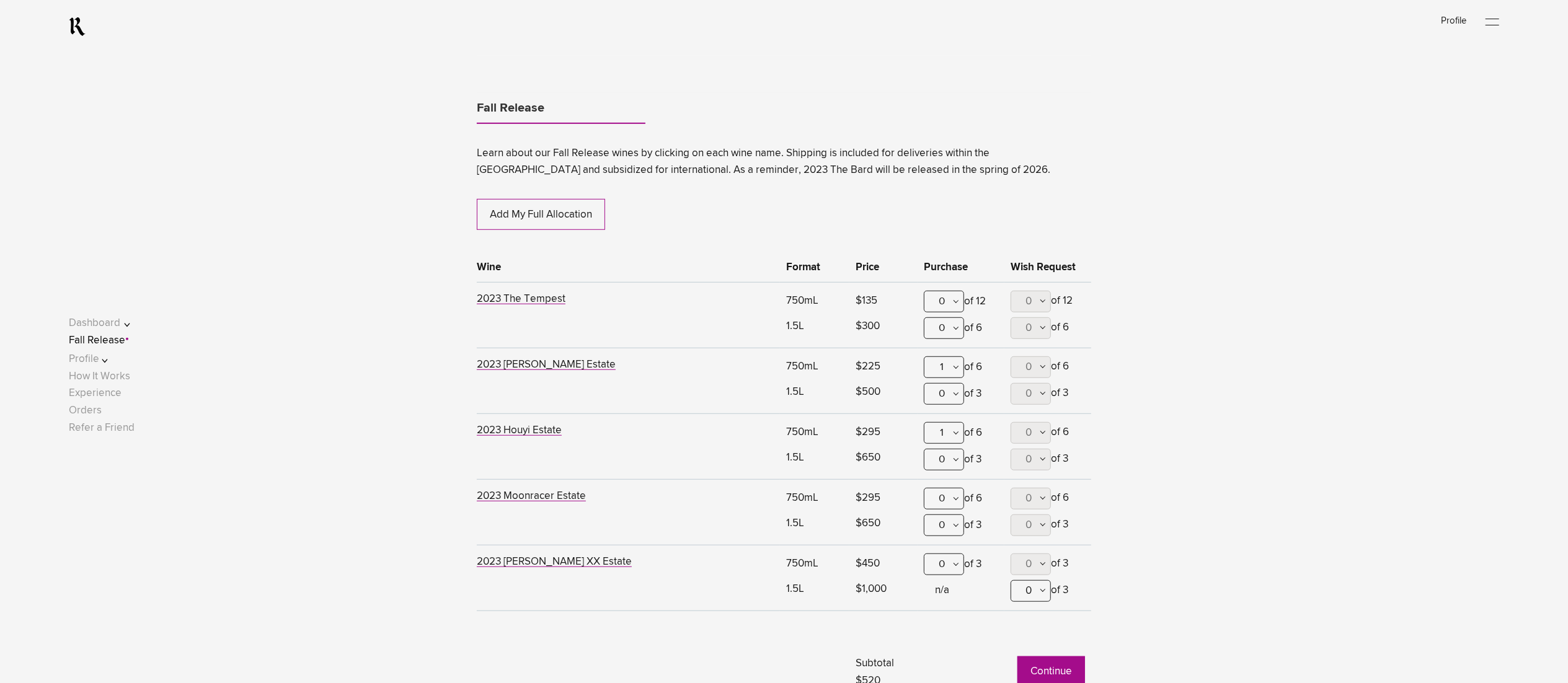
click at [956, 367] on div "1" at bounding box center [944, 367] width 40 height 21
click at [948, 401] on div "0" at bounding box center [944, 397] width 39 height 31
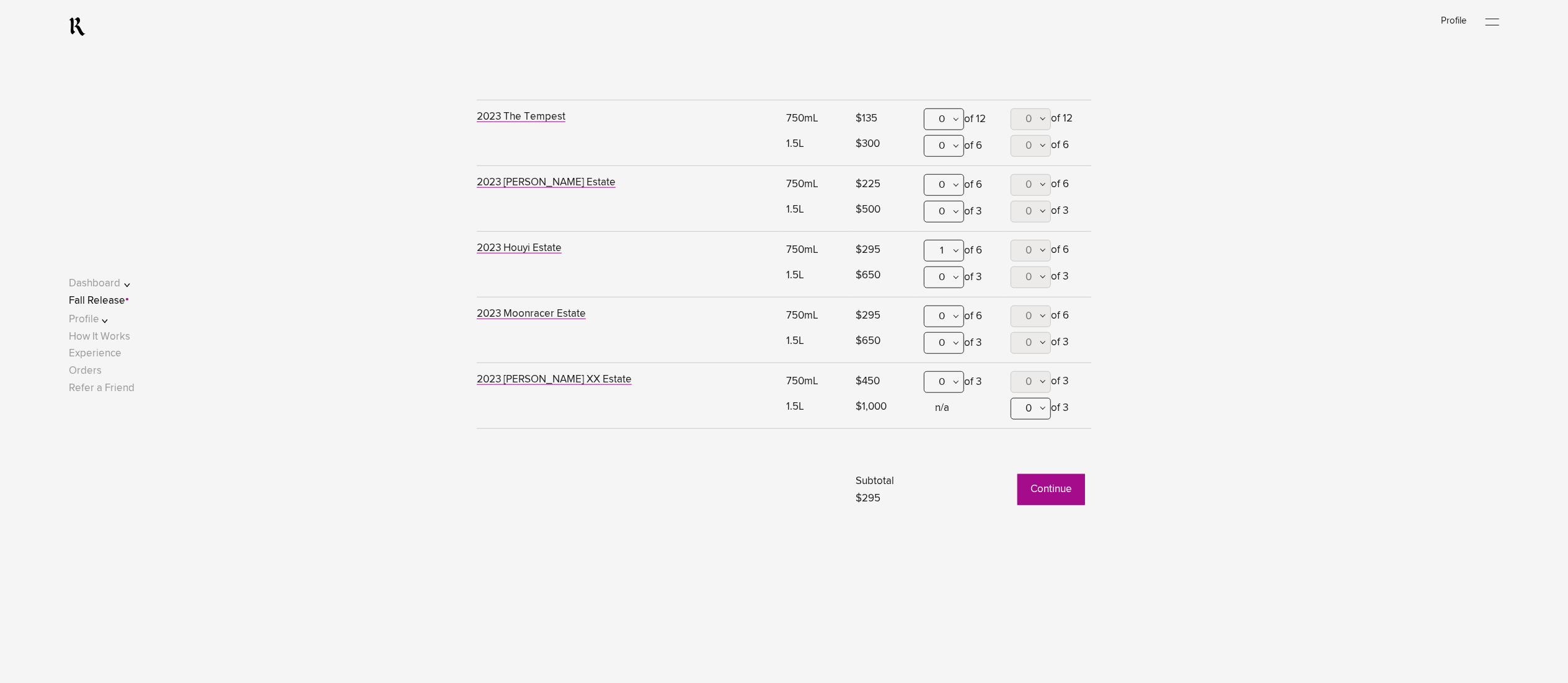
scroll to position [1005, 0]
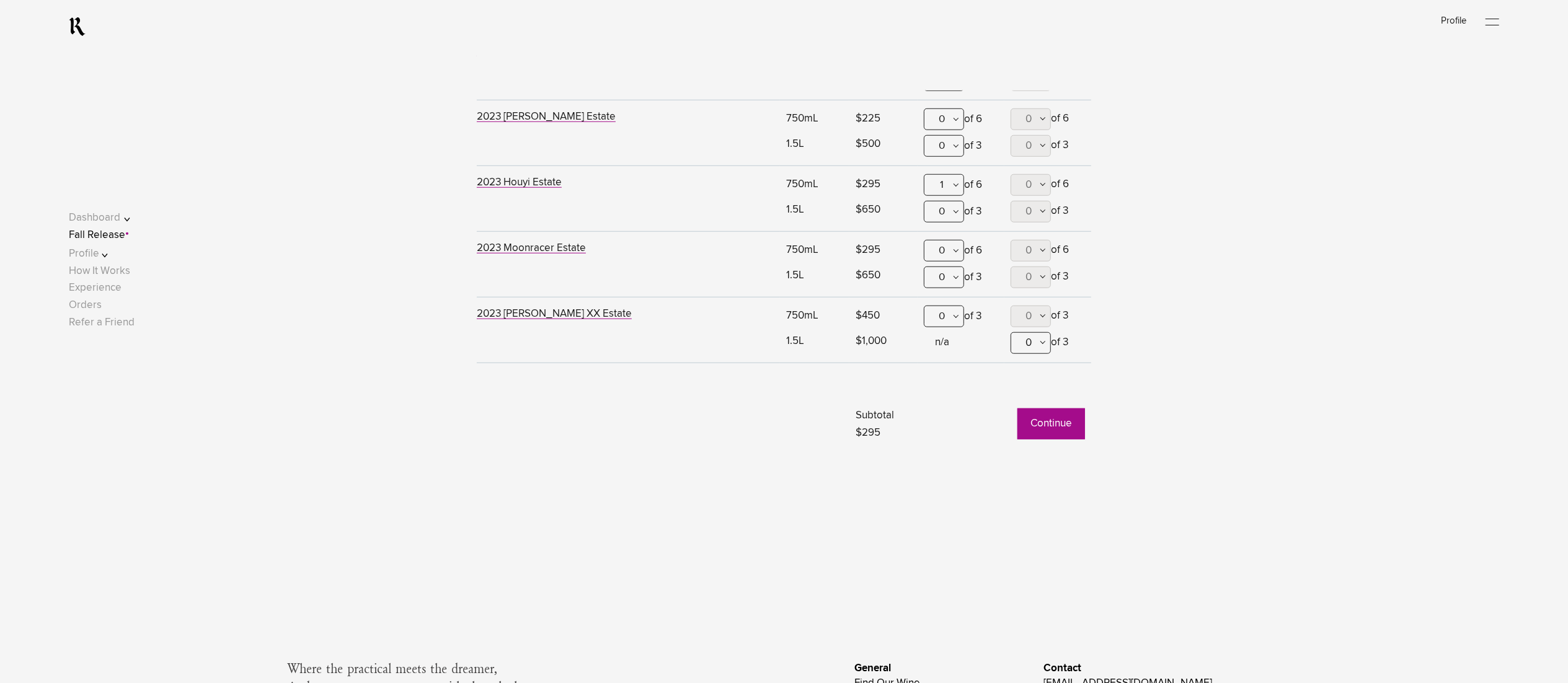
click at [1043, 420] on button "Continue" at bounding box center [1051, 424] width 68 height 31
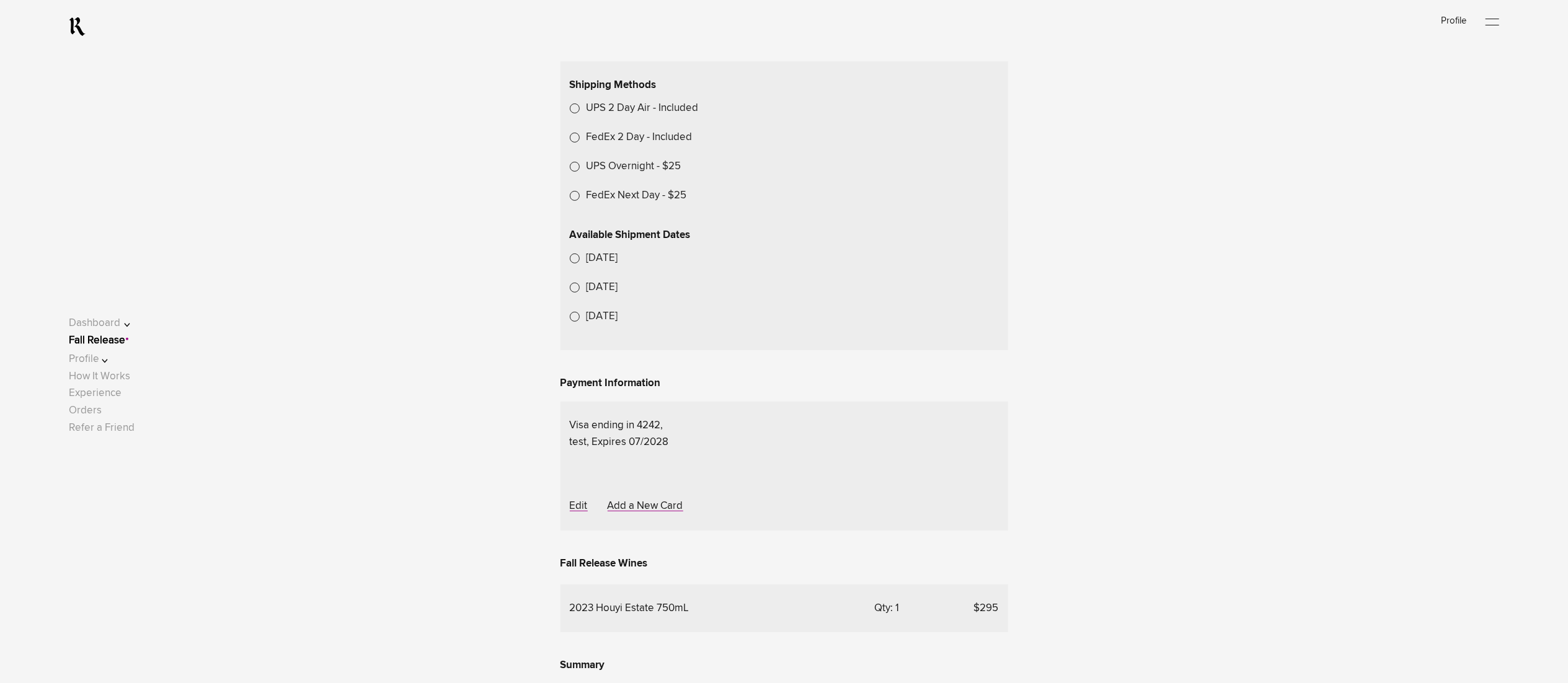
scroll to position [372, 0]
click at [111, 343] on link "Fall Release" at bounding box center [97, 340] width 57 height 10
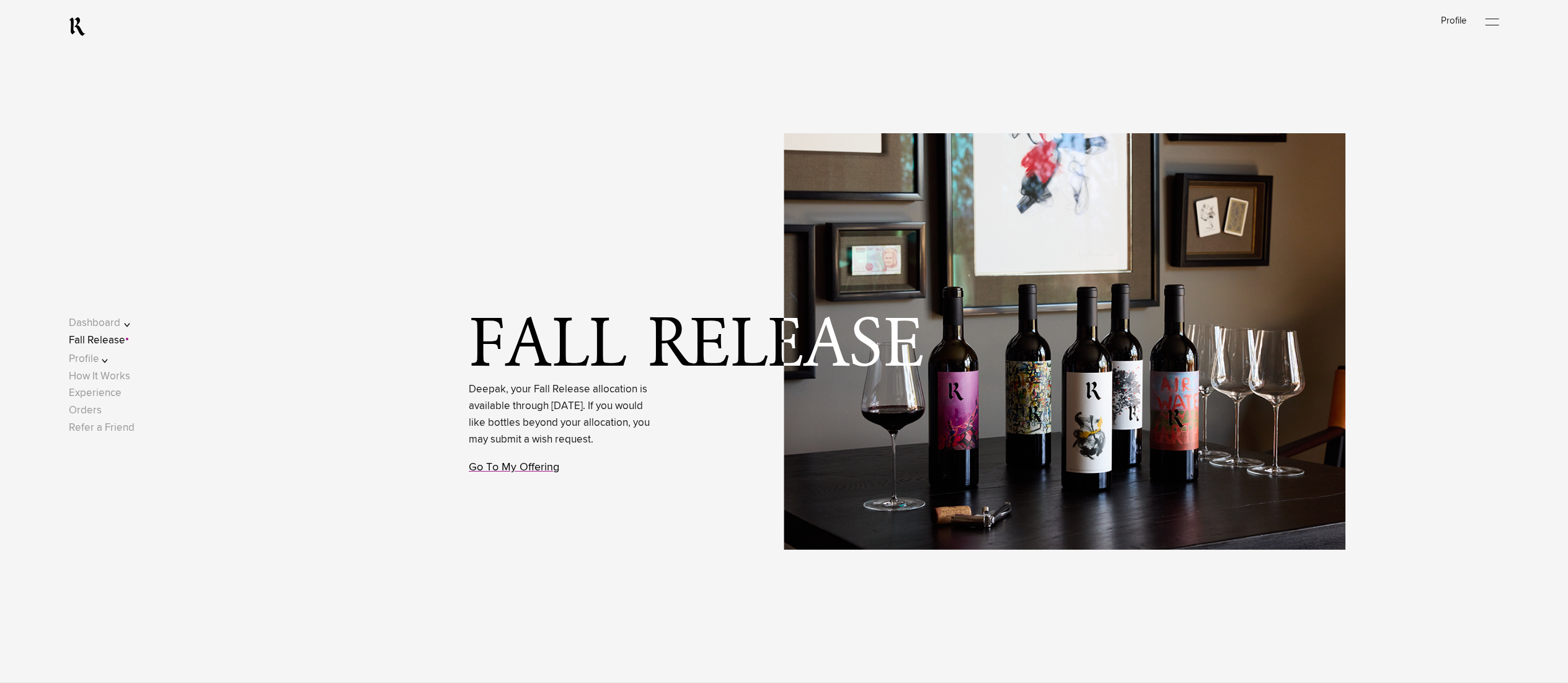
click at [534, 473] on link "Go To My Offering" at bounding box center [514, 467] width 90 height 11
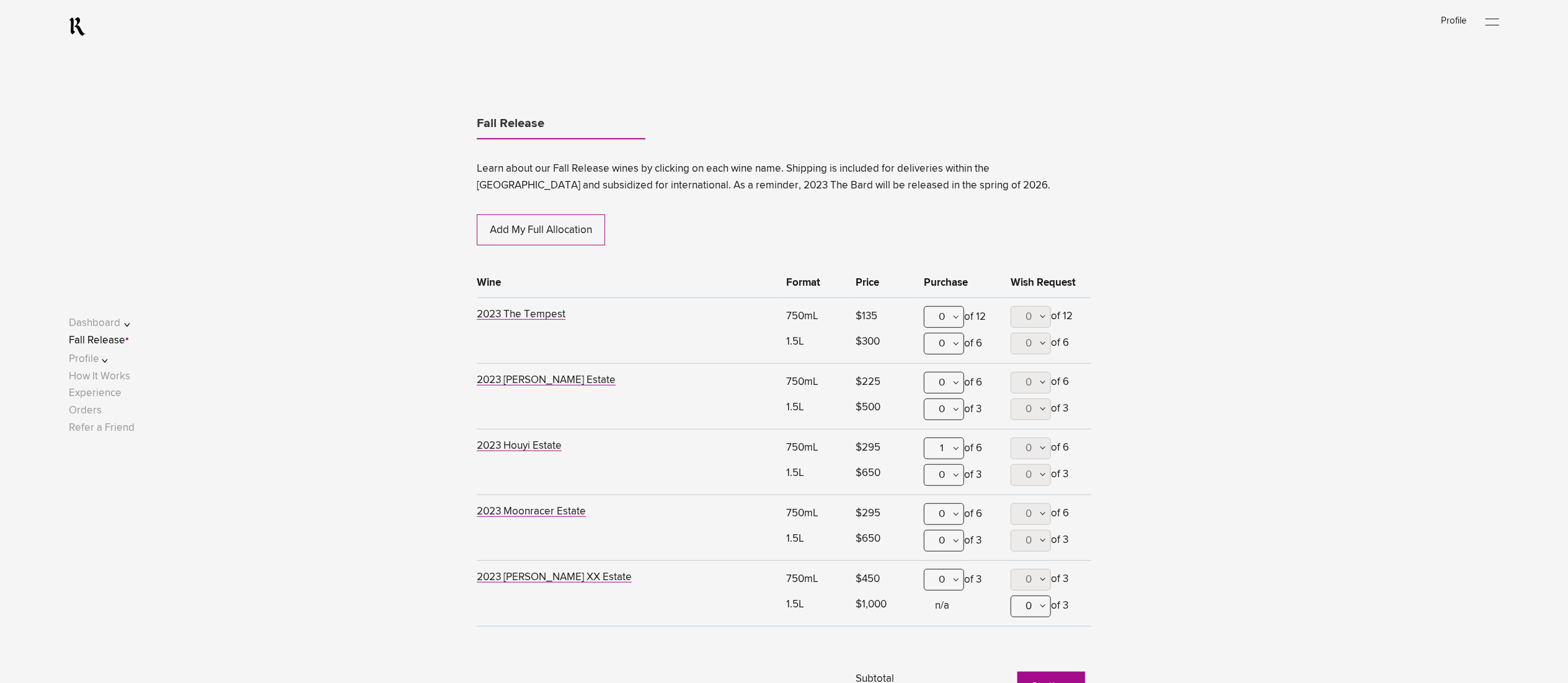
scroll to position [757, 0]
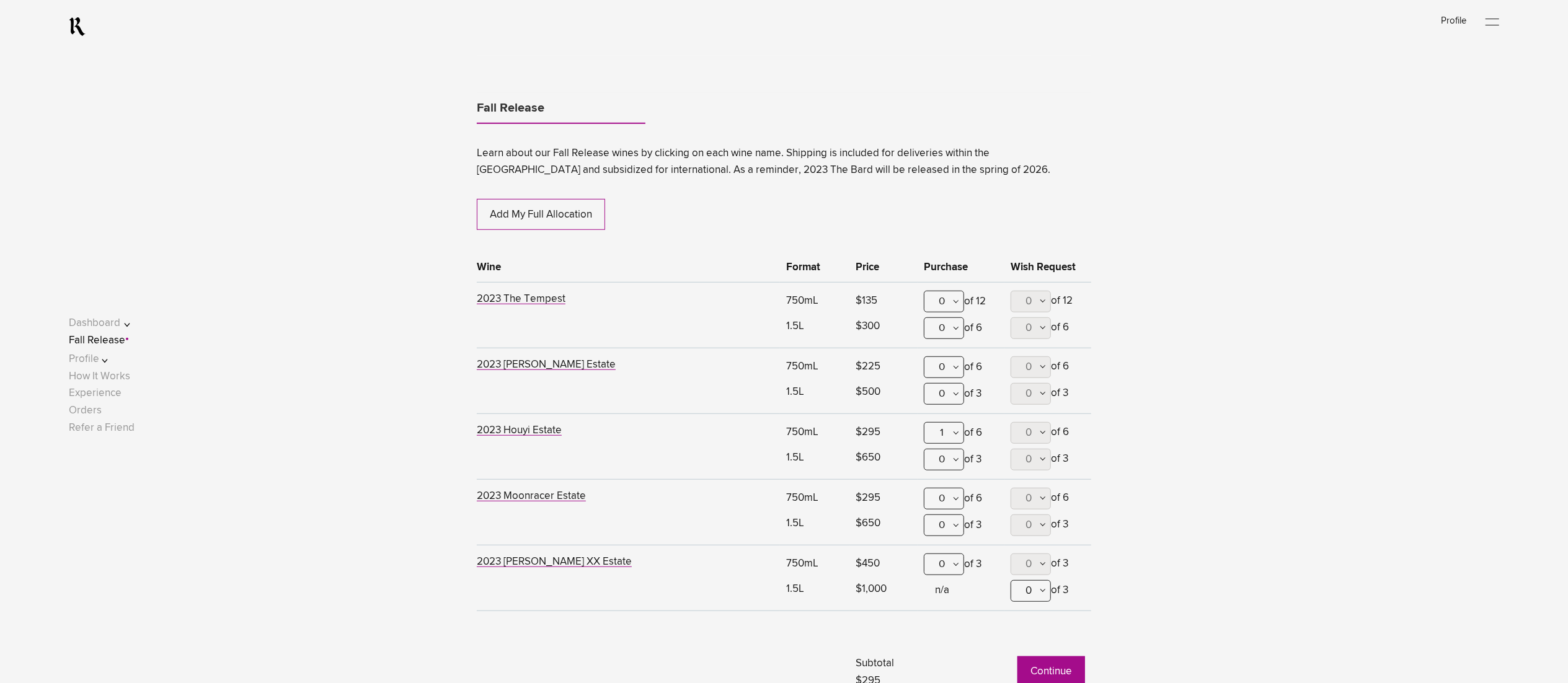
click at [950, 434] on div "1" at bounding box center [944, 433] width 40 height 21
click at [948, 466] on div "0" at bounding box center [944, 463] width 39 height 31
click at [954, 301] on div "0" at bounding box center [944, 301] width 40 height 21
click at [948, 362] on div "1" at bounding box center [944, 362] width 39 height 31
click at [950, 364] on div "0" at bounding box center [944, 367] width 40 height 21
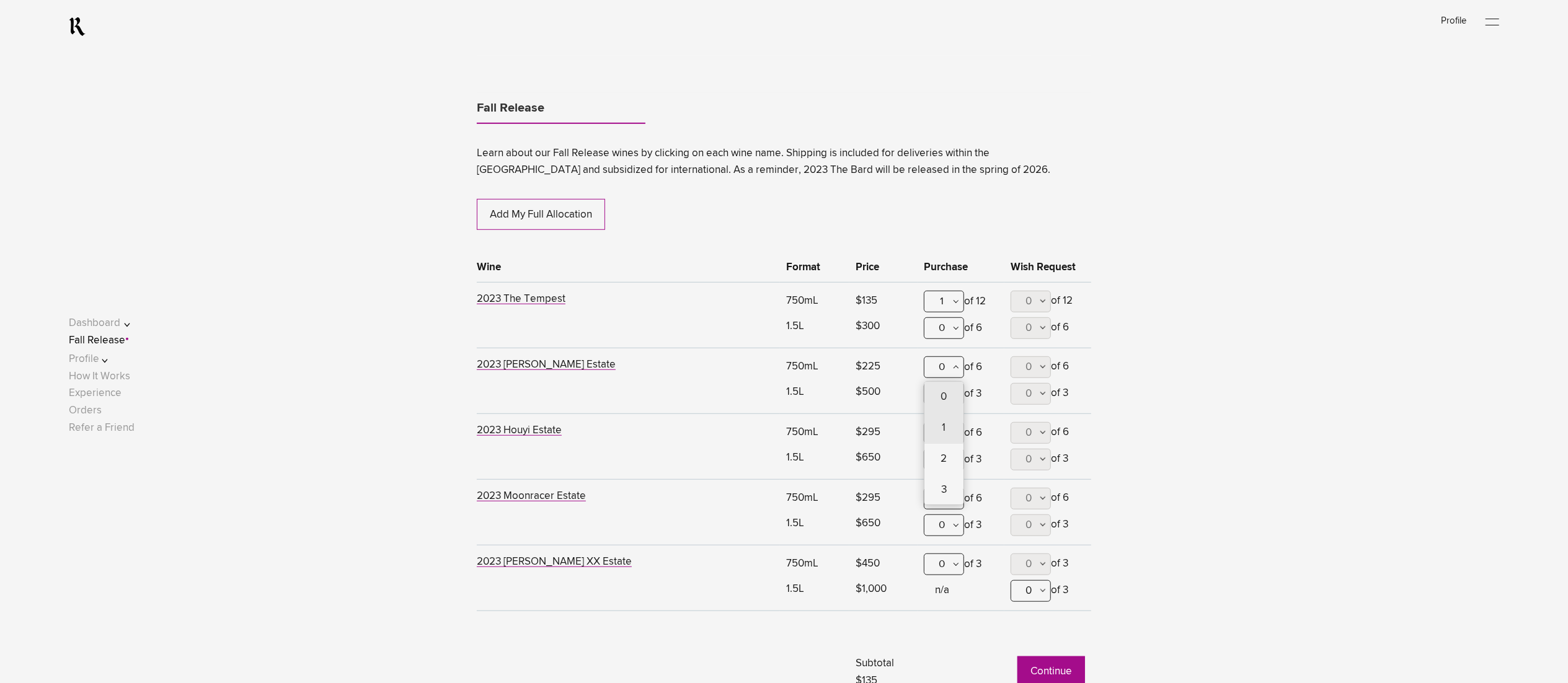
click at [936, 427] on div "1" at bounding box center [944, 428] width 39 height 31
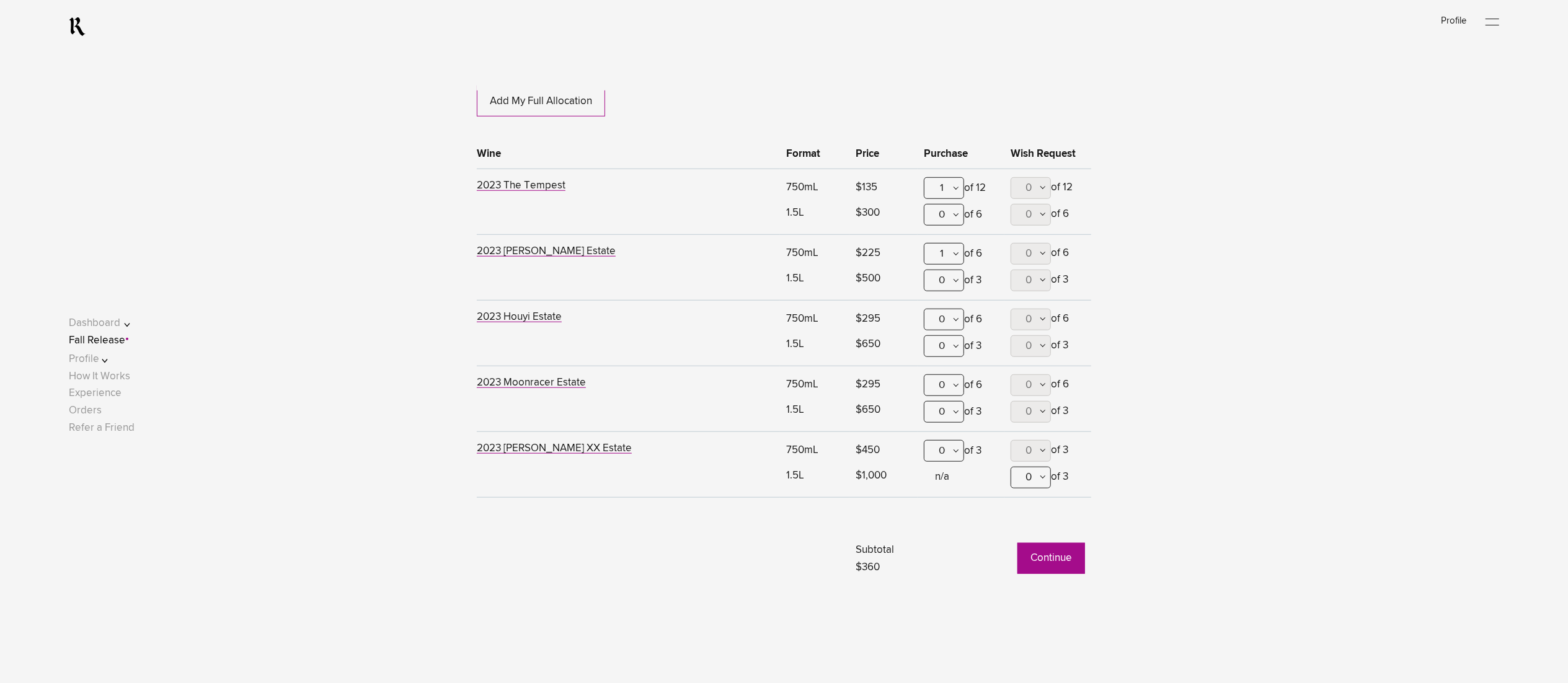
scroll to position [1005, 0]
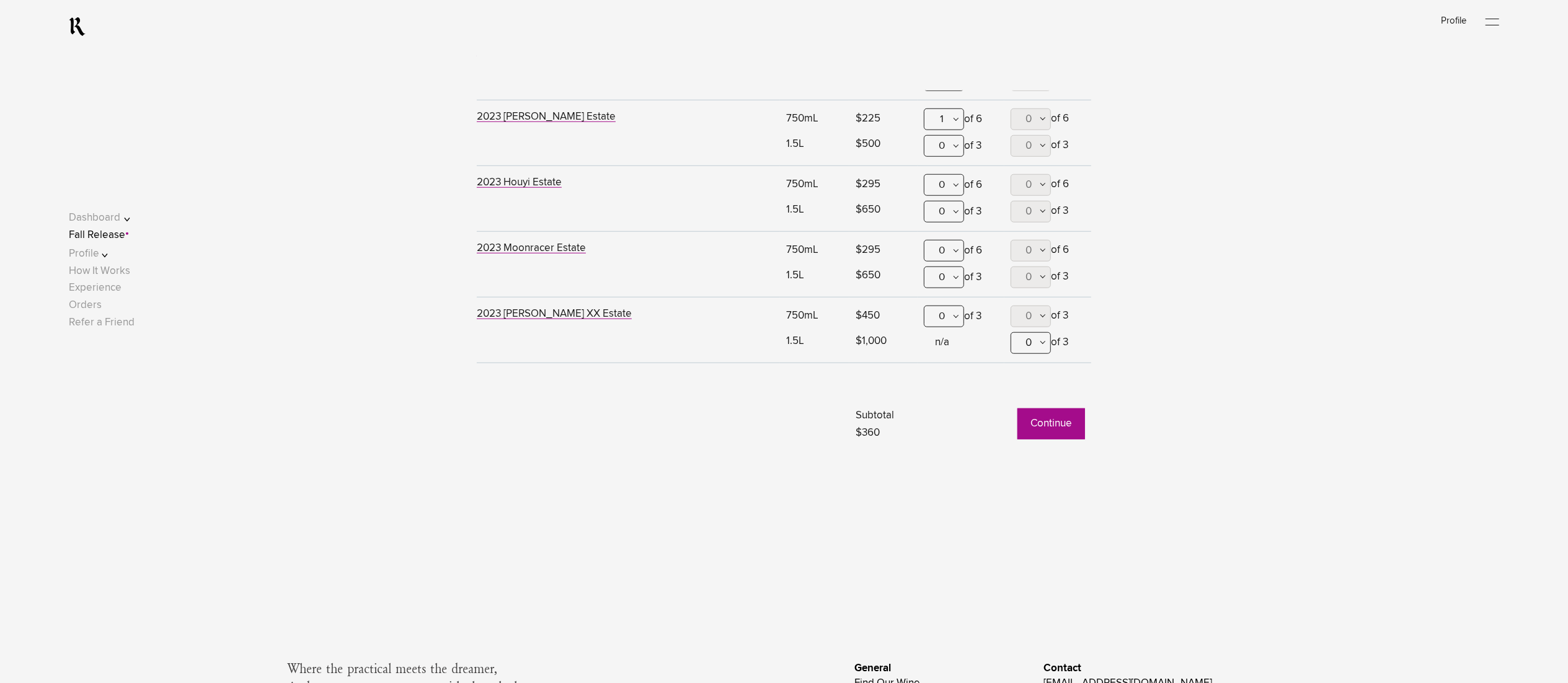
click at [1038, 429] on button "Continue" at bounding box center [1051, 424] width 68 height 31
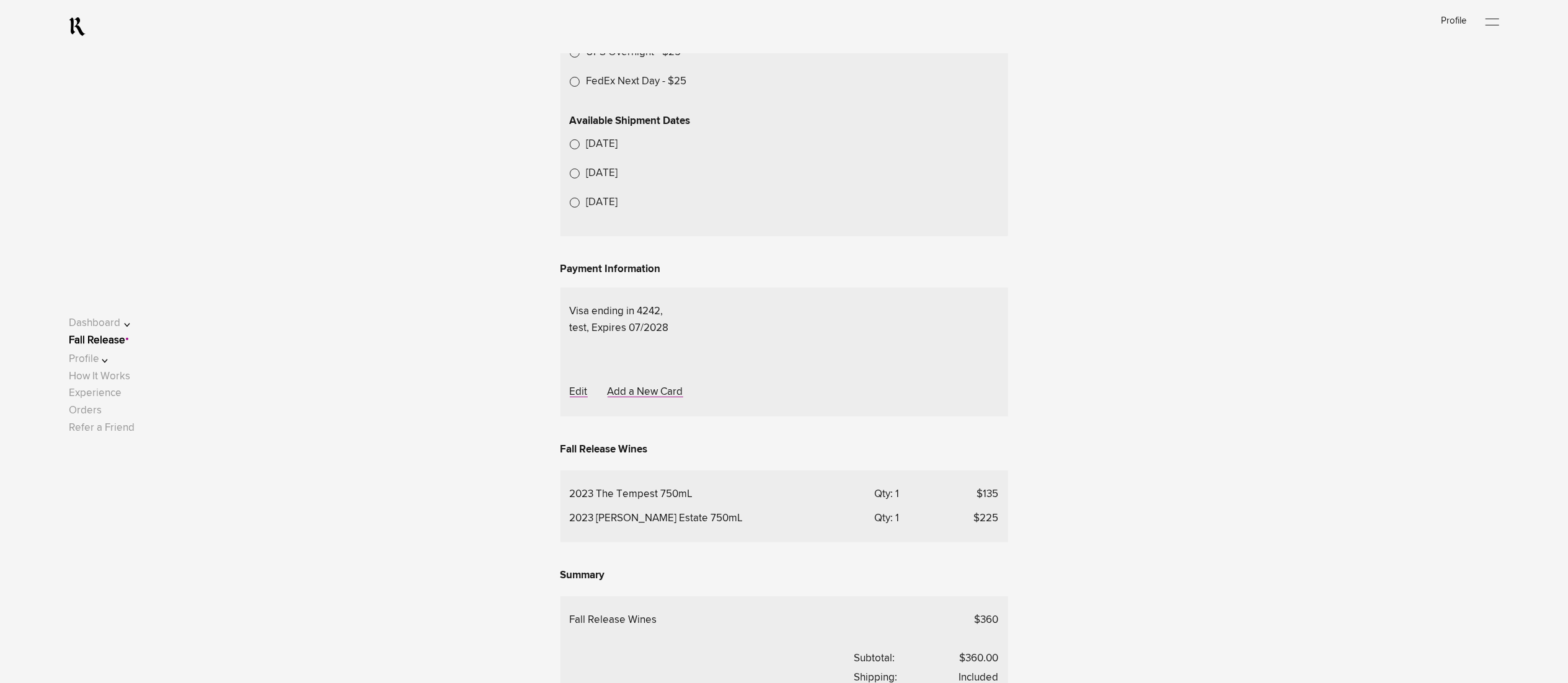
scroll to position [372, 0]
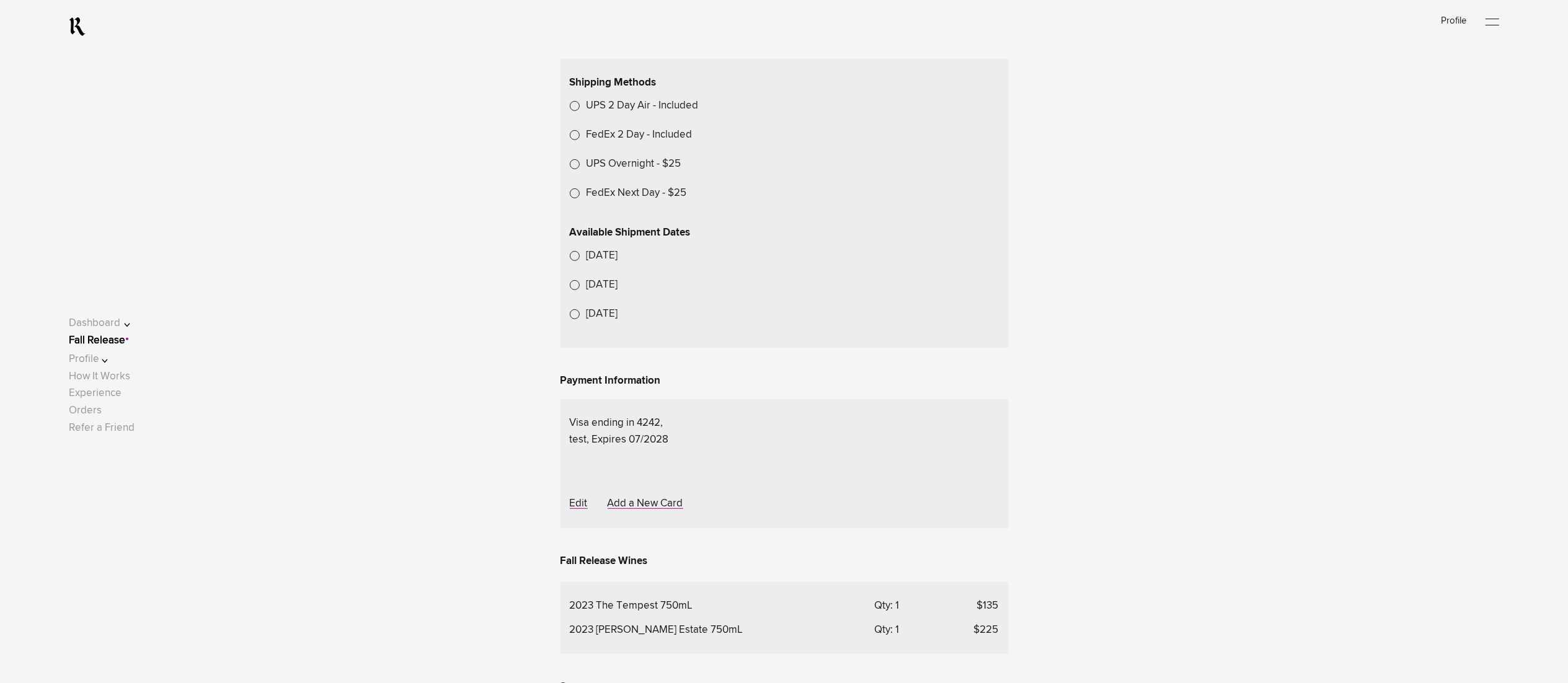
click at [125, 342] on link "Fall Release" at bounding box center [97, 340] width 57 height 10
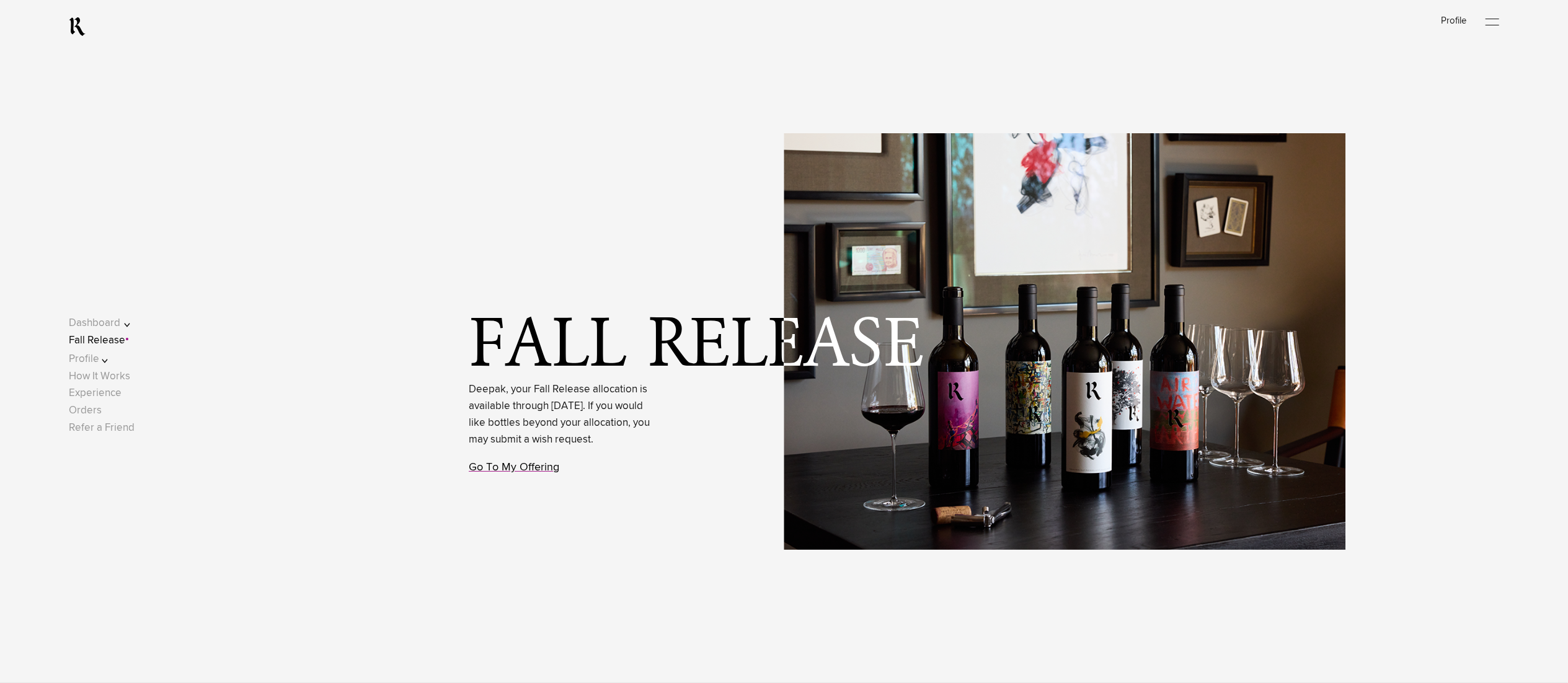
click at [491, 473] on link "Go To My Offering" at bounding box center [514, 467] width 90 height 11
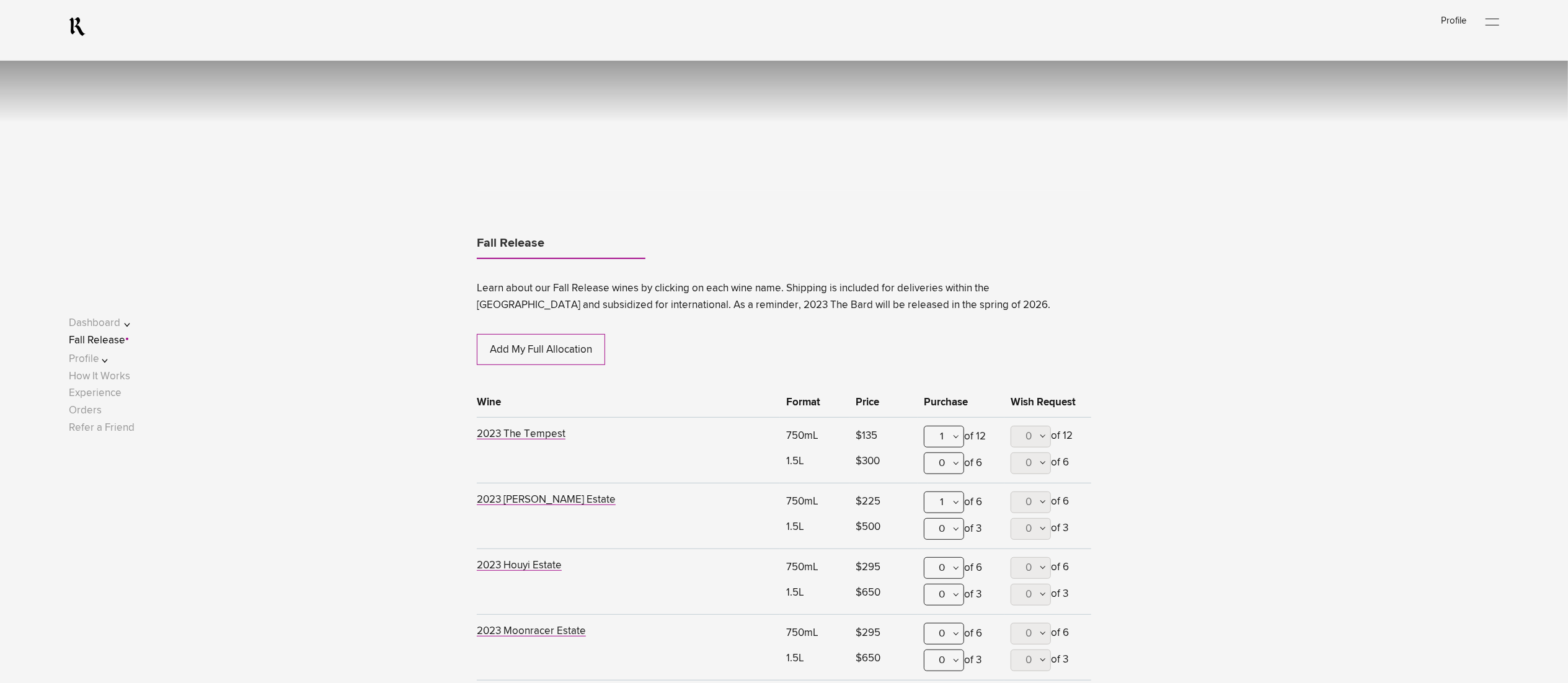
scroll to position [757, 0]
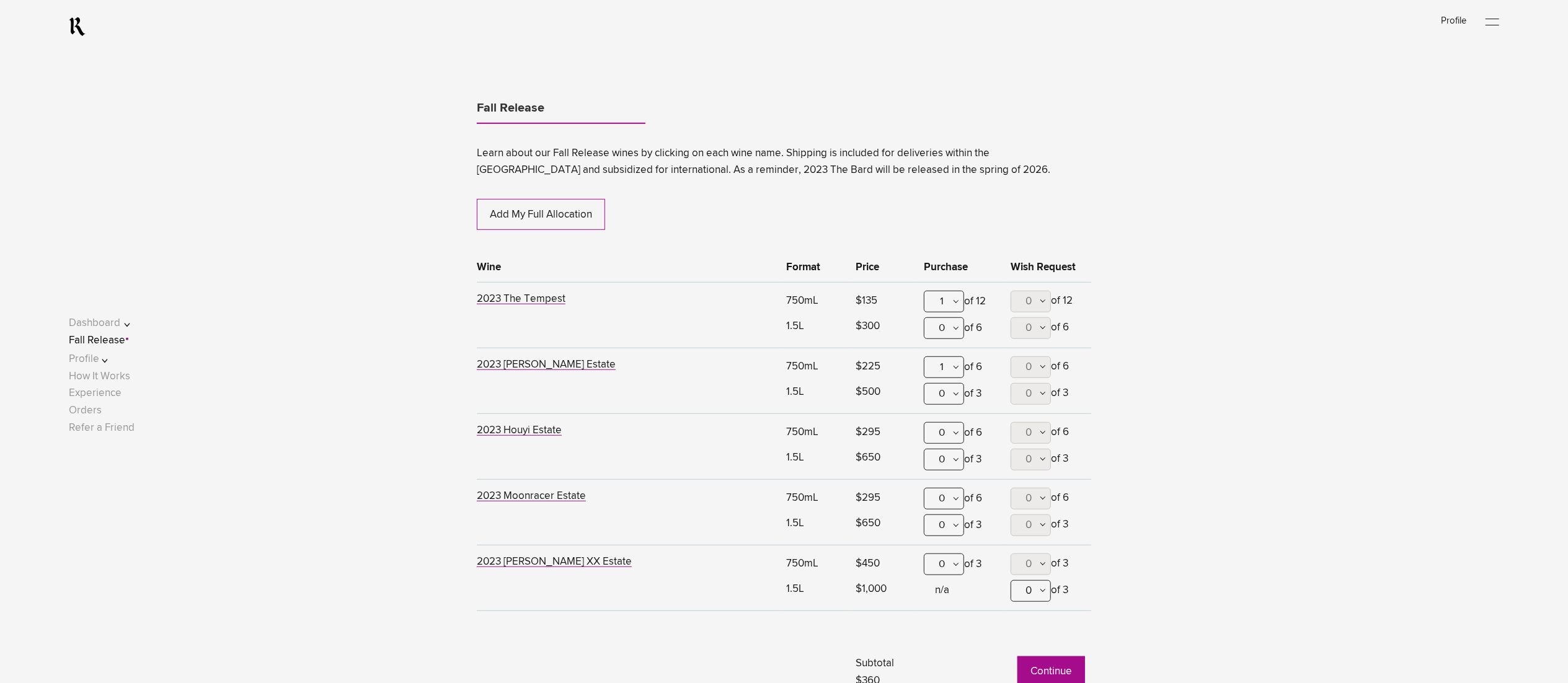
click at [930, 436] on div "0" at bounding box center [944, 433] width 40 height 21
click at [928, 494] on div "1" at bounding box center [944, 494] width 39 height 31
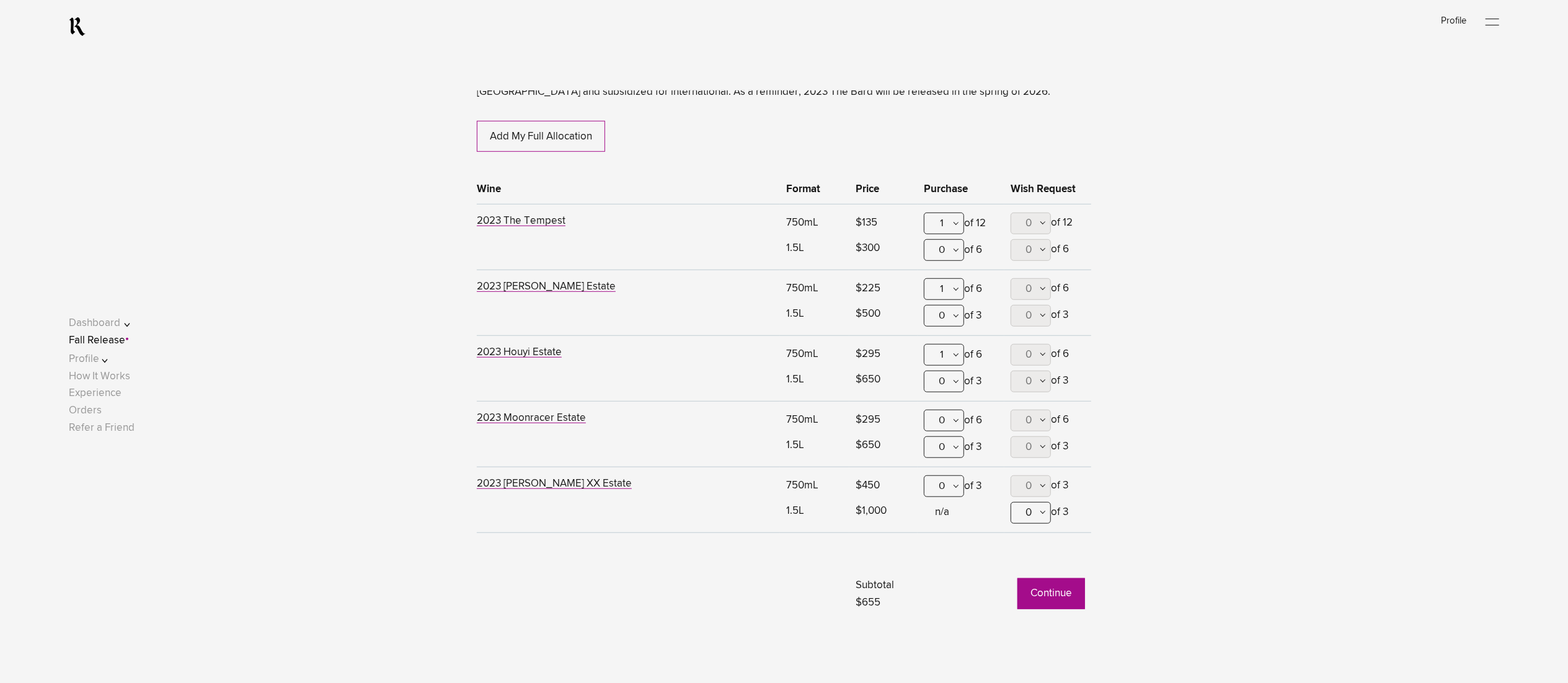
scroll to position [881, 0]
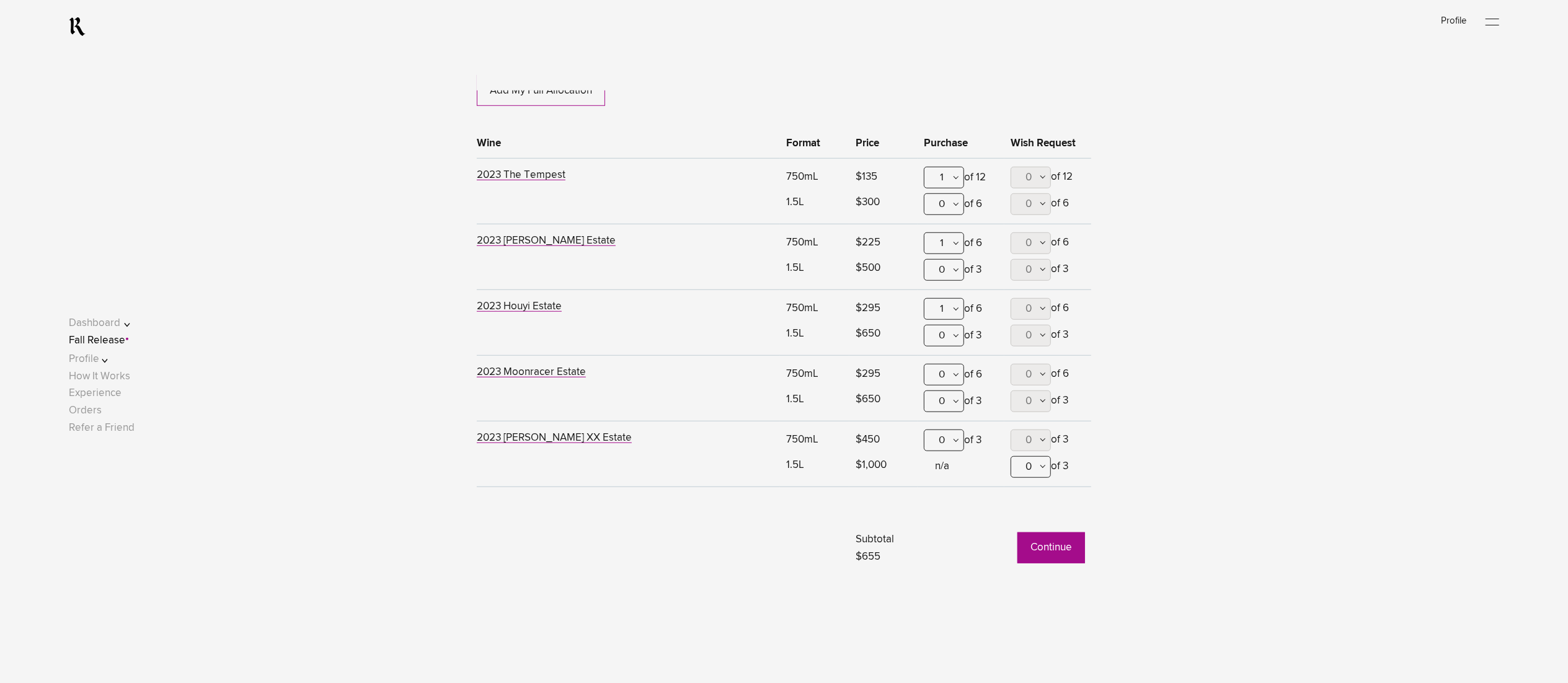
click at [959, 379] on div "0" at bounding box center [944, 374] width 40 height 21
click at [933, 448] on div "1" at bounding box center [944, 436] width 39 height 31
click at [1055, 554] on button "Continue" at bounding box center [1051, 548] width 68 height 31
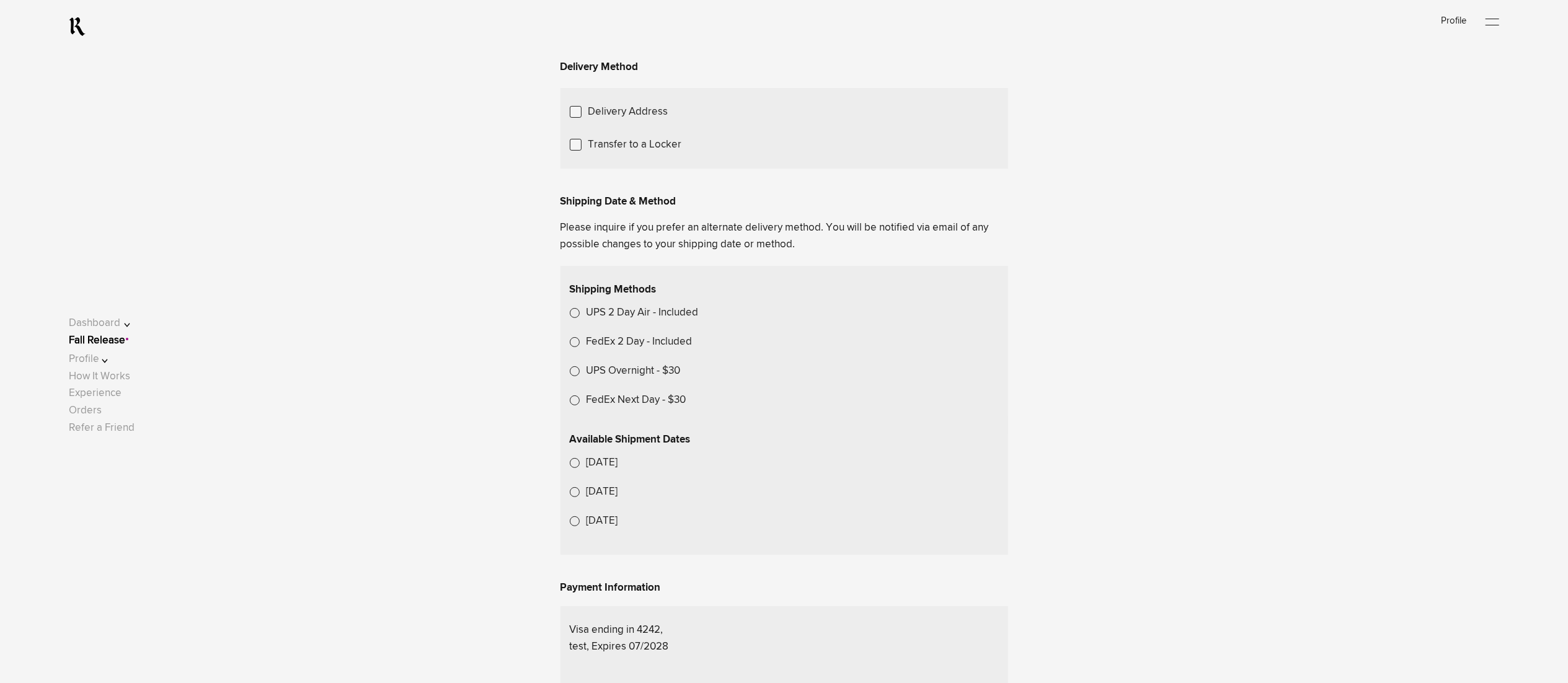
scroll to position [372, 0]
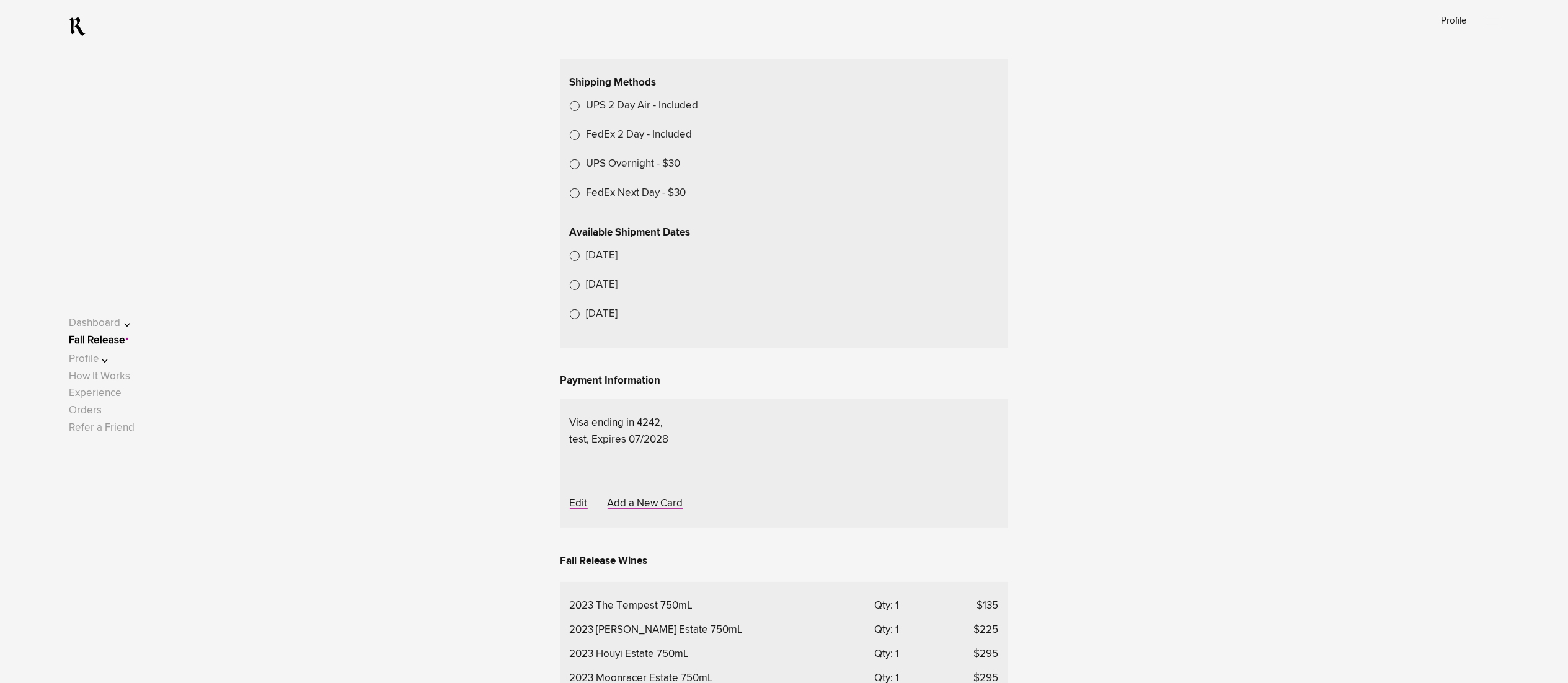
click at [125, 345] on link "Fall Release" at bounding box center [97, 340] width 57 height 10
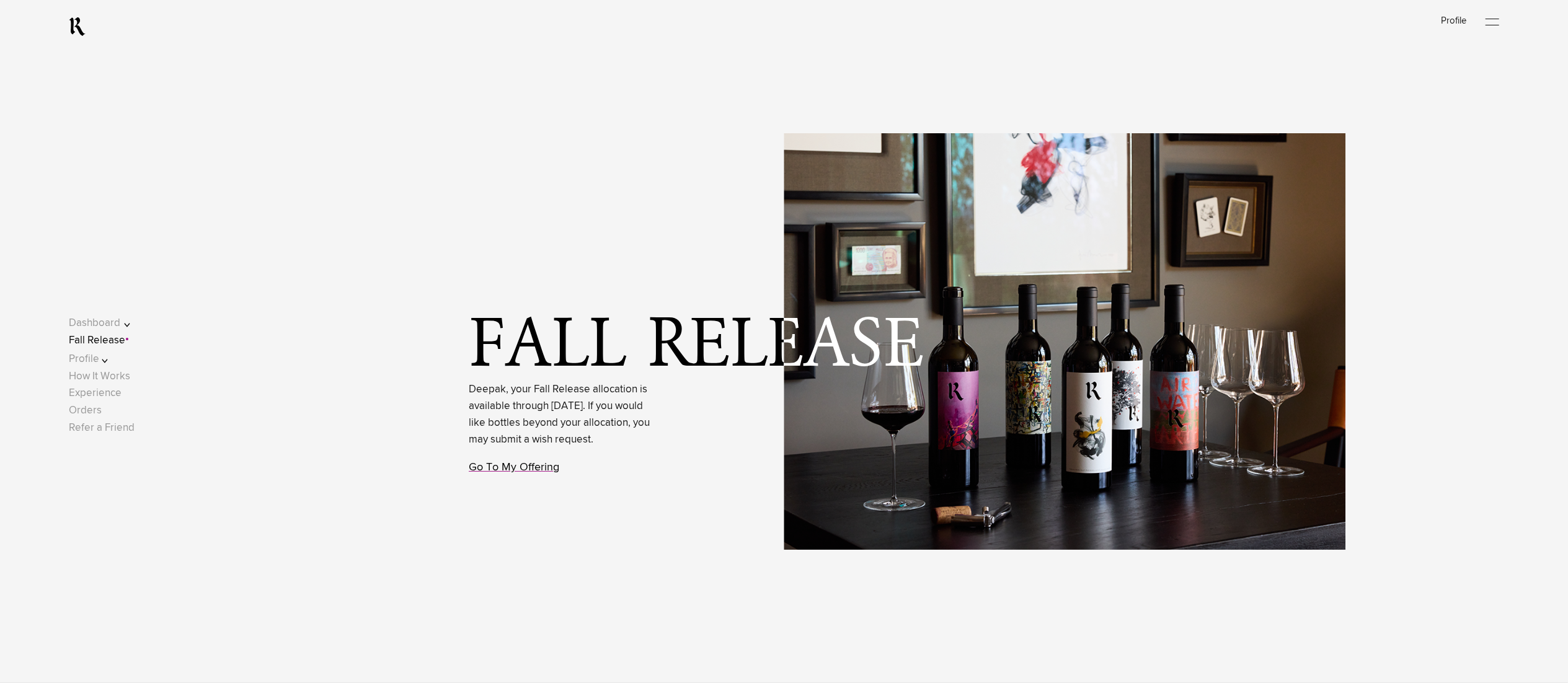
click at [499, 473] on link "Go To My Offering" at bounding box center [514, 467] width 90 height 11
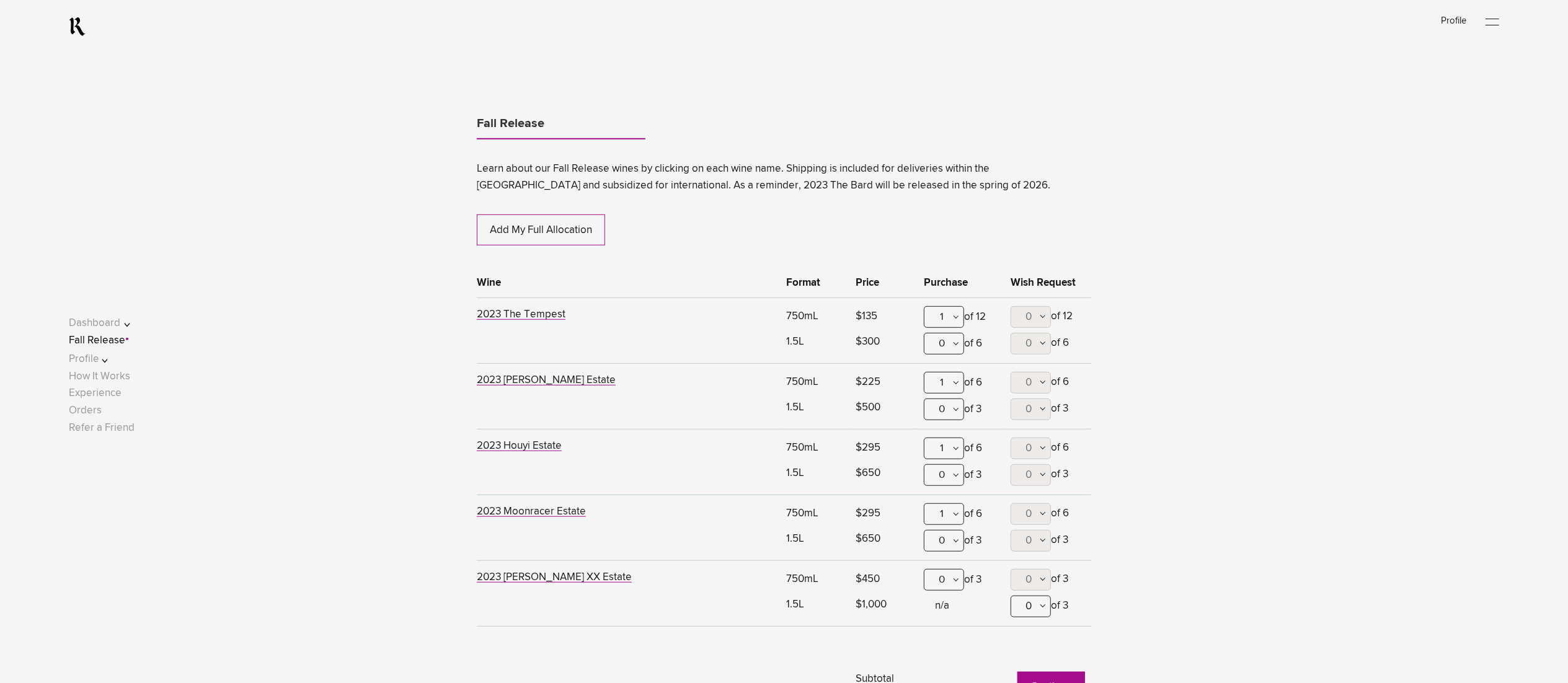
scroll to position [757, 0]
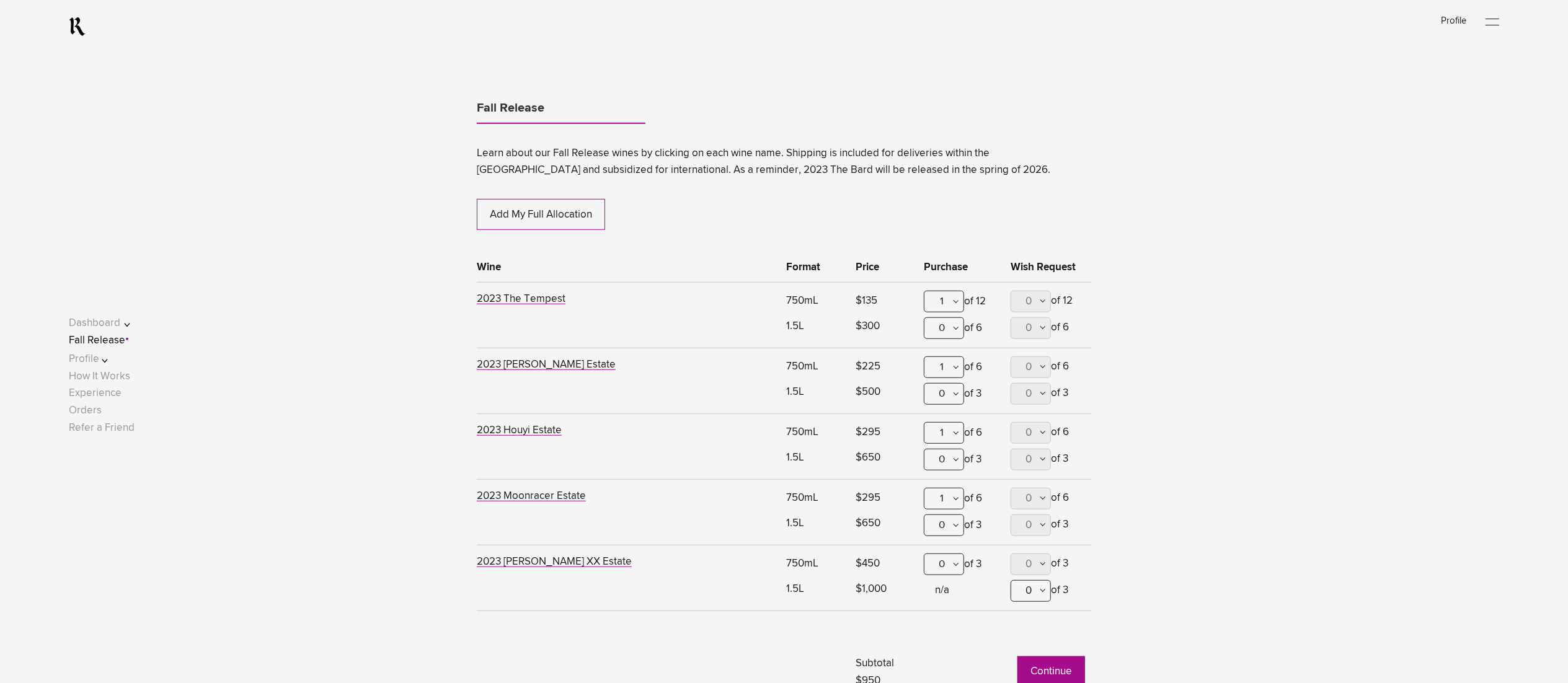
click at [950, 371] on div "1" at bounding box center [944, 367] width 40 height 21
click at [952, 401] on div "0" at bounding box center [944, 397] width 39 height 31
click at [950, 436] on div "1" at bounding box center [944, 433] width 40 height 21
click at [942, 472] on div "0" at bounding box center [944, 463] width 39 height 31
click at [950, 502] on div "1" at bounding box center [944, 498] width 40 height 21
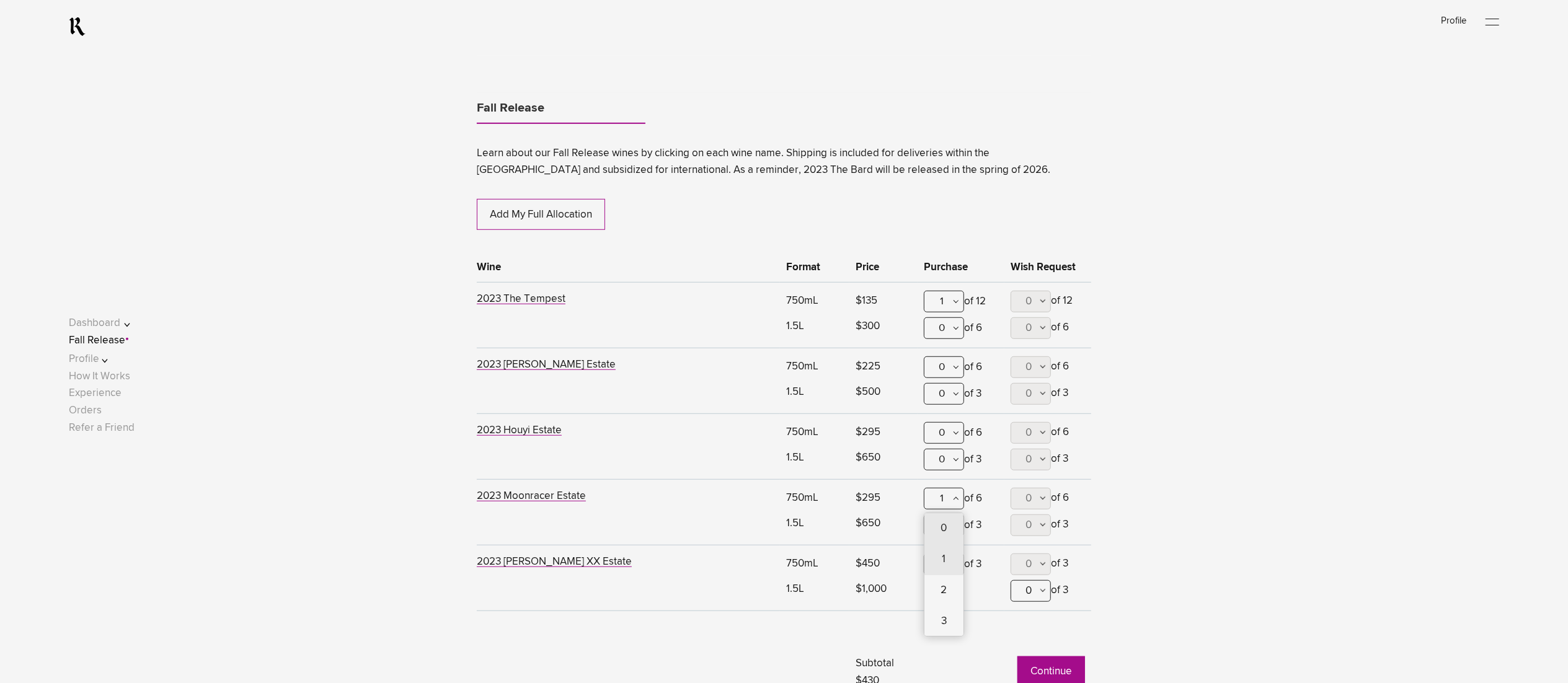
click at [948, 529] on div "0" at bounding box center [944, 529] width 39 height 31
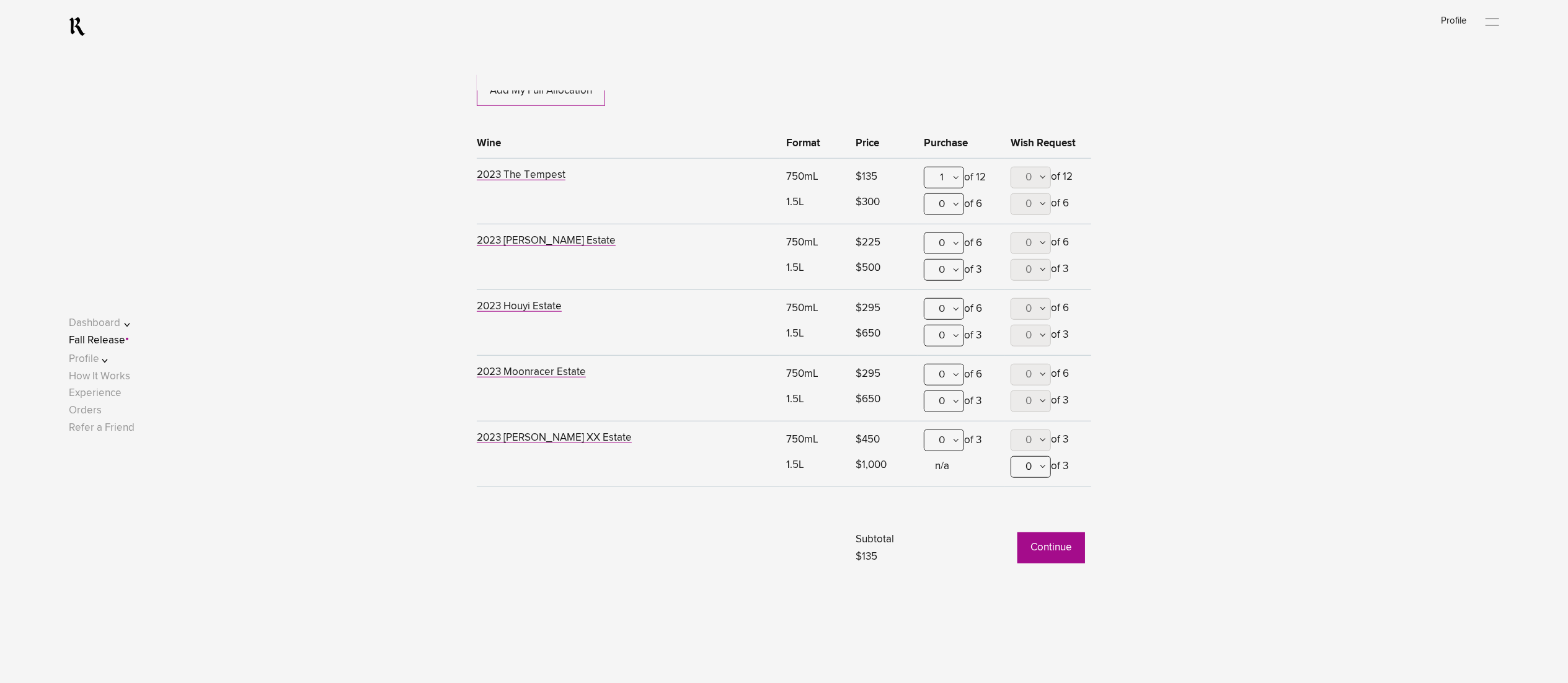
click at [1064, 544] on button "Continue" at bounding box center [1051, 548] width 68 height 31
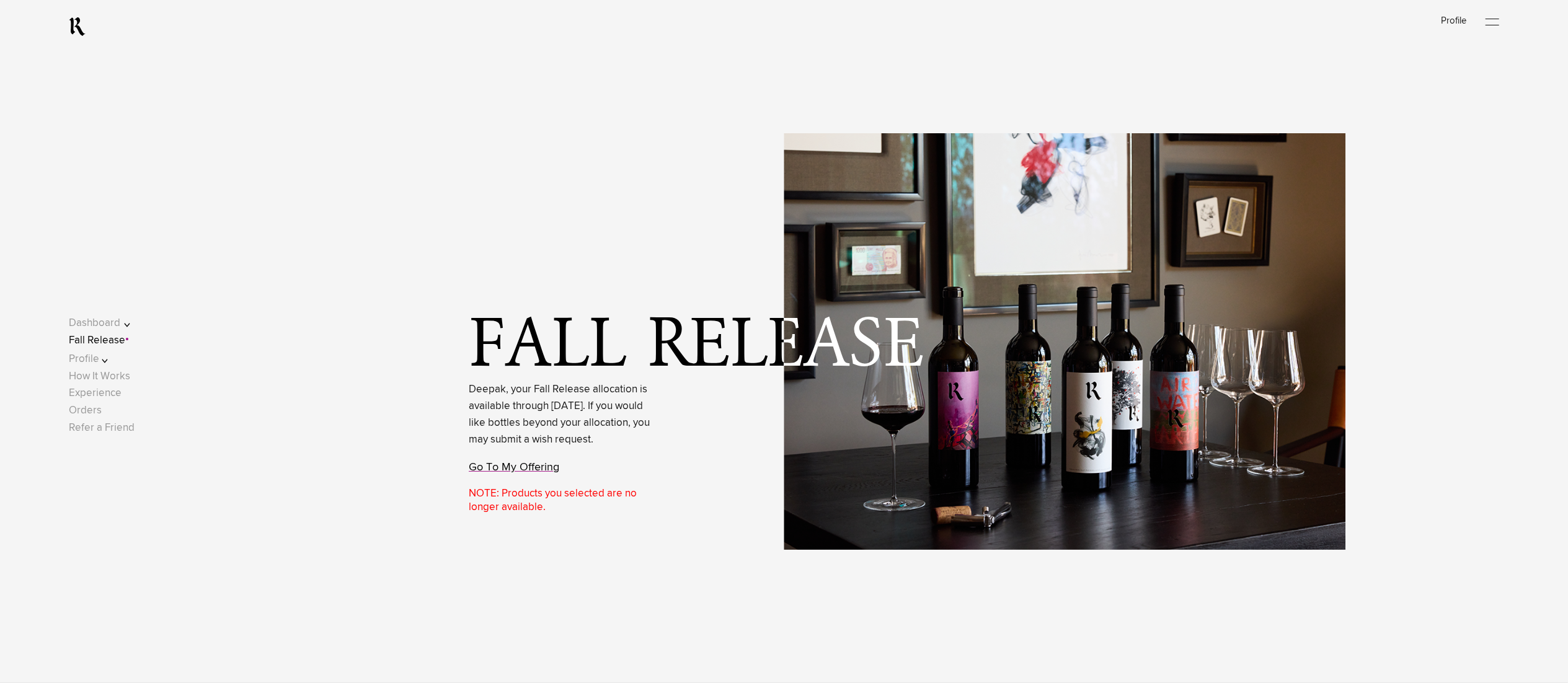
click at [536, 473] on link "Go To My Offering" at bounding box center [514, 467] width 90 height 11
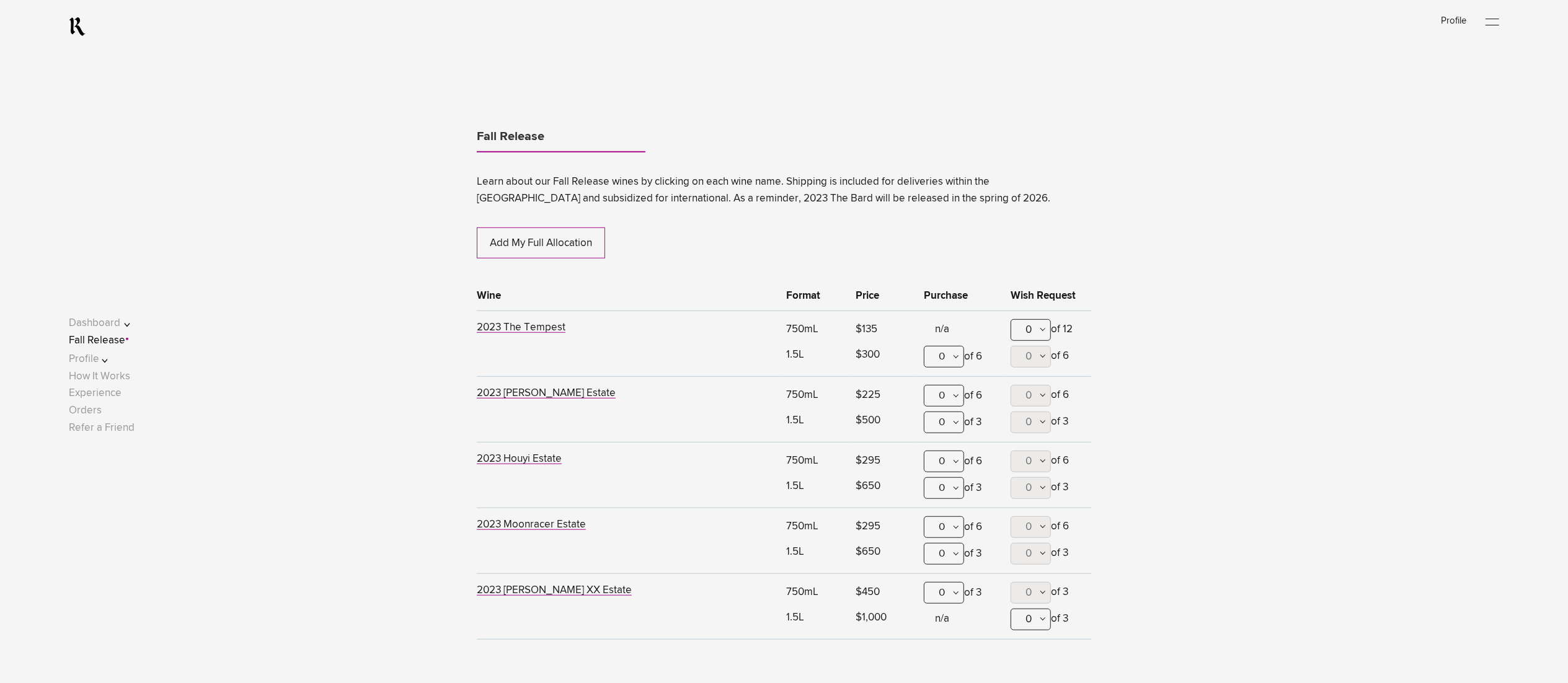
scroll to position [757, 0]
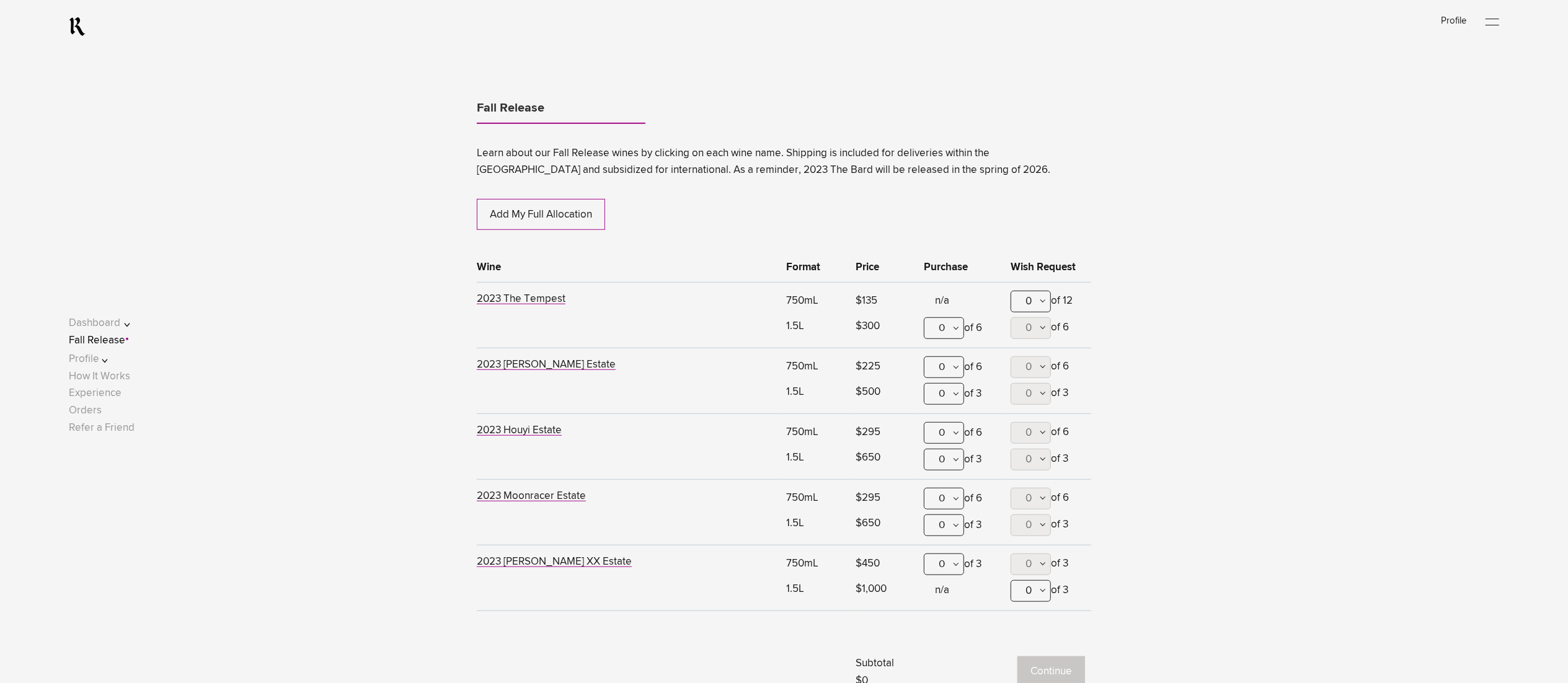
click at [125, 342] on link "Fall Release" at bounding box center [97, 340] width 57 height 10
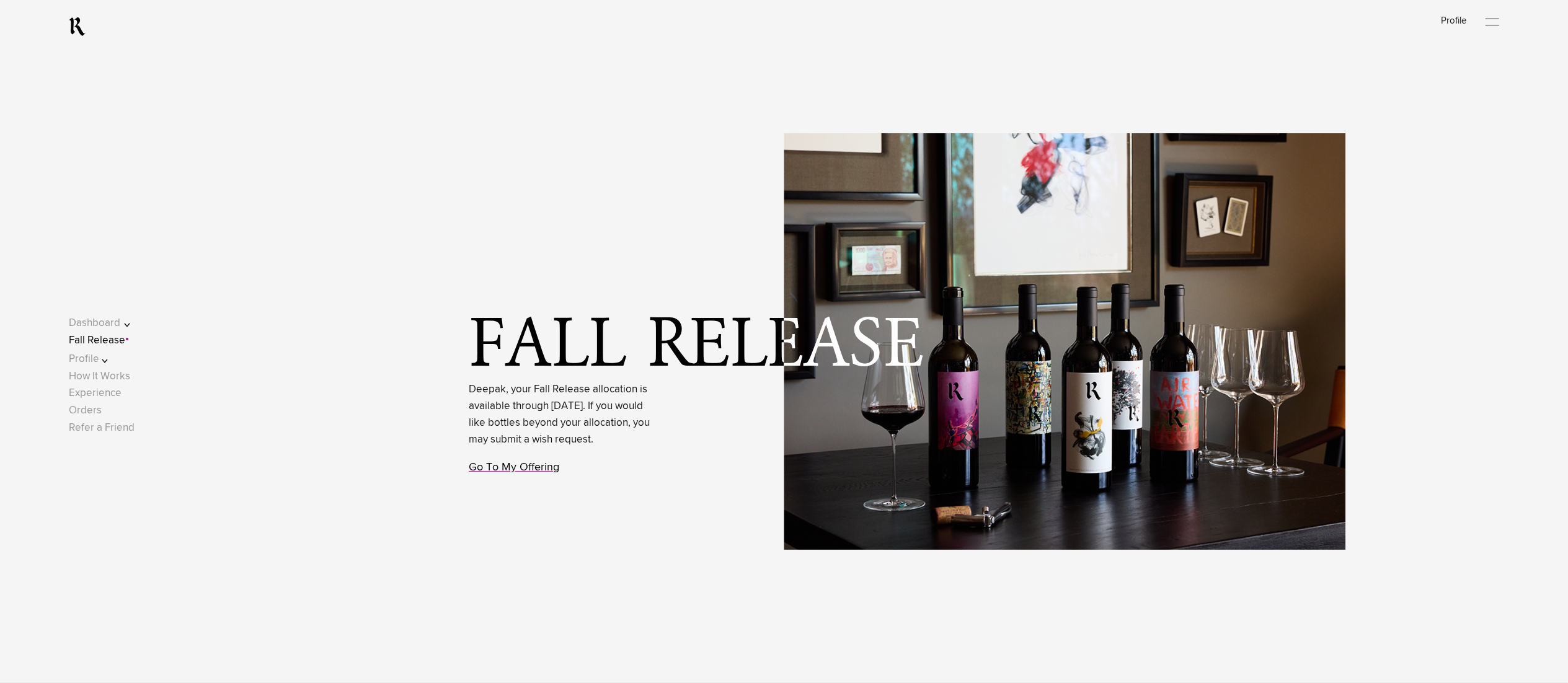
click at [491, 473] on link "Go To My Offering" at bounding box center [514, 467] width 90 height 11
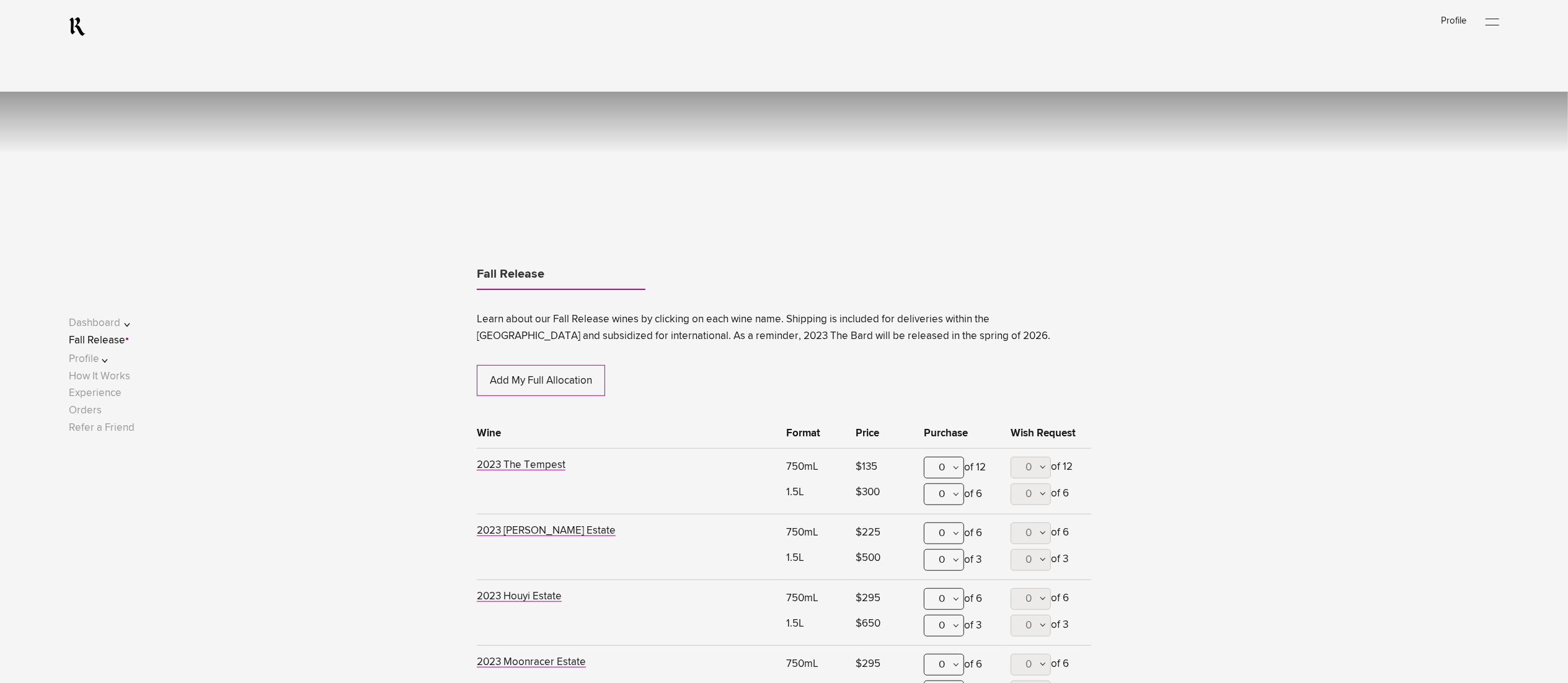
scroll to position [757, 0]
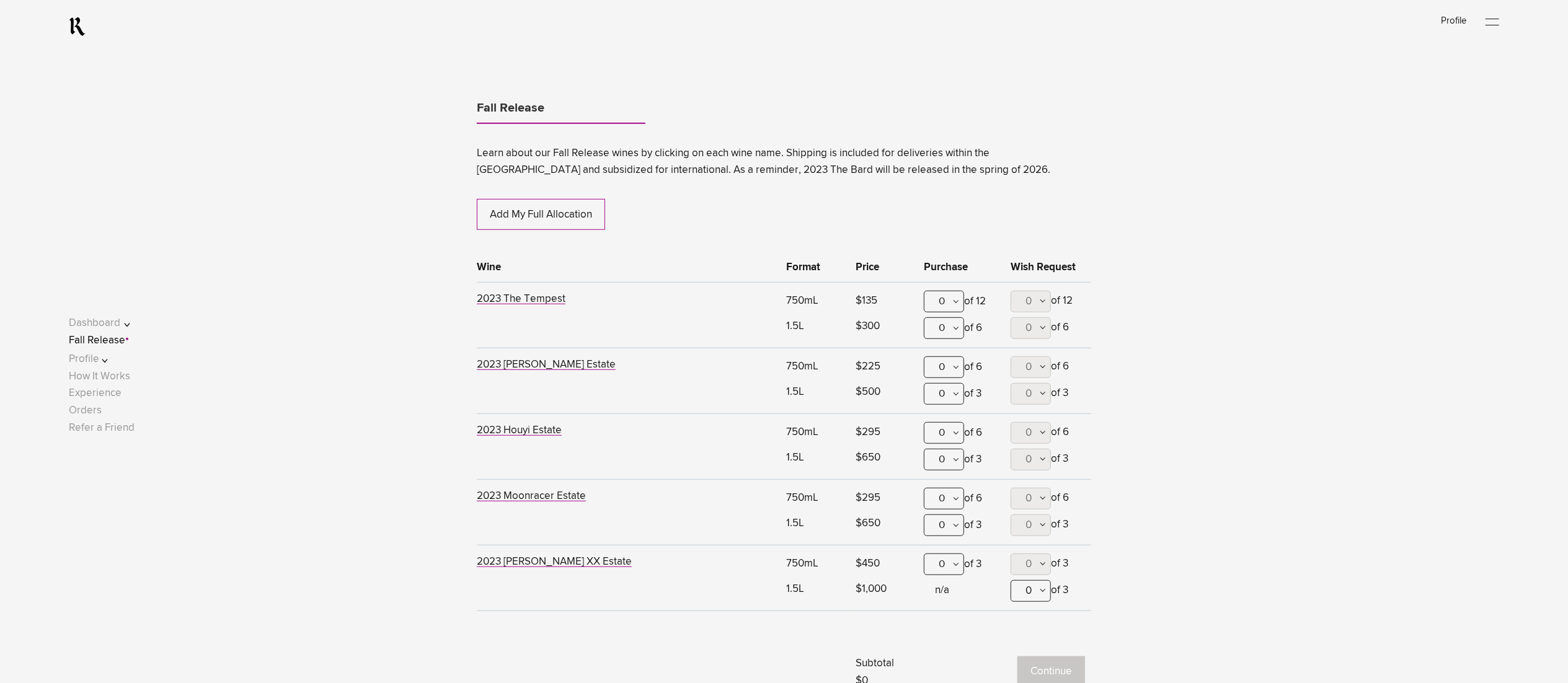
click at [955, 297] on div "0" at bounding box center [944, 301] width 40 height 21
click at [952, 356] on div "1" at bounding box center [944, 362] width 39 height 31
click at [951, 361] on div "0" at bounding box center [944, 367] width 40 height 21
click at [950, 431] on div "1" at bounding box center [944, 428] width 39 height 31
drag, startPoint x: 951, startPoint y: 433, endPoint x: 951, endPoint y: 453, distance: 20.0
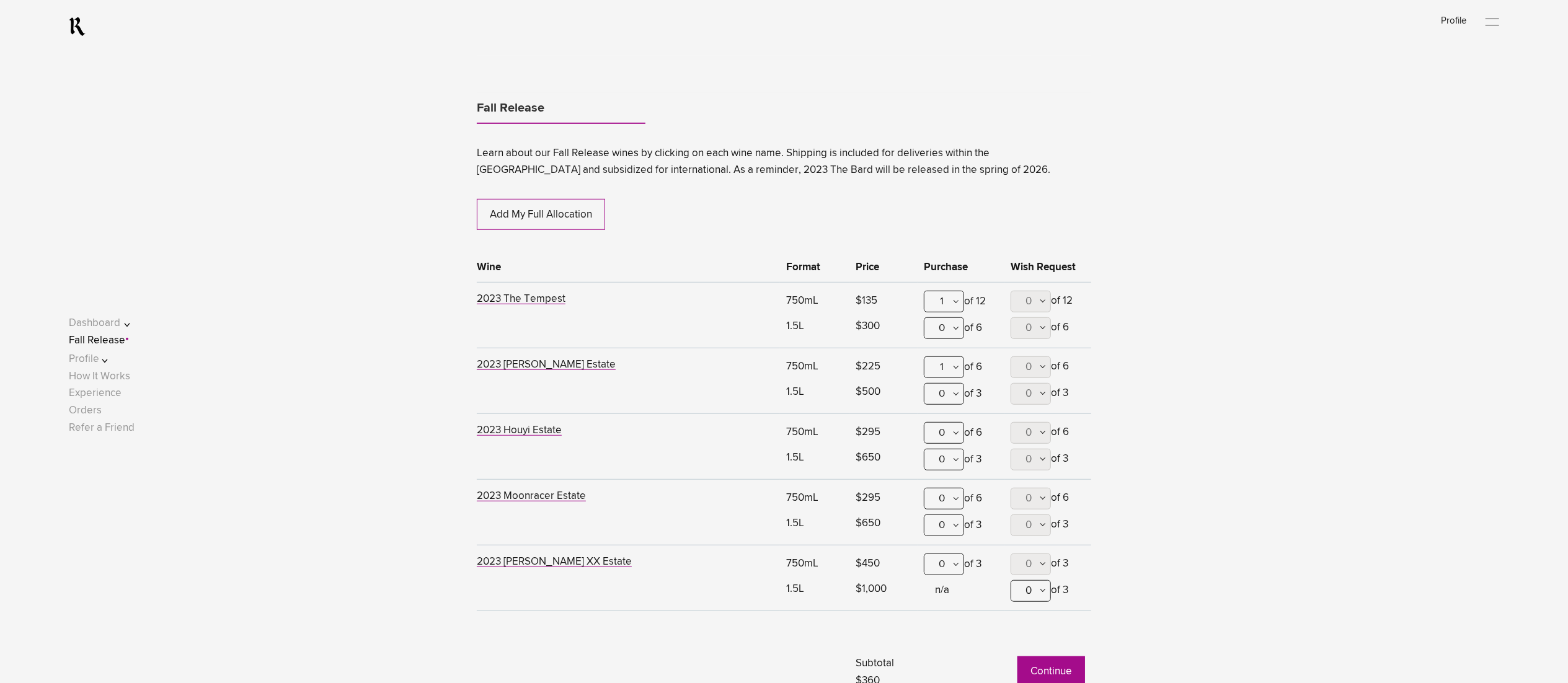
click at [951, 433] on div "0" at bounding box center [944, 433] width 40 height 21
click at [948, 487] on div "1" at bounding box center [944, 494] width 39 height 31
click at [952, 500] on div "0" at bounding box center [944, 498] width 40 height 21
click at [948, 555] on div "1" at bounding box center [944, 559] width 39 height 31
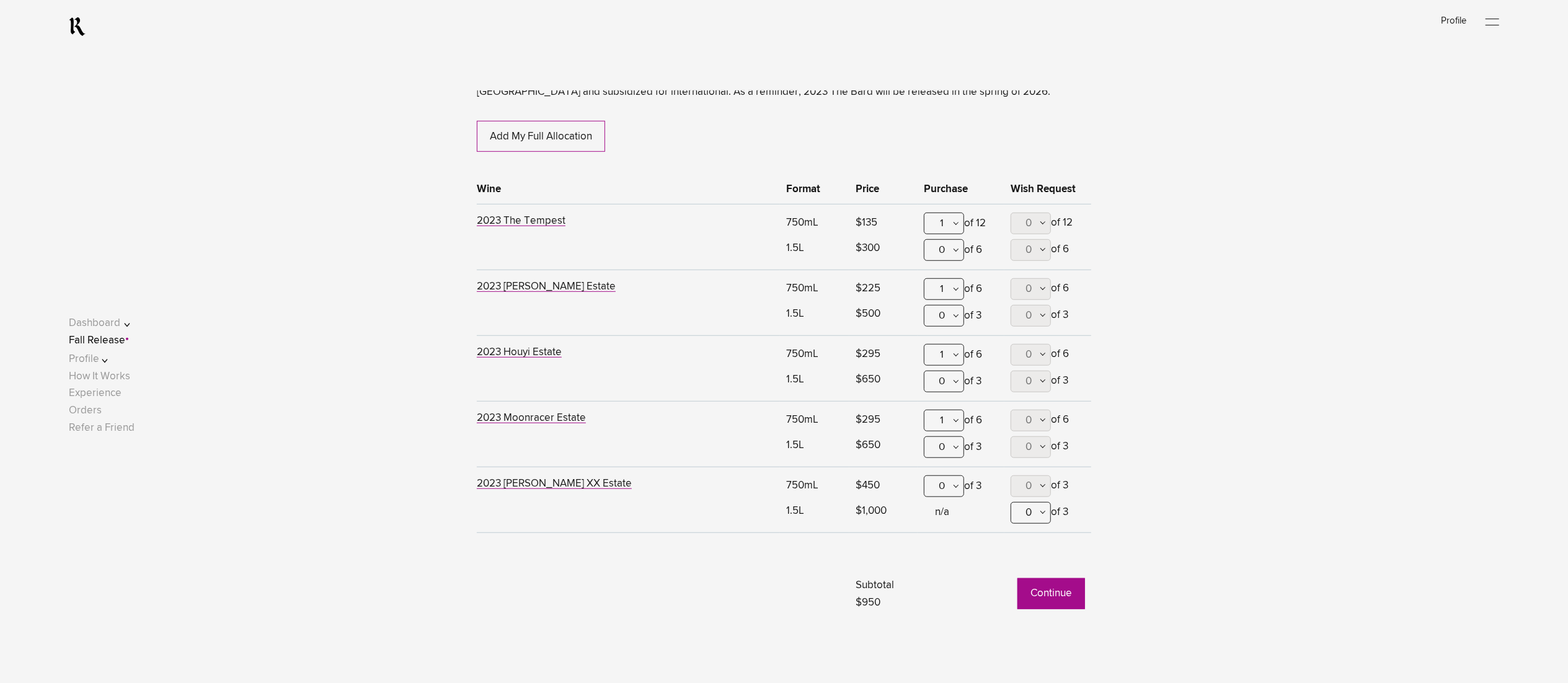
scroll to position [881, 0]
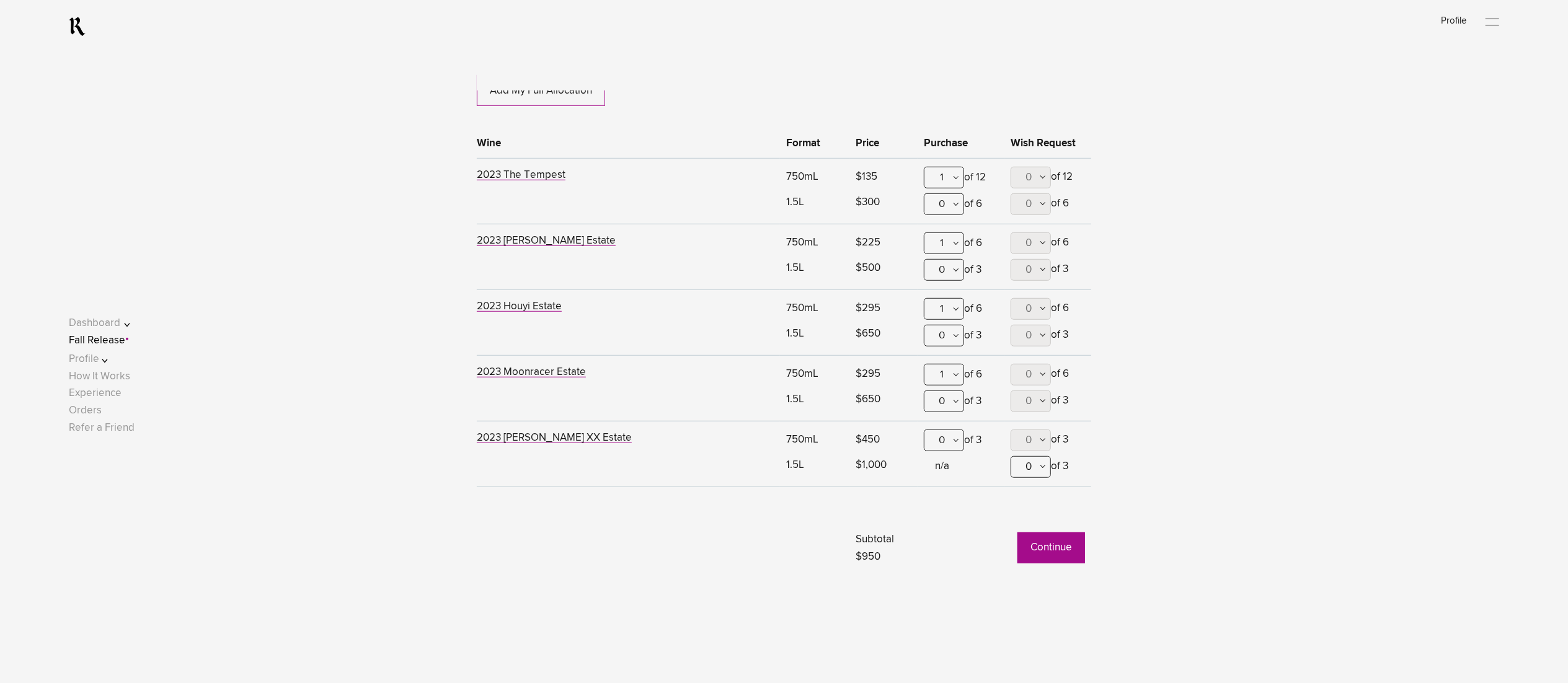
click at [1045, 545] on button "Continue" at bounding box center [1051, 548] width 68 height 31
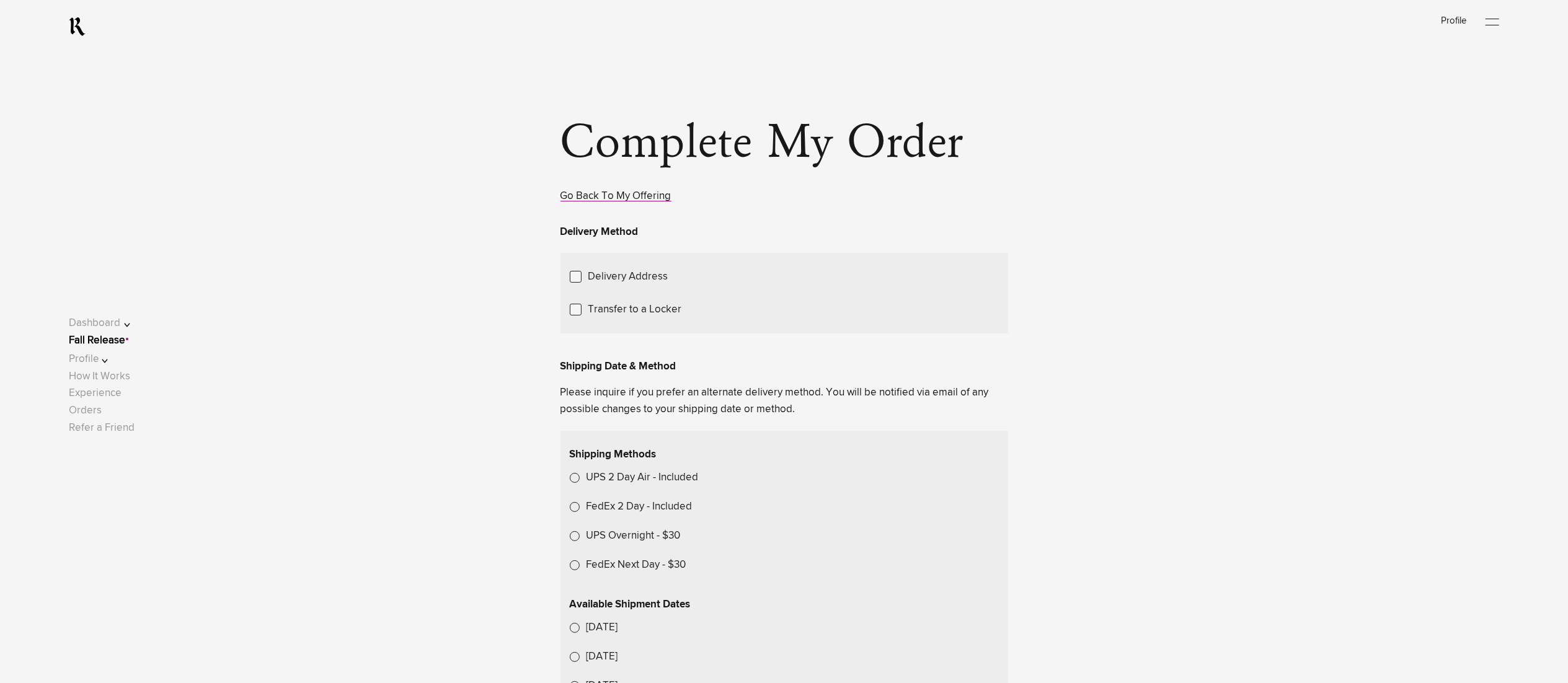
click at [125, 342] on link "Fall Release" at bounding box center [97, 340] width 57 height 10
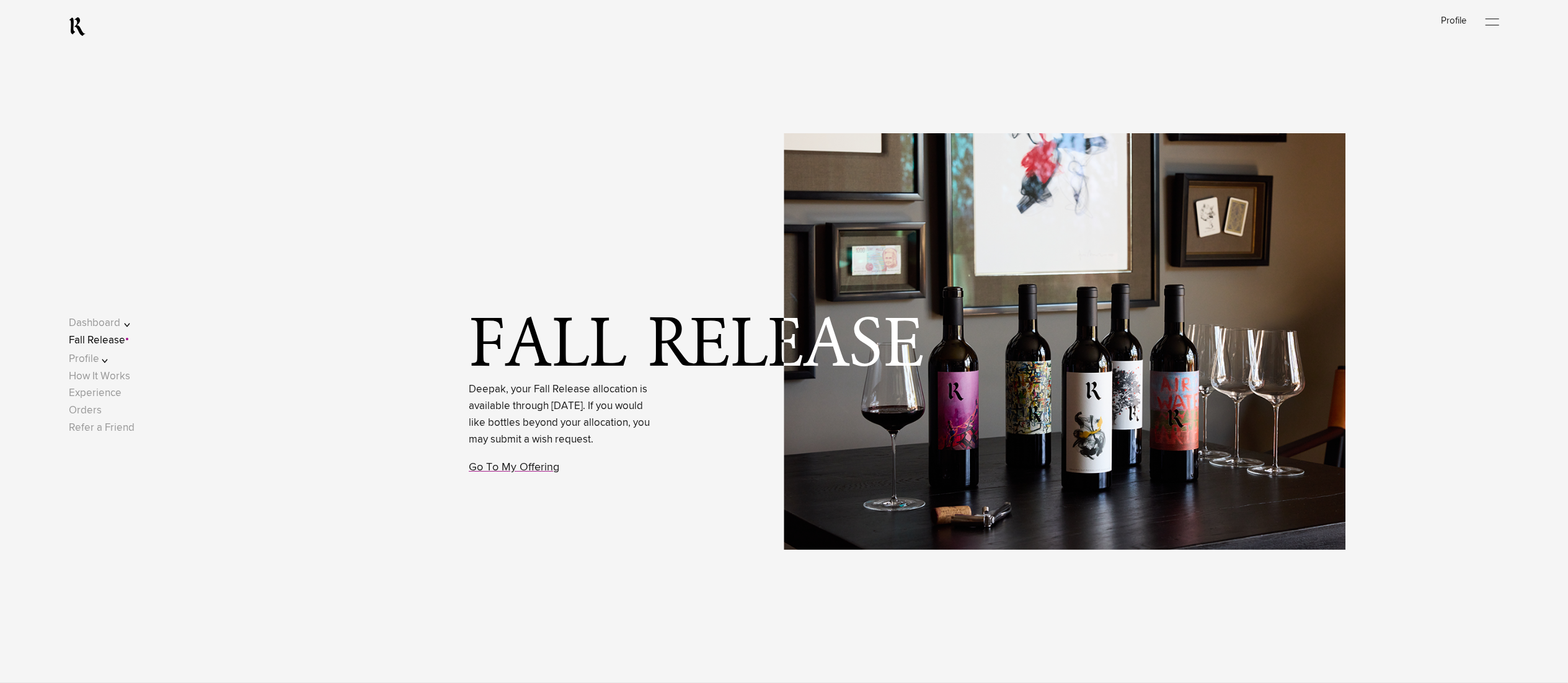
click at [521, 489] on span "Deepak, your Fall Release allocation is available through September 17, 2025. I…" at bounding box center [562, 430] width 186 height 118
click at [527, 473] on link "Go To My Offering" at bounding box center [514, 467] width 90 height 11
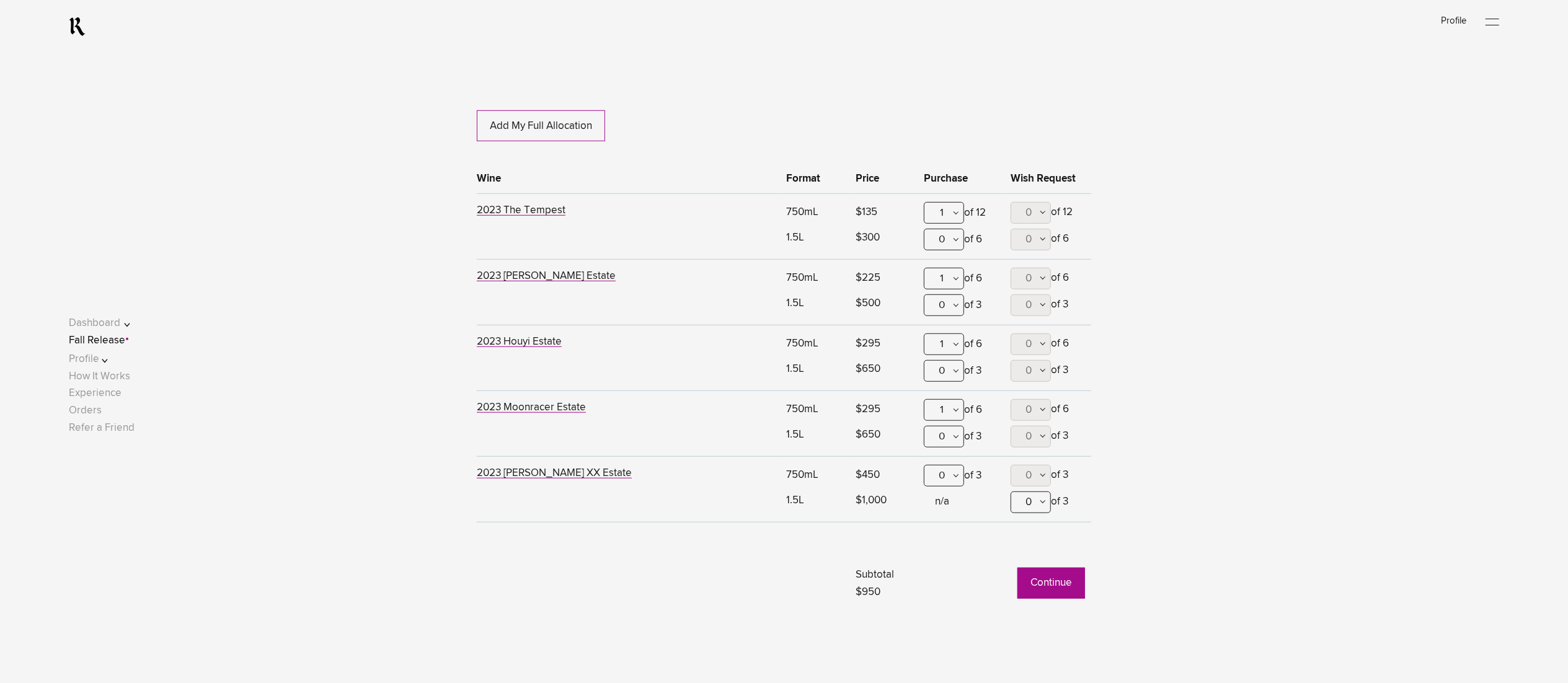
scroll to position [1005, 0]
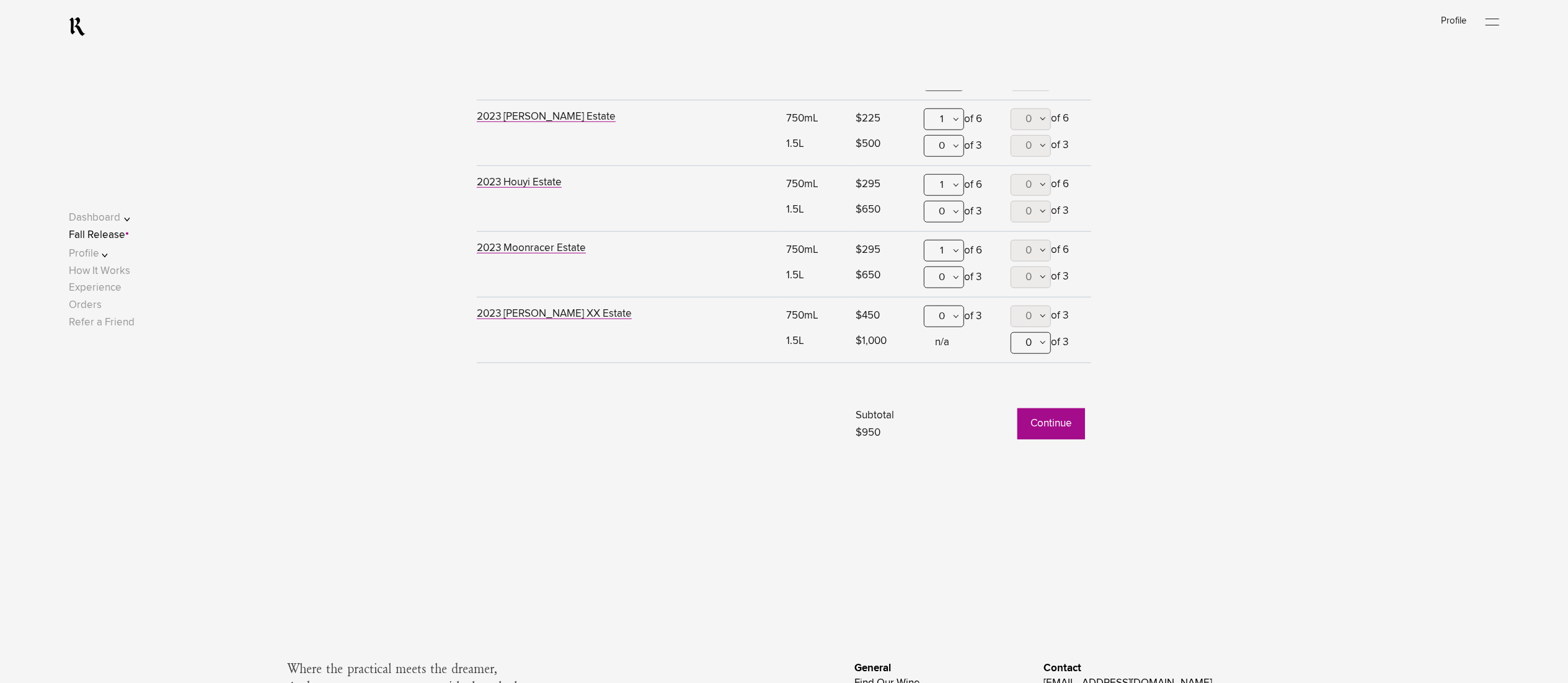
click at [1043, 433] on button "Continue" at bounding box center [1051, 424] width 68 height 31
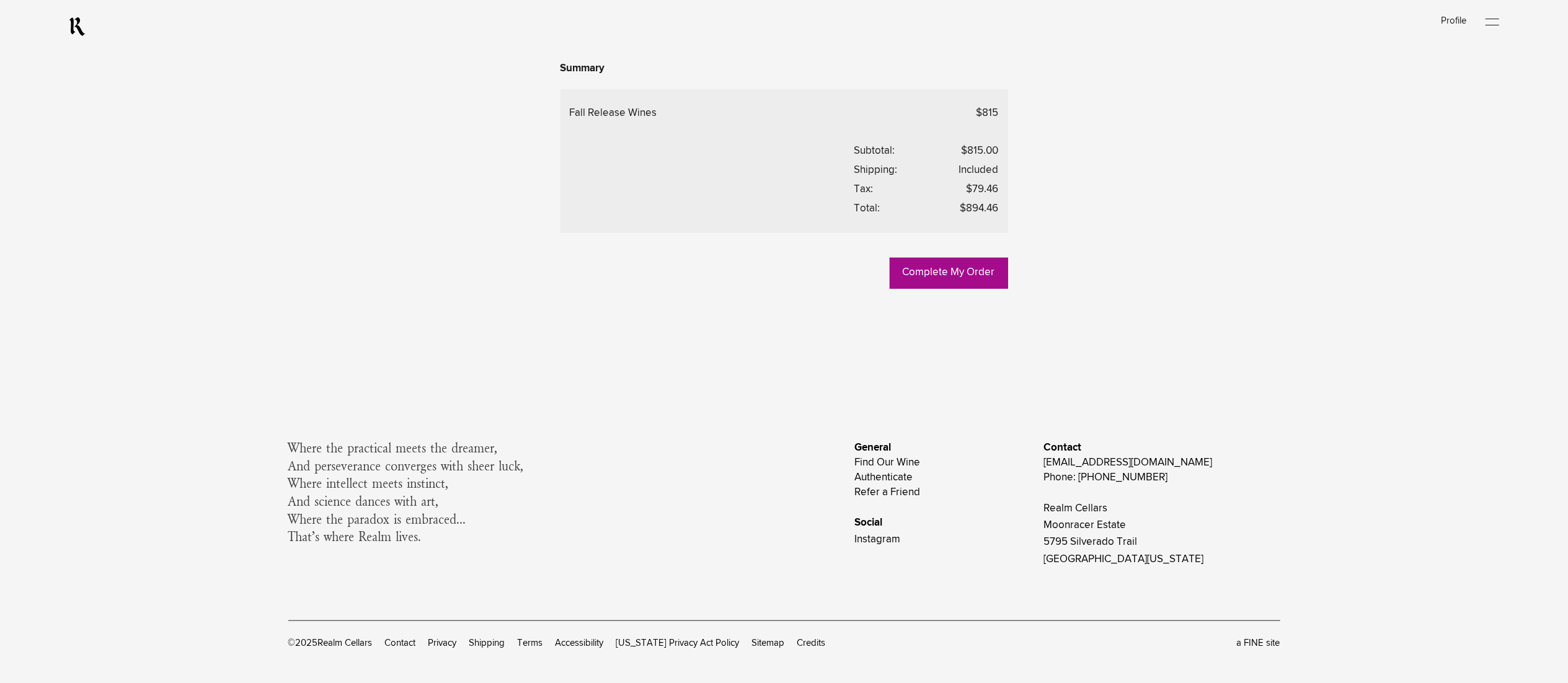
scroll to position [1116, 0]
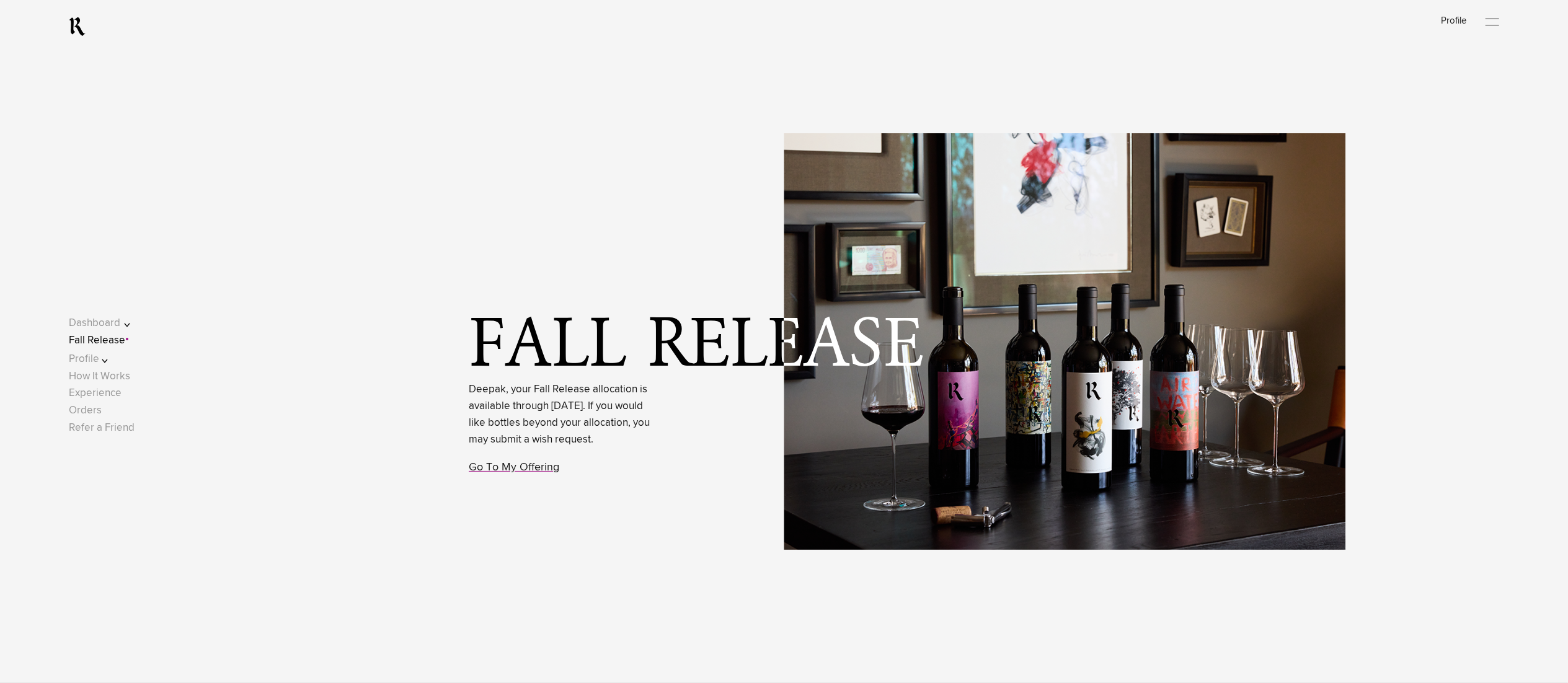
click at [124, 342] on link "Fall Release" at bounding box center [97, 340] width 57 height 10
click at [497, 473] on link "Go To My Offering" at bounding box center [514, 467] width 90 height 11
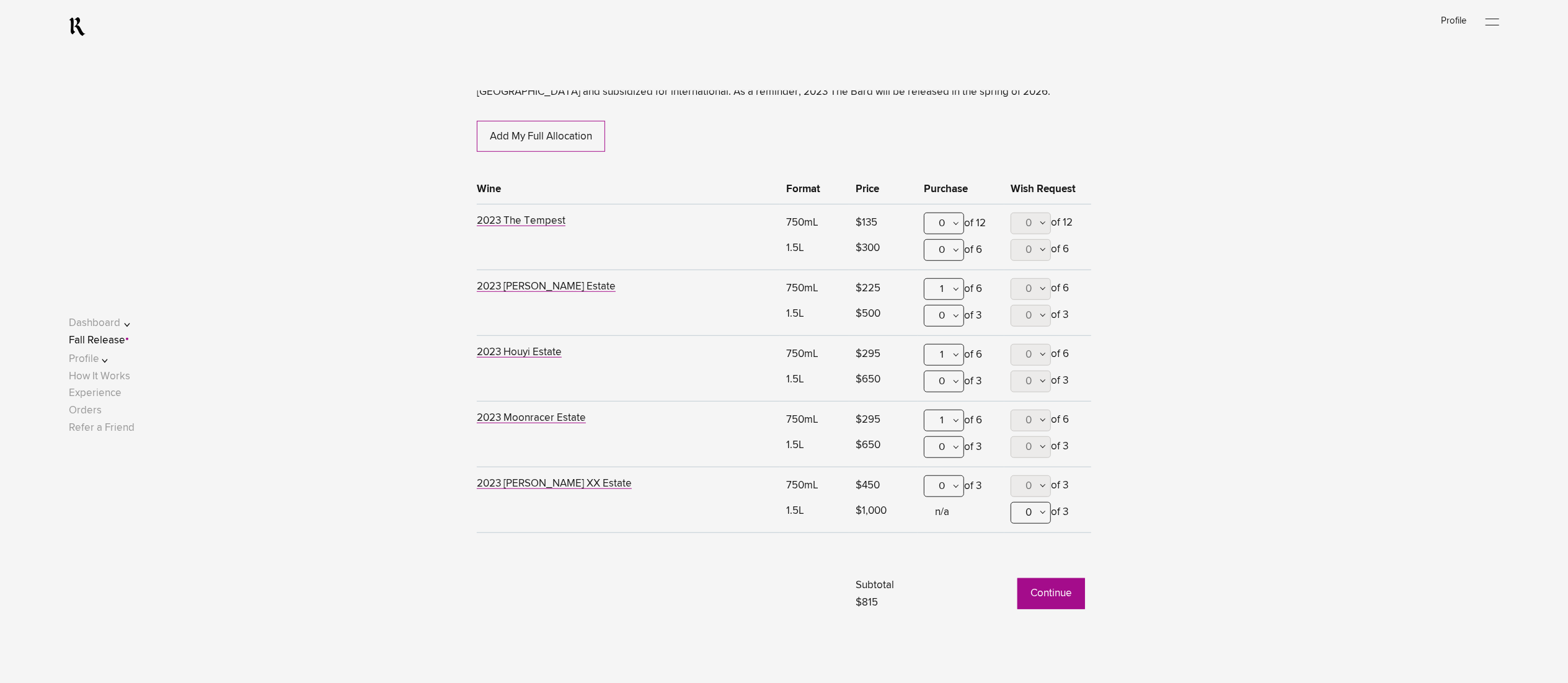
scroll to position [881, 0]
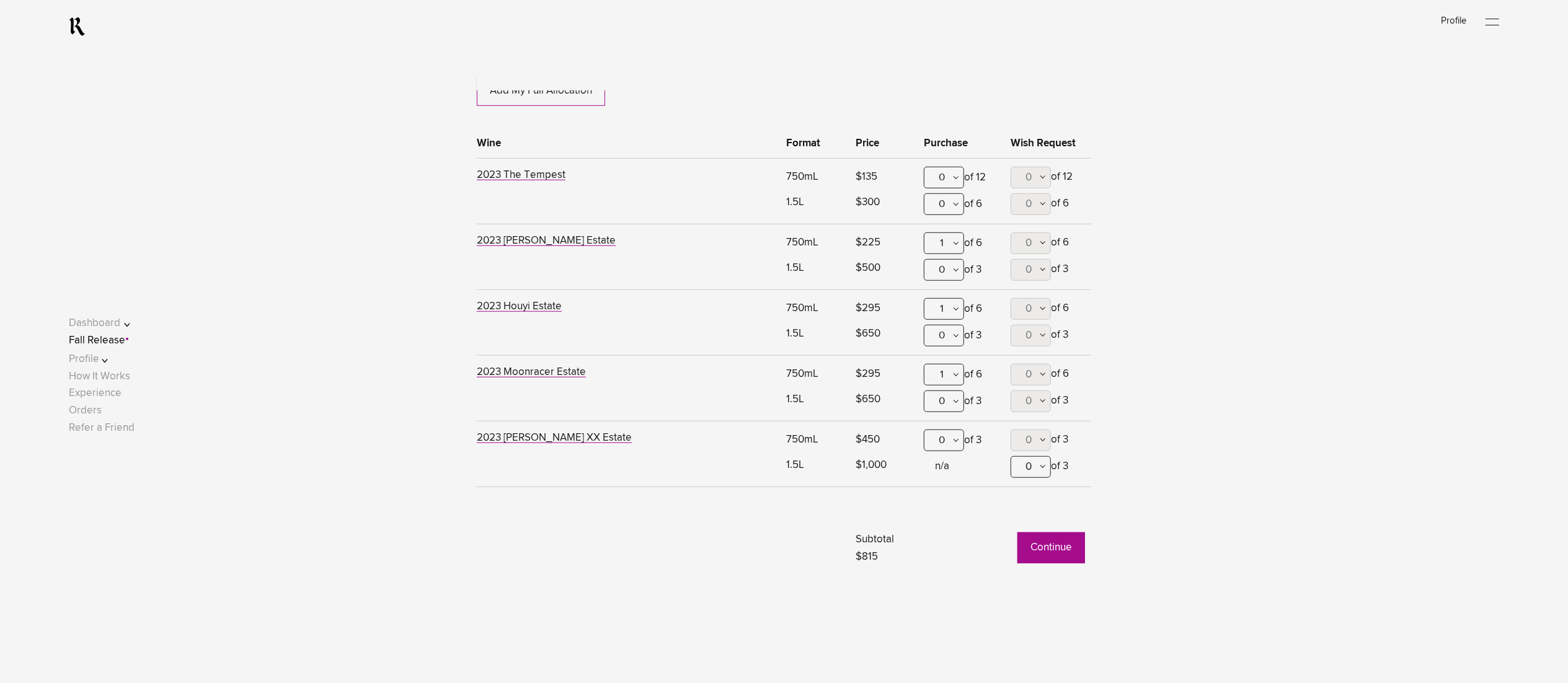
click at [1051, 545] on button "Continue" at bounding box center [1051, 548] width 68 height 31
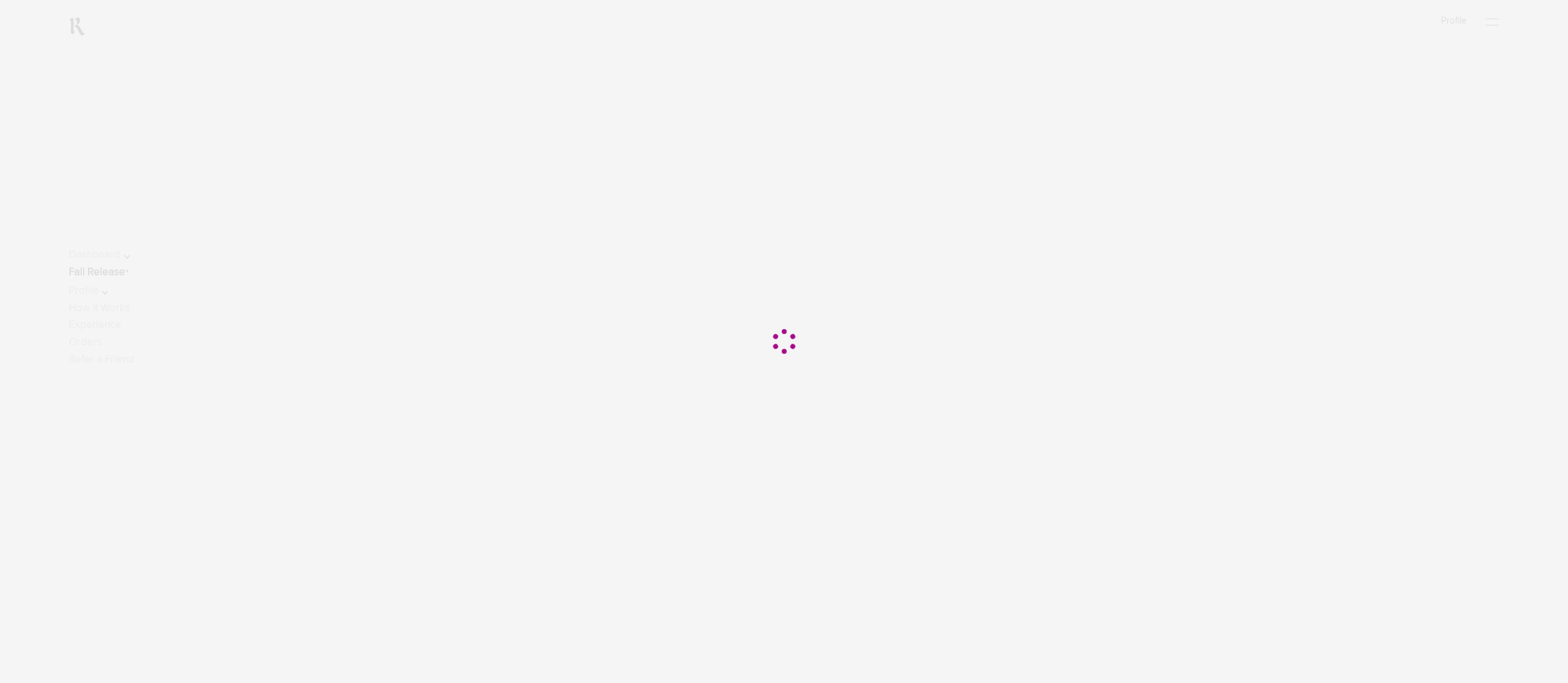
scroll to position [124, 0]
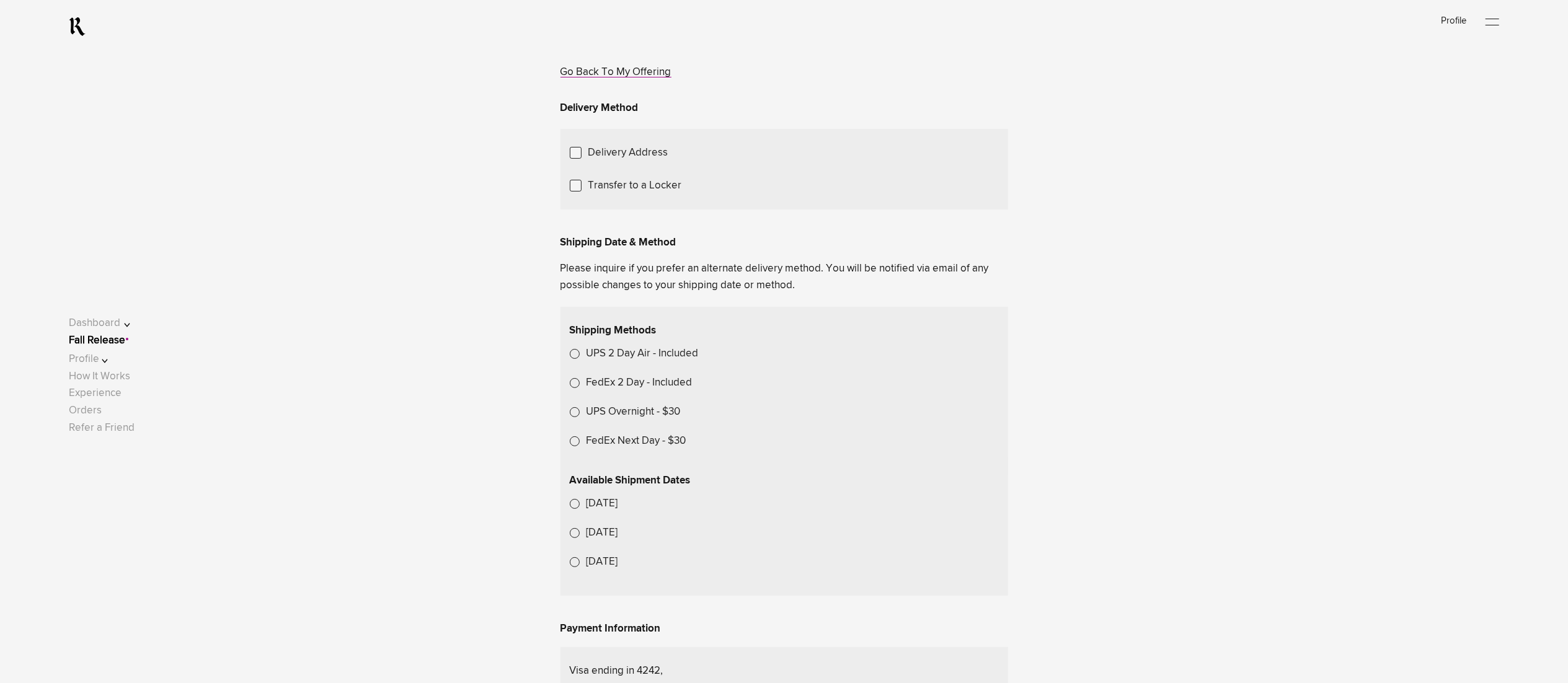
click at [0, 0] on span "Choose Another Saved Shipping Address" at bounding box center [0, 0] width 0 height 0
click at [0, 0] on div "test 2 - Hendersonville, Tennessee, 94931" at bounding box center [0, 0] width 0 height 0
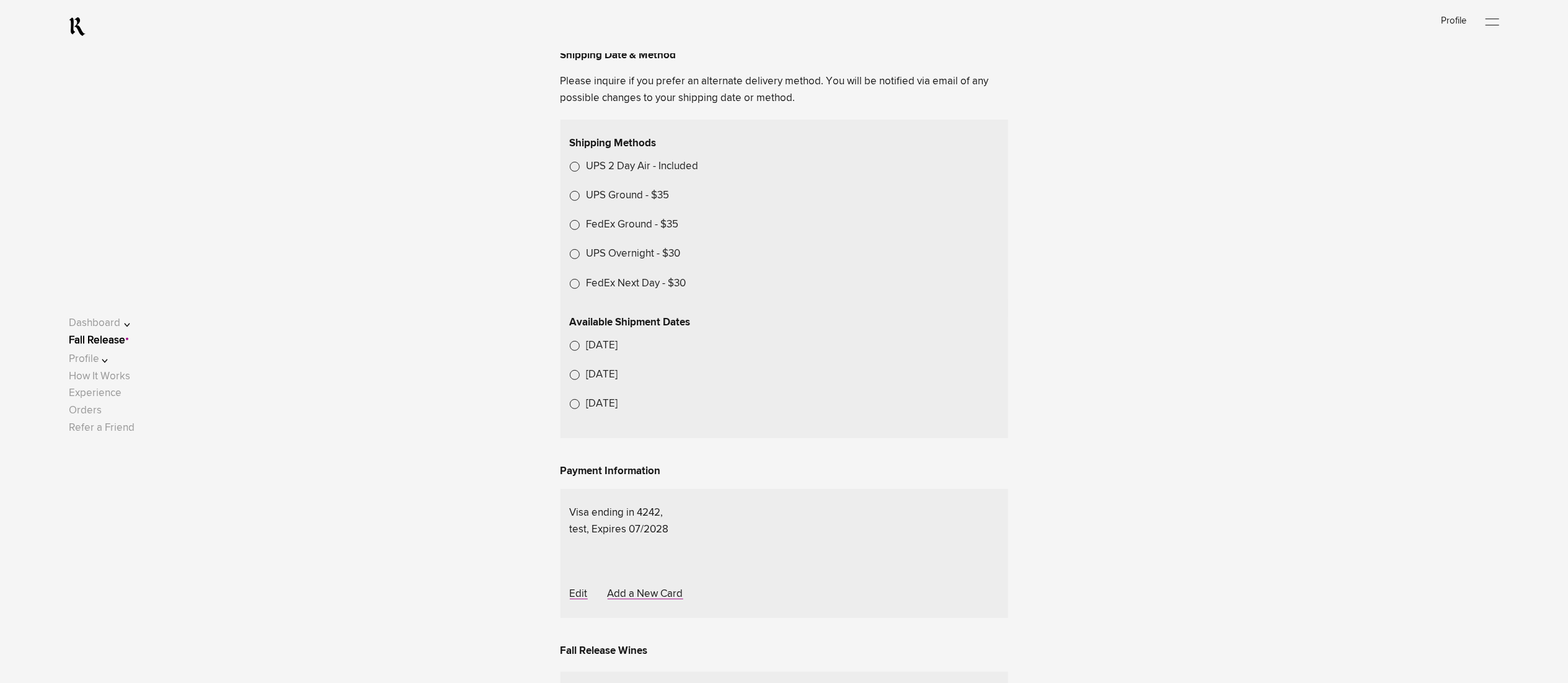
scroll to position [372, 0]
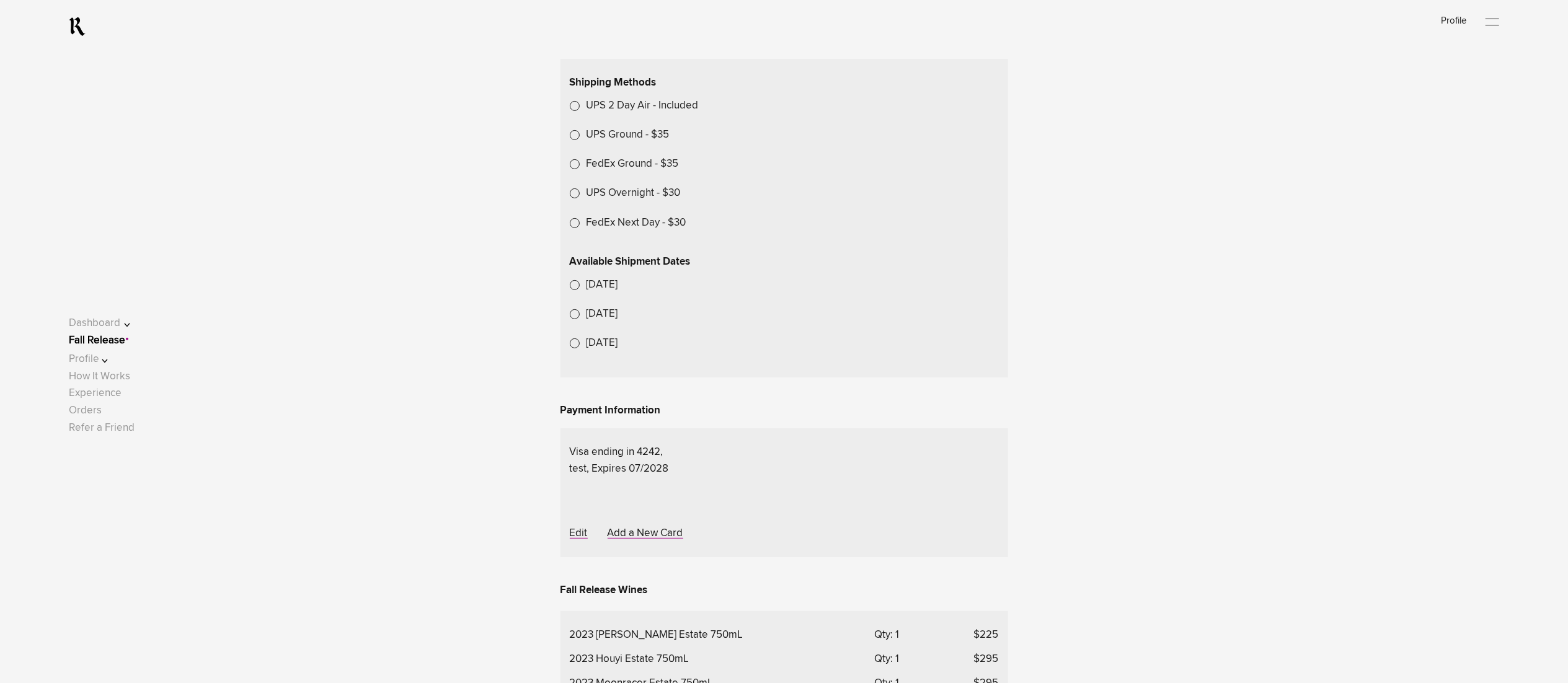
click at [633, 143] on label "UPS Ground - $35" at bounding box center [628, 135] width 83 height 17
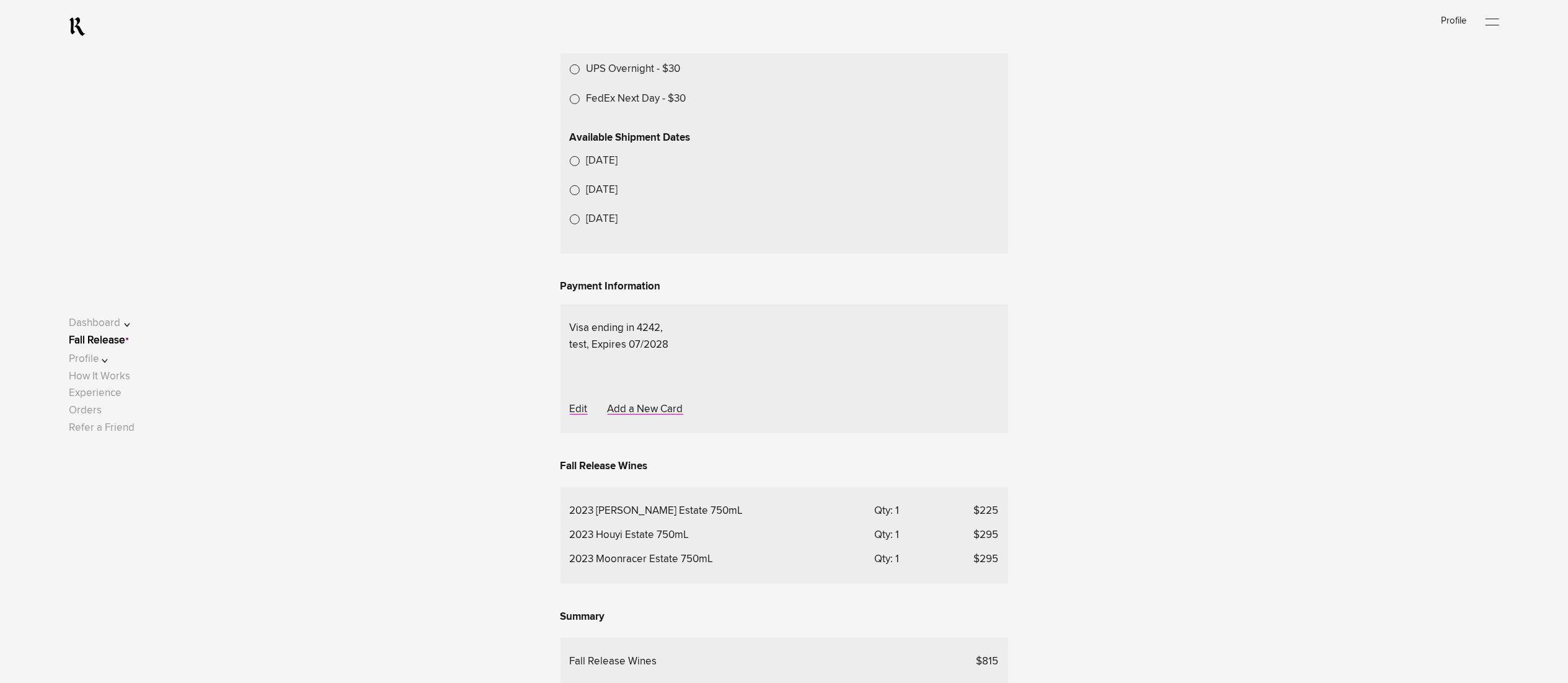
click at [618, 166] on lightning-formatted-date-time "Oct 27, 2025" at bounding box center [602, 161] width 32 height 10
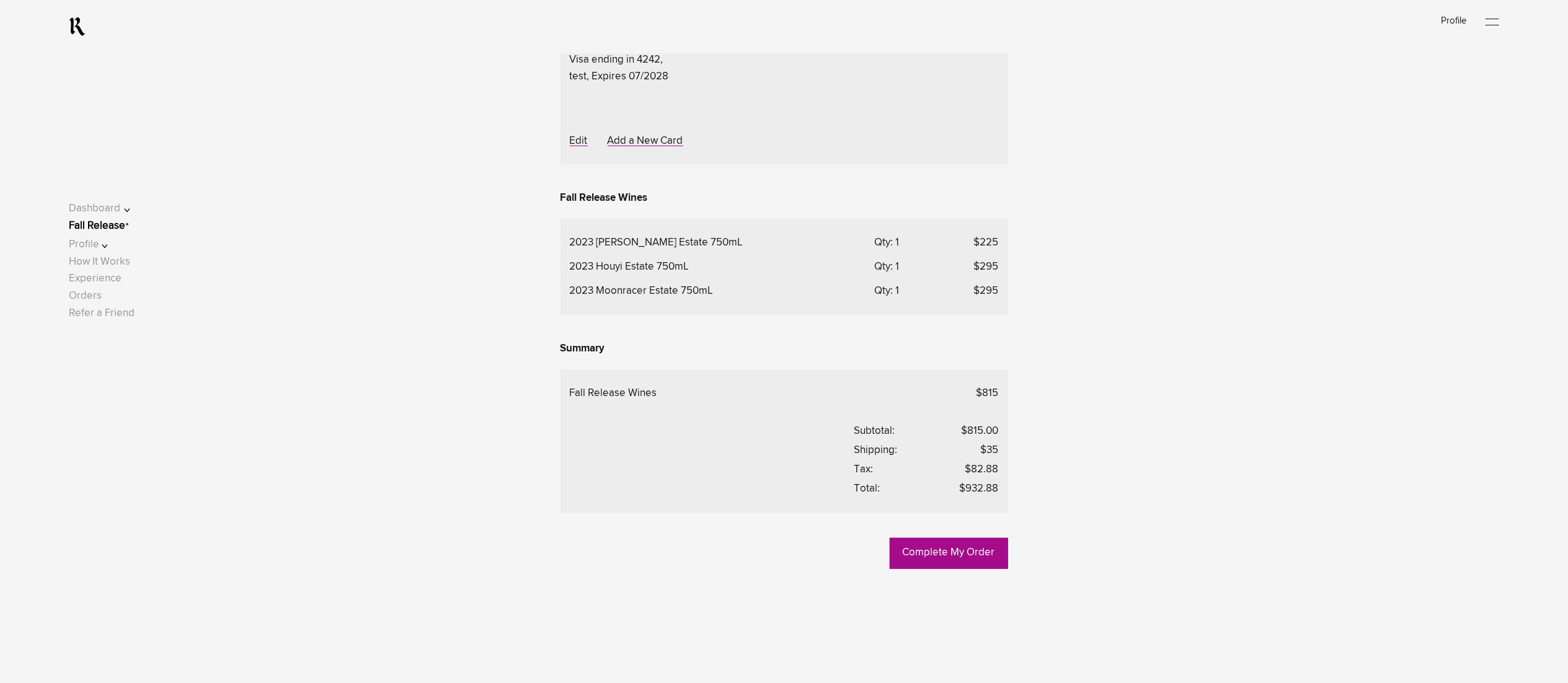
scroll to position [743, 0]
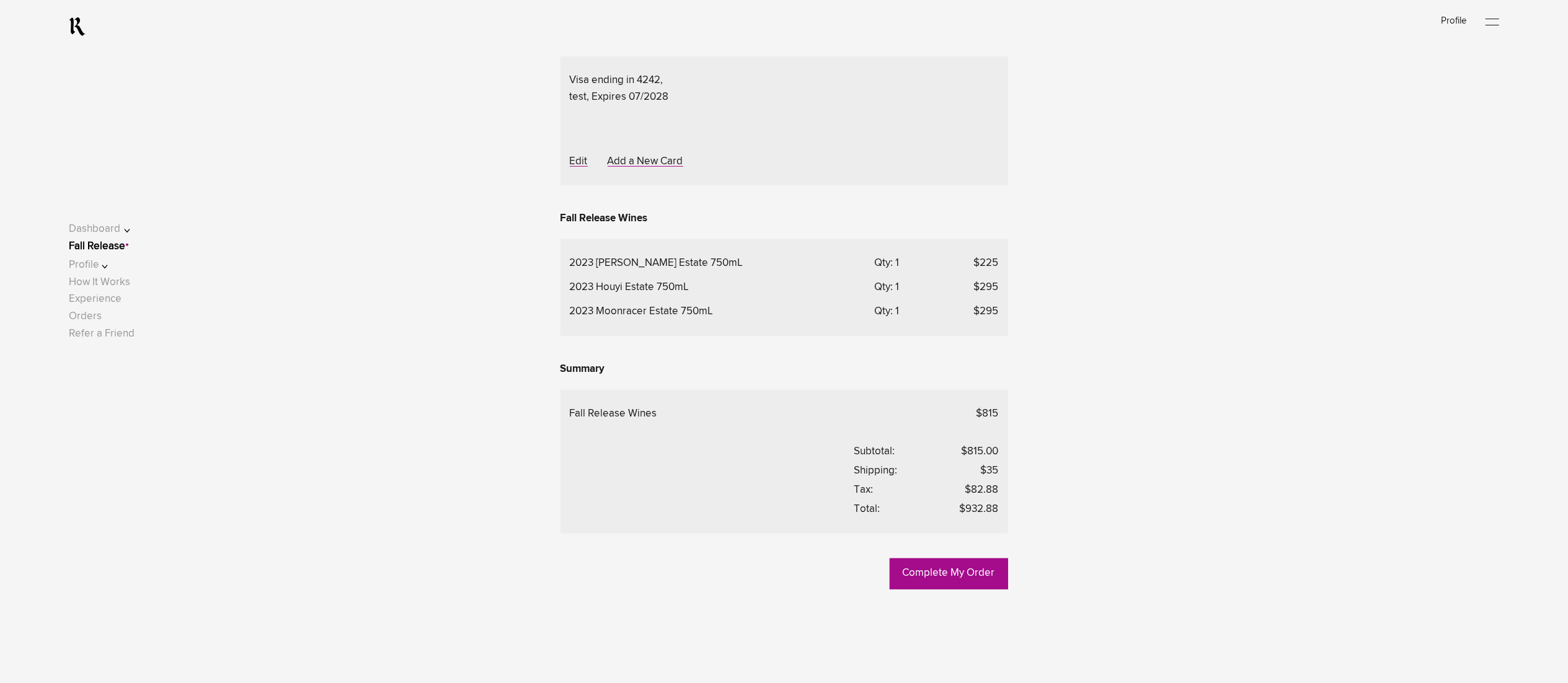
click at [125, 252] on link "Fall Release" at bounding box center [97, 247] width 57 height 10
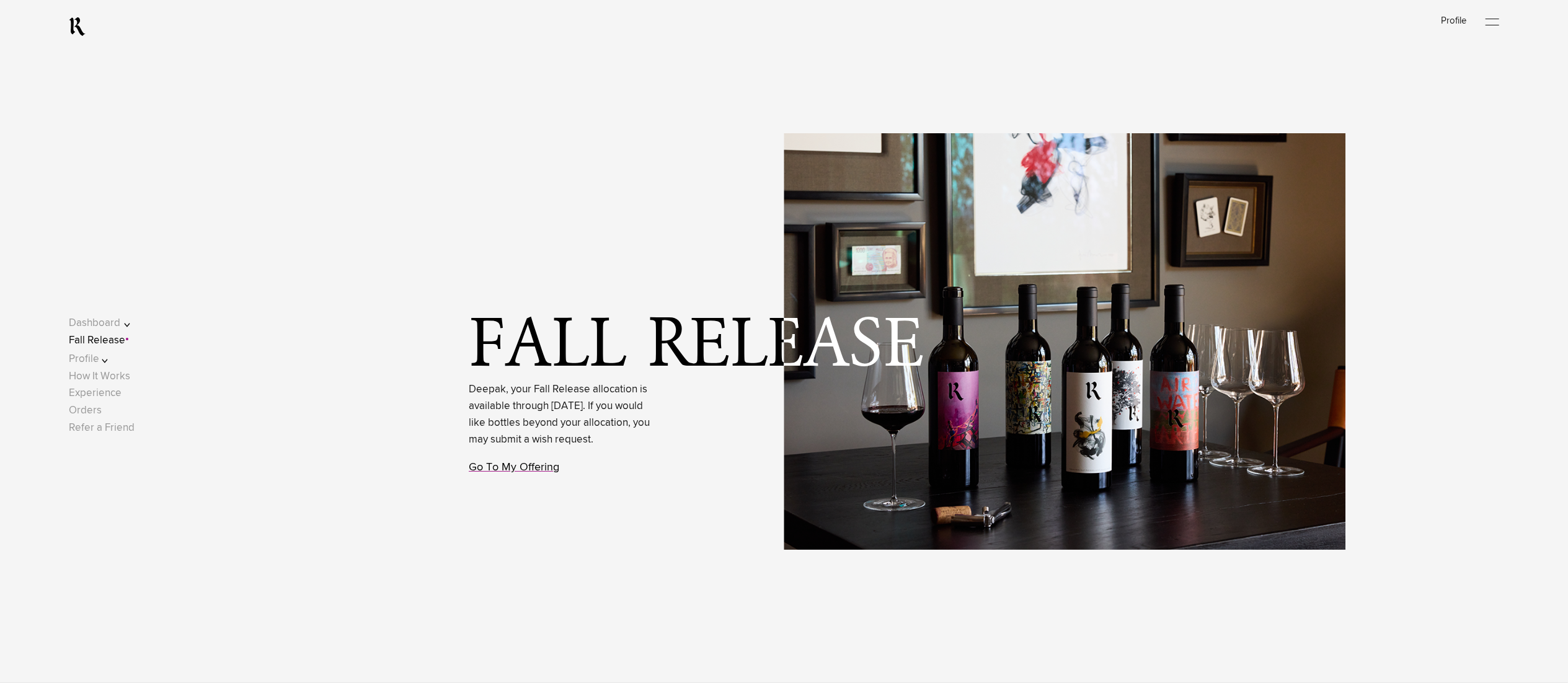
click at [526, 473] on link "Go To My Offering" at bounding box center [514, 467] width 90 height 11
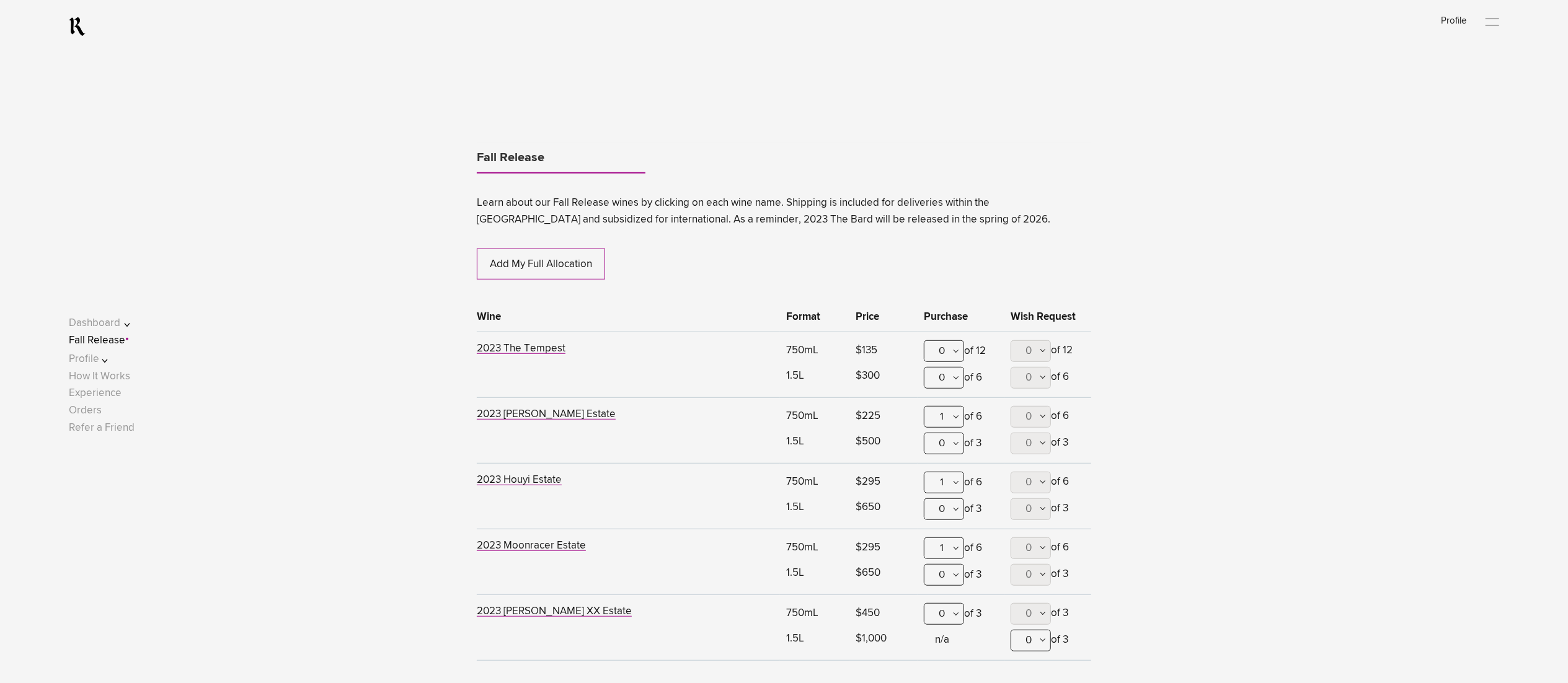
scroll to position [757, 0]
